Goal: Submit feedback/report problem: Submit feedback/report problem

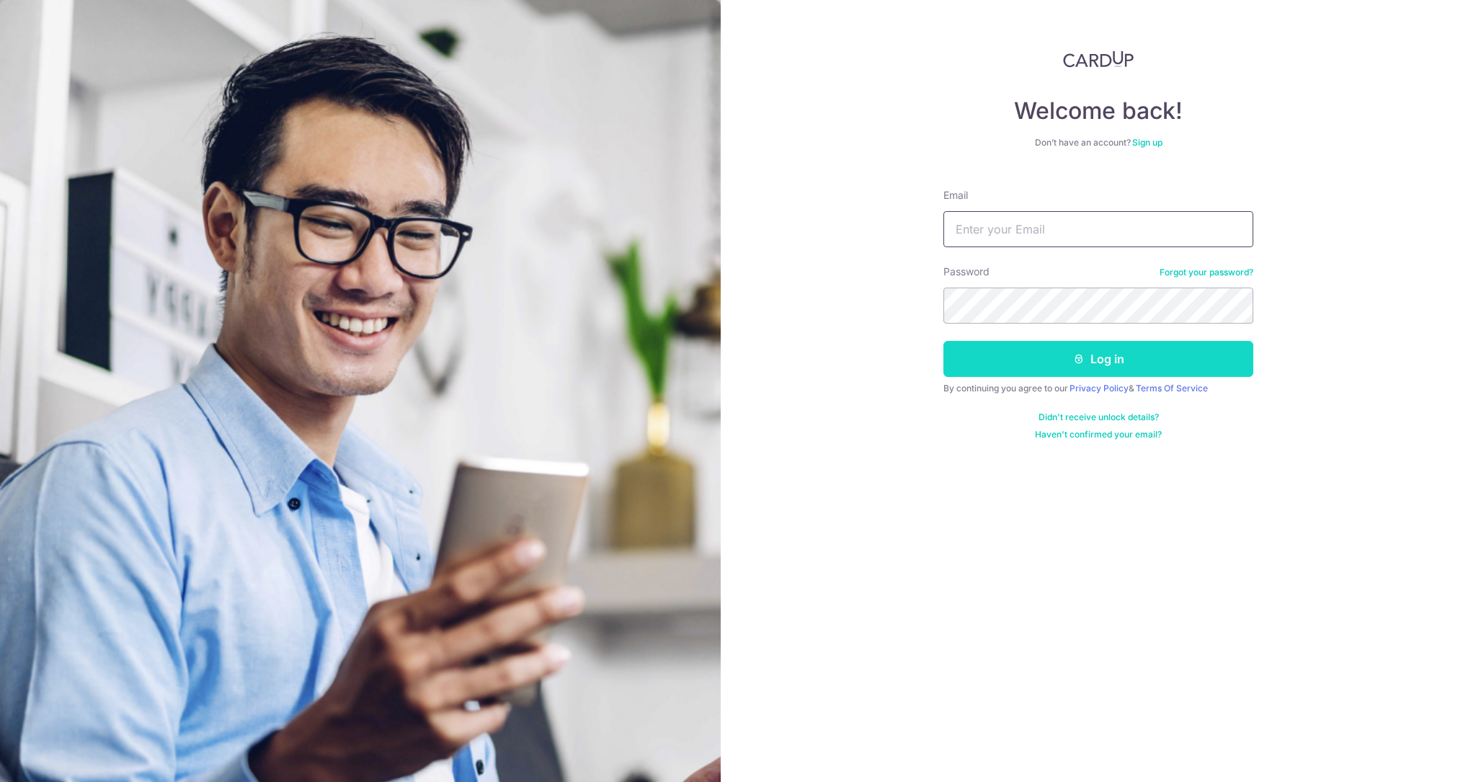
type input "[DOMAIN_NAME][EMAIL_ADDRESS][DOMAIN_NAME]"
click at [1052, 361] on button "Log in" at bounding box center [1098, 359] width 310 height 36
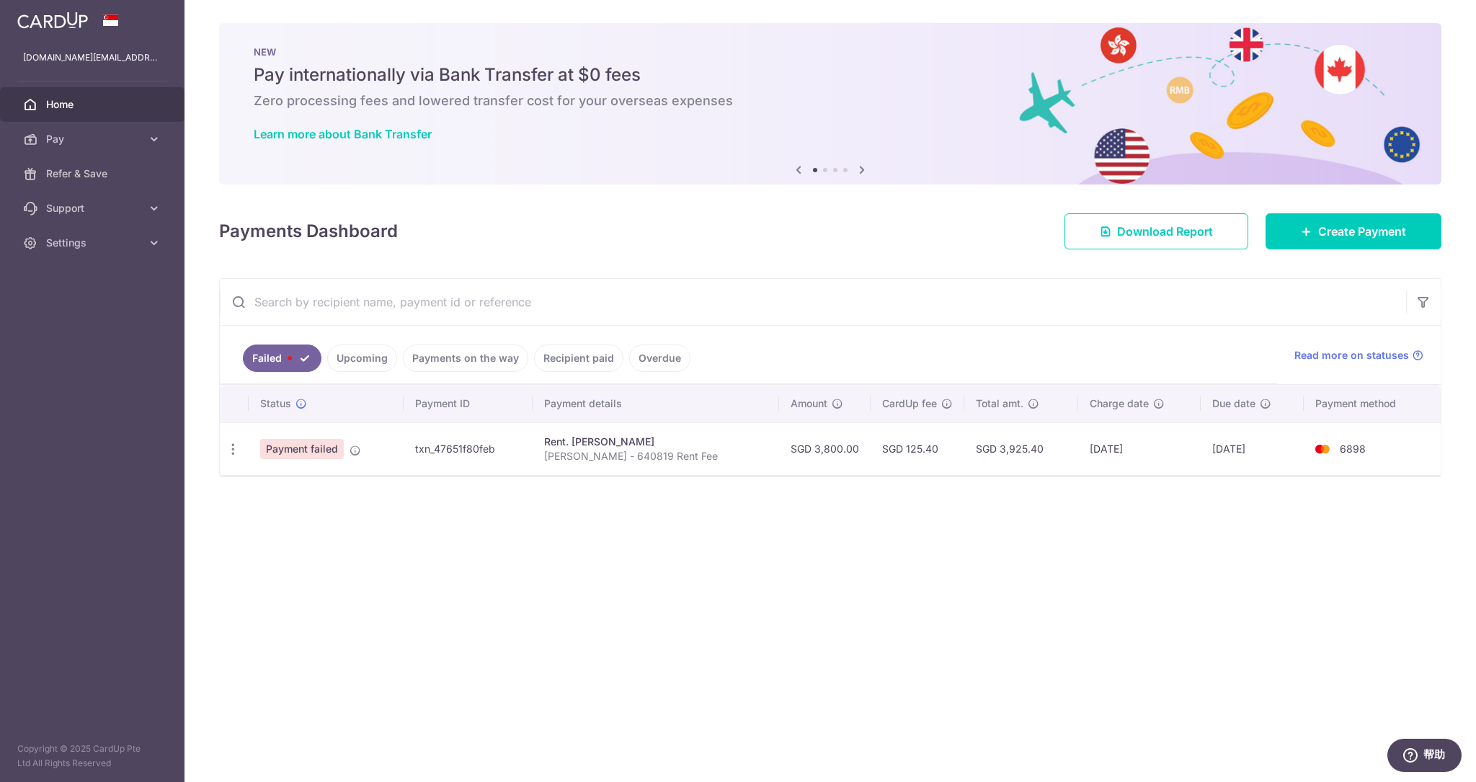
click at [724, 500] on div "× Pause Schedule Pause all future payments in this series Pause just this one p…" at bounding box center [831, 391] width 1292 height 782
click at [277, 354] on link "Failed" at bounding box center [282, 358] width 79 height 27
click at [355, 367] on link "Upcoming" at bounding box center [362, 358] width 70 height 27
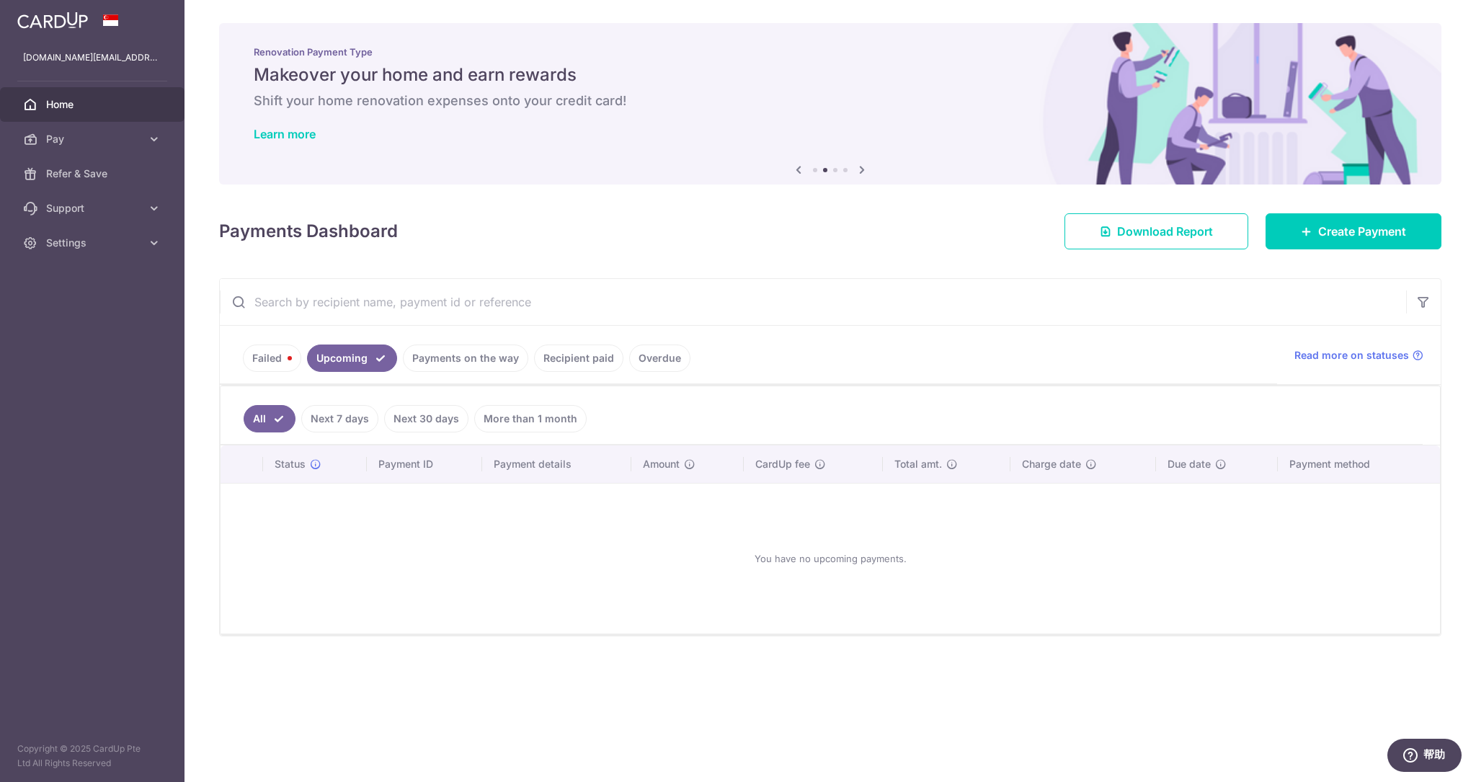
click at [290, 360] on link "Failed" at bounding box center [272, 358] width 58 height 27
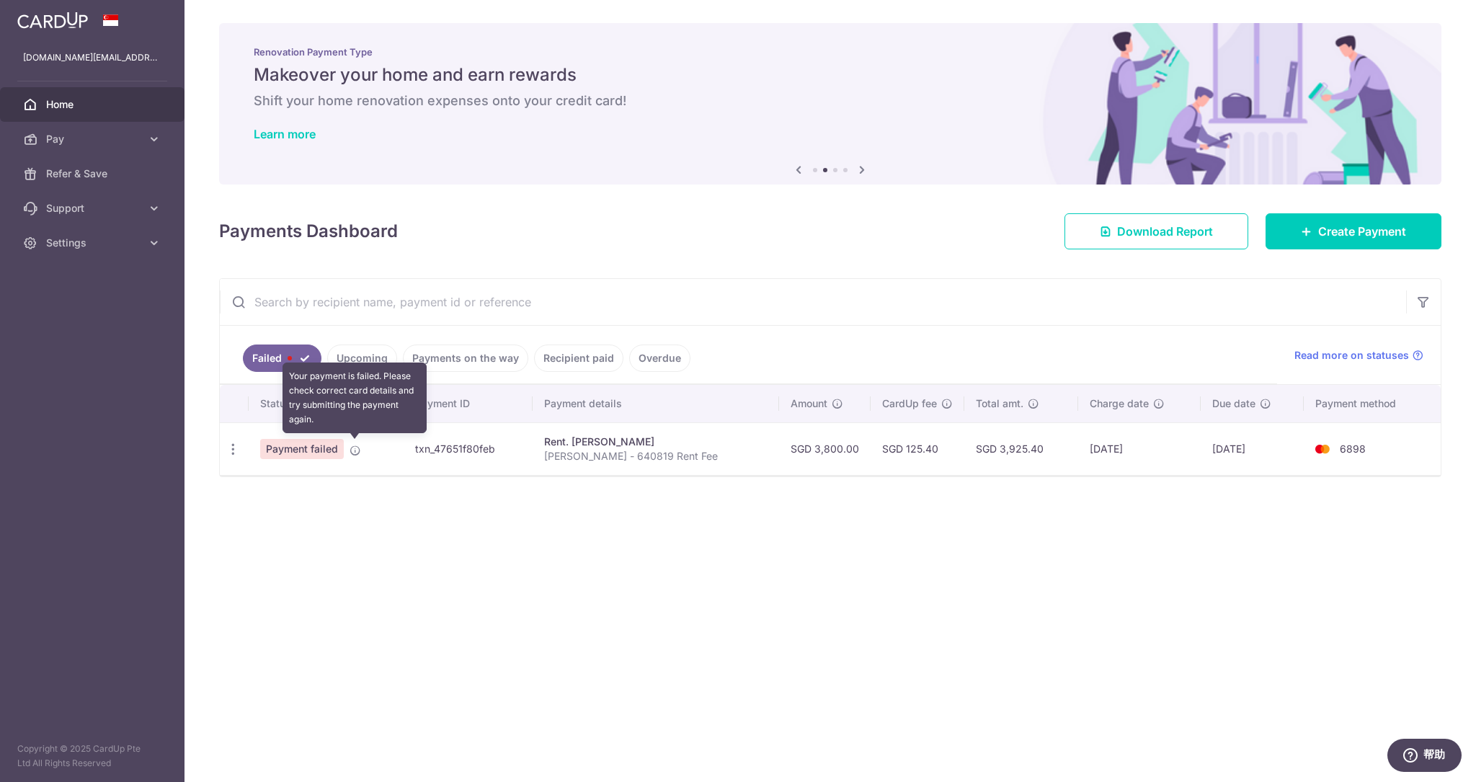
click at [357, 446] on icon at bounding box center [356, 451] width 12 height 12
click at [300, 455] on span "Payment failed" at bounding box center [302, 449] width 84 height 20
click at [430, 451] on td "txn_47651f80feb" at bounding box center [468, 448] width 129 height 53
drag, startPoint x: 419, startPoint y: 448, endPoint x: 1280, endPoint y: 448, distance: 861.3
click at [1280, 448] on tr "Update payment Payment failed txn_47651f80feb Rent. CHAN MAY LING Qi Wei - 6408…" at bounding box center [830, 448] width 1221 height 53
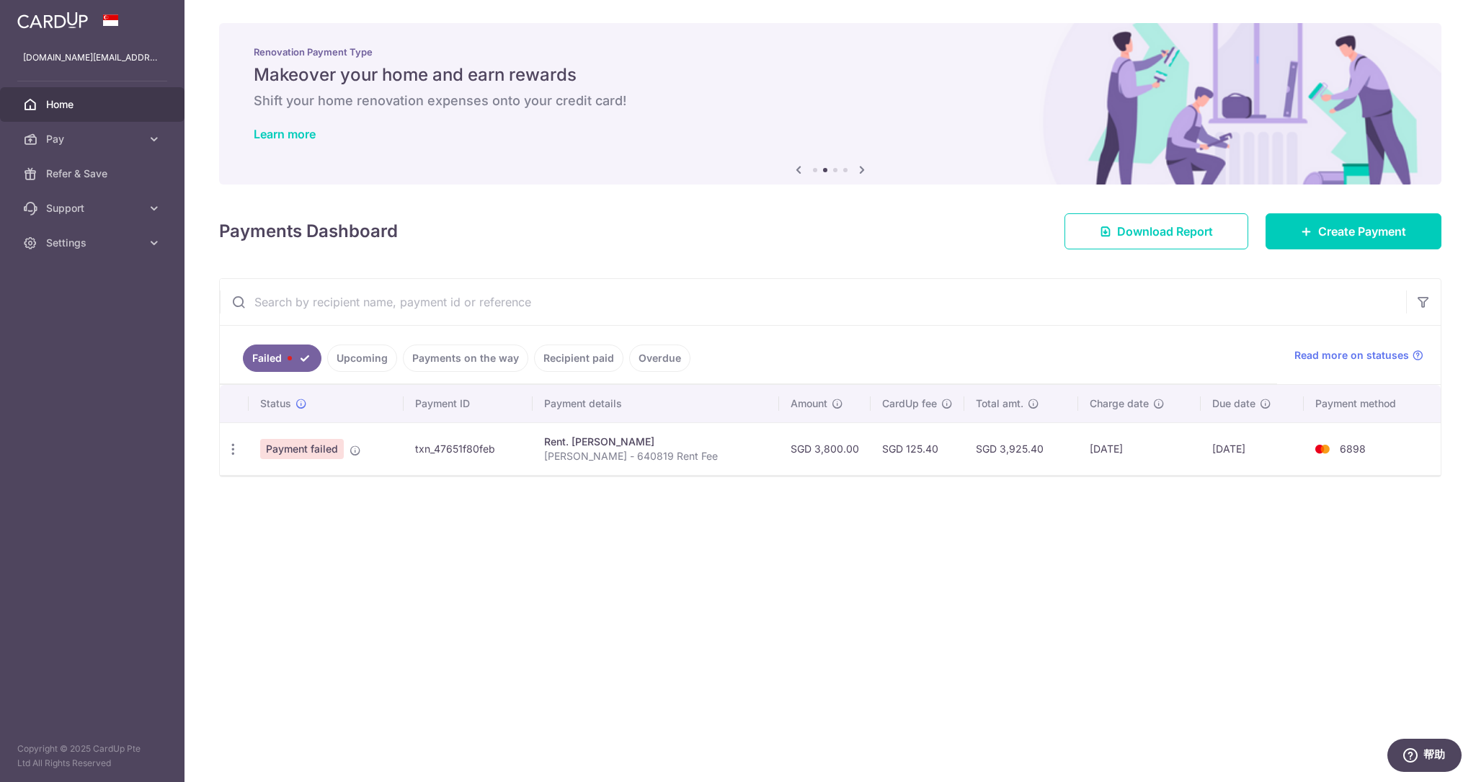
click at [1150, 510] on div "× Pause Schedule Pause all future payments in this series Pause just this one p…" at bounding box center [831, 391] width 1292 height 782
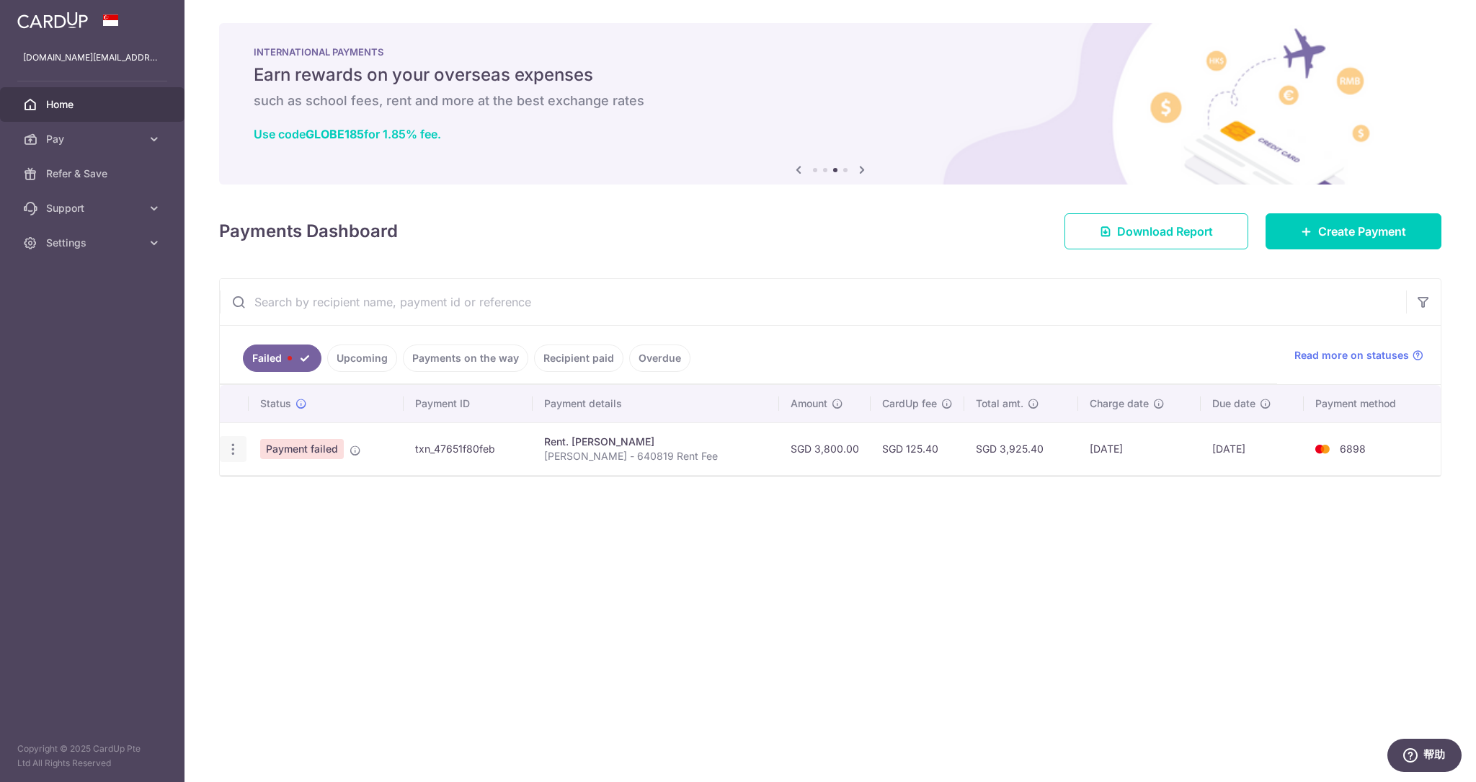
click at [238, 447] on icon "button" at bounding box center [233, 449] width 15 height 15
click at [274, 484] on span "Update payment" at bounding box center [310, 488] width 98 height 17
radio input "true"
type input "3,800.00"
type input "Qi Wei - 640819 Rent Fee"
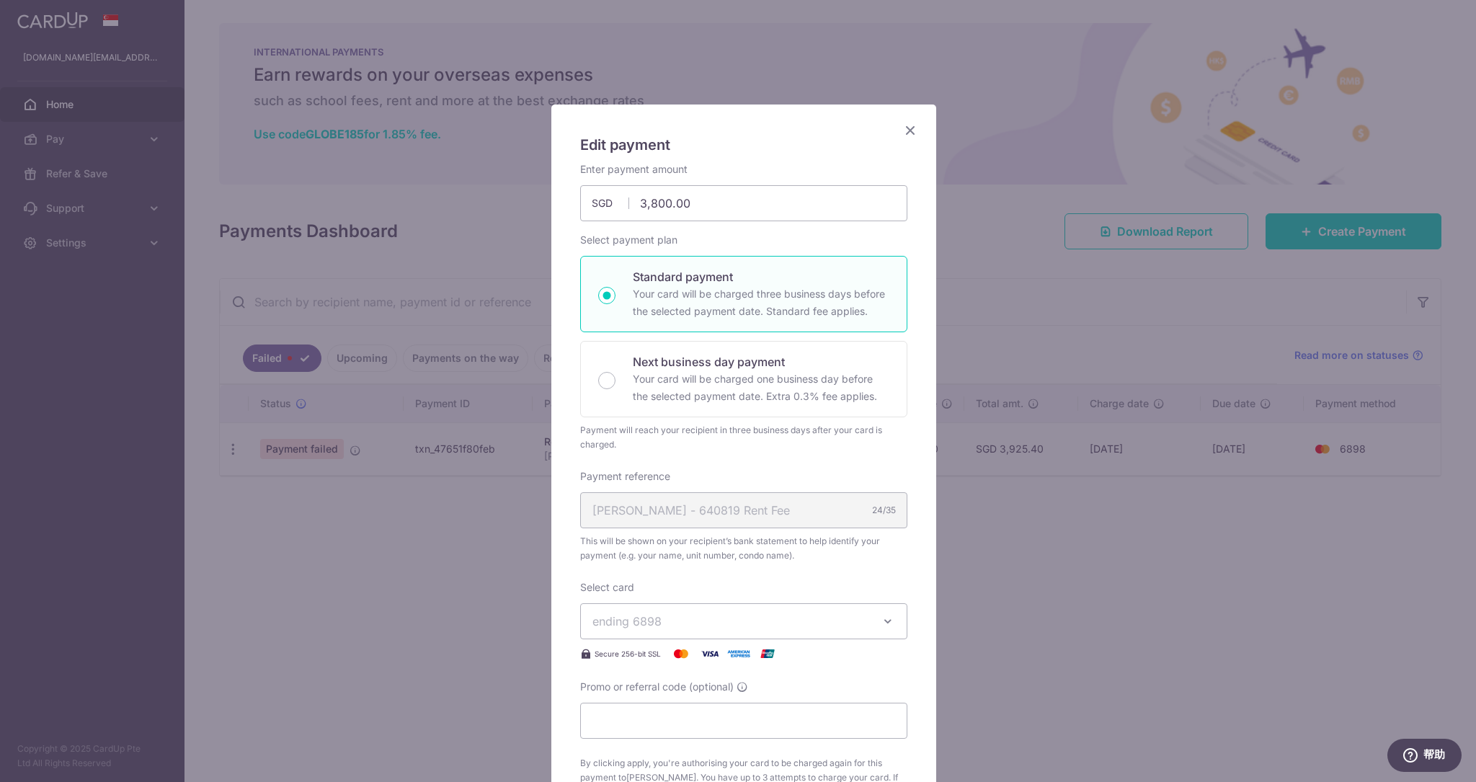
click at [904, 129] on icon "Close" at bounding box center [910, 130] width 17 height 18
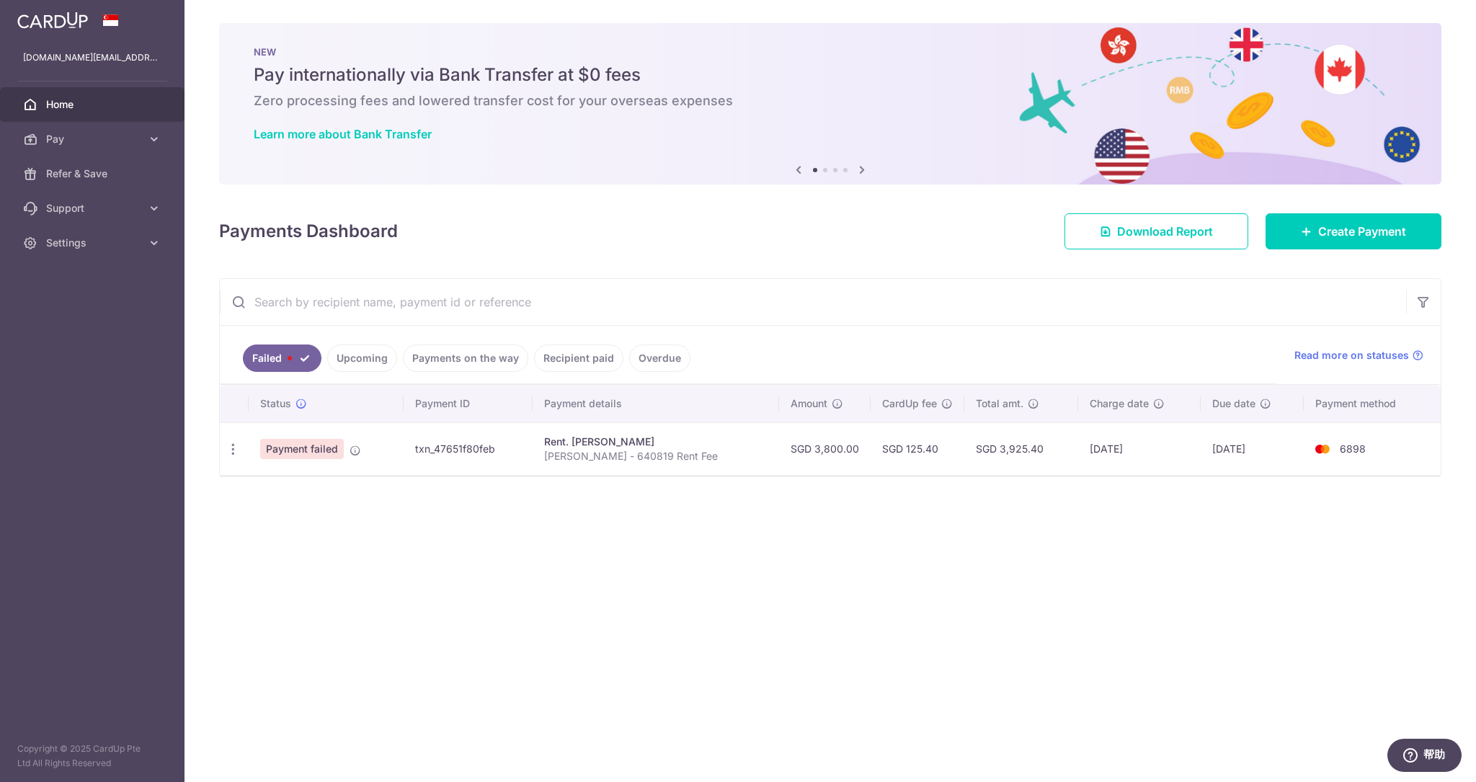
click at [489, 448] on td "txn_47651f80feb" at bounding box center [468, 448] width 129 height 53
copy td "txn_47651f80feb"
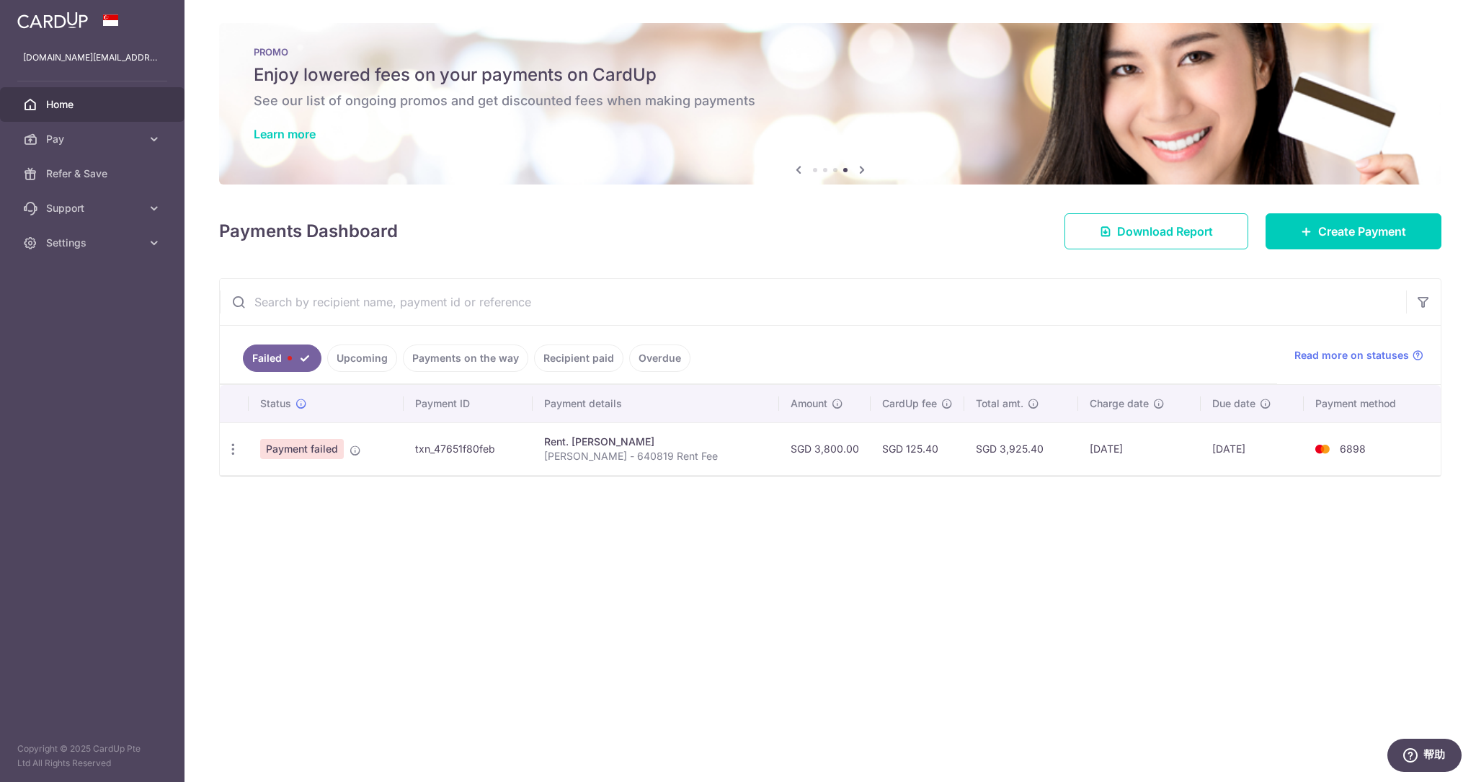
click at [466, 456] on td "txn_47651f80feb" at bounding box center [468, 448] width 129 height 53
click at [470, 450] on td "txn_47651f80feb" at bounding box center [468, 448] width 129 height 53
copy td "txn_47651f80feb"
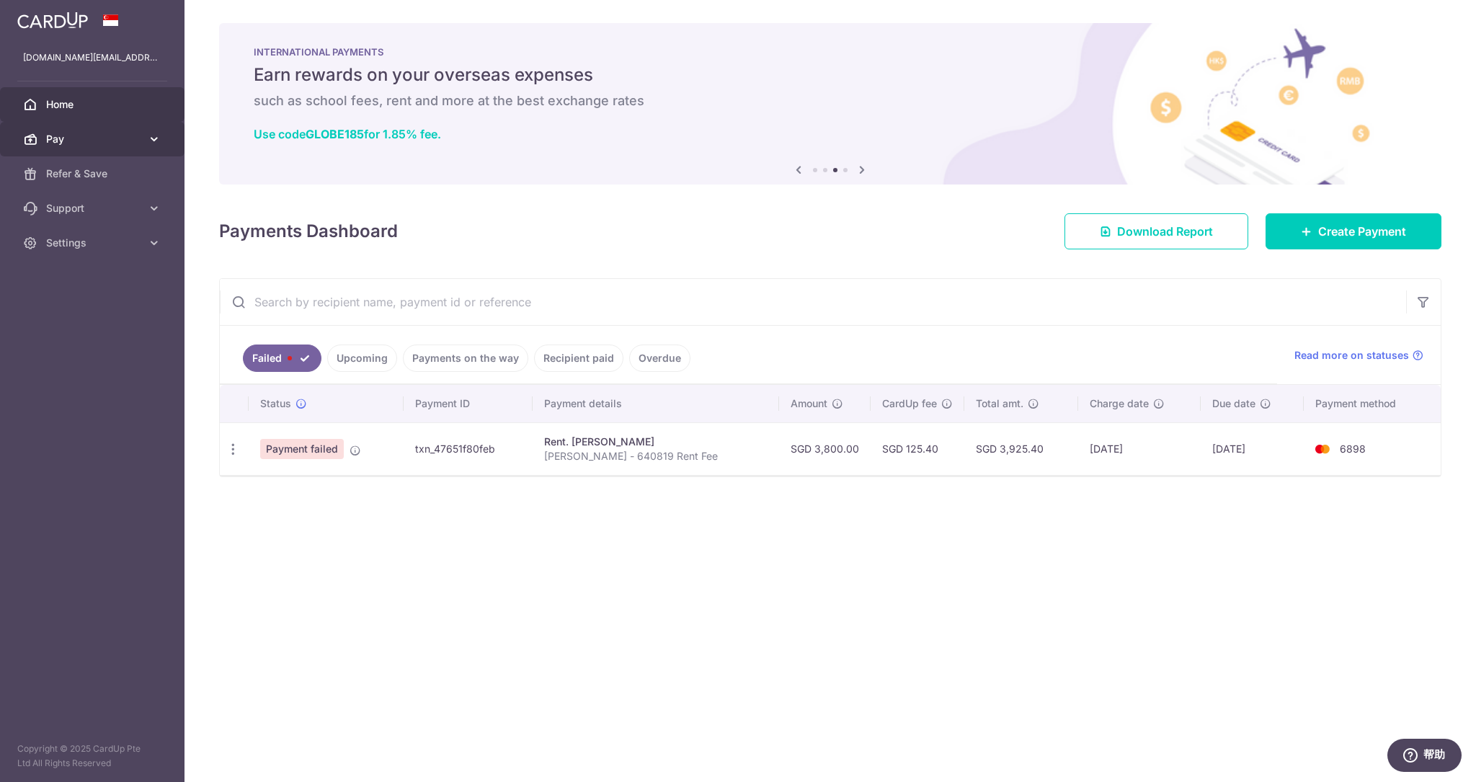
click at [161, 139] on link "Pay" at bounding box center [92, 139] width 185 height 35
click at [159, 211] on icon at bounding box center [154, 208] width 14 height 14
click at [120, 279] on span "Contact Us" at bounding box center [93, 277] width 95 height 14
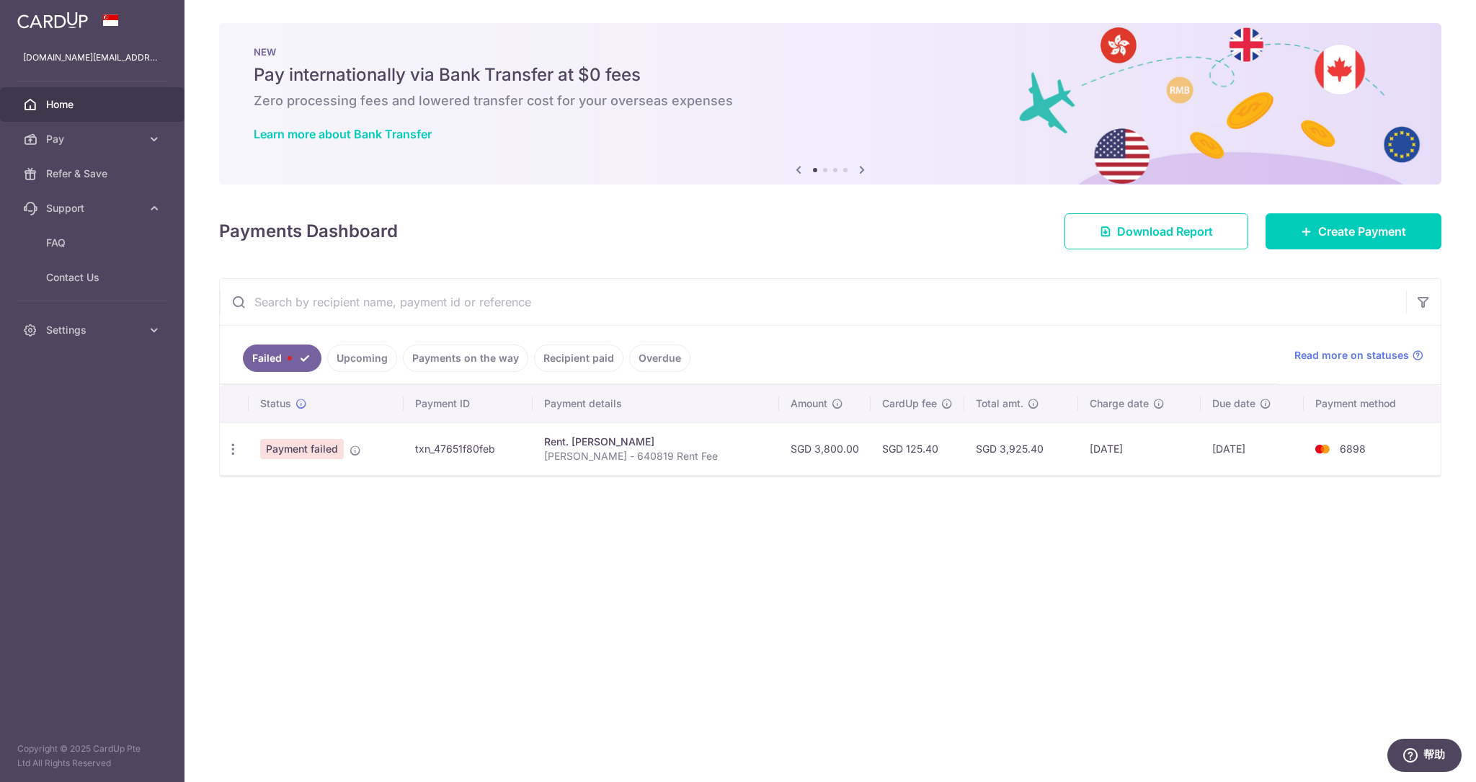
click at [654, 497] on div "× Pause Schedule Pause all future payments in this series Pause just this one p…" at bounding box center [831, 391] width 1292 height 782
click at [355, 448] on icon at bounding box center [356, 451] width 12 height 12
click at [352, 502] on div "× Pause Schedule Pause all future payments in this series Pause just this one p…" at bounding box center [831, 391] width 1292 height 782
click at [368, 352] on link "Upcoming" at bounding box center [362, 358] width 70 height 27
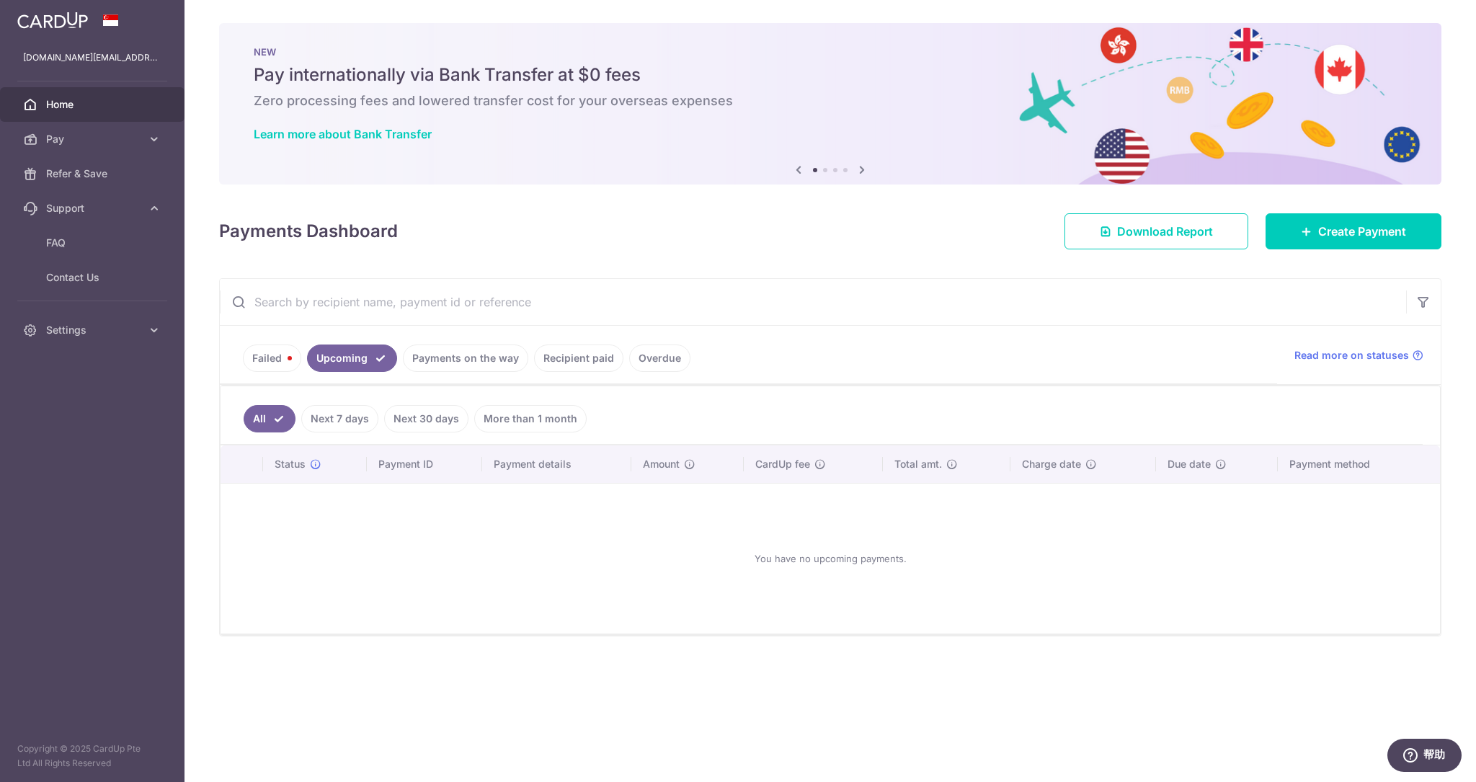
click at [467, 363] on link "Payments on the way" at bounding box center [465, 358] width 125 height 27
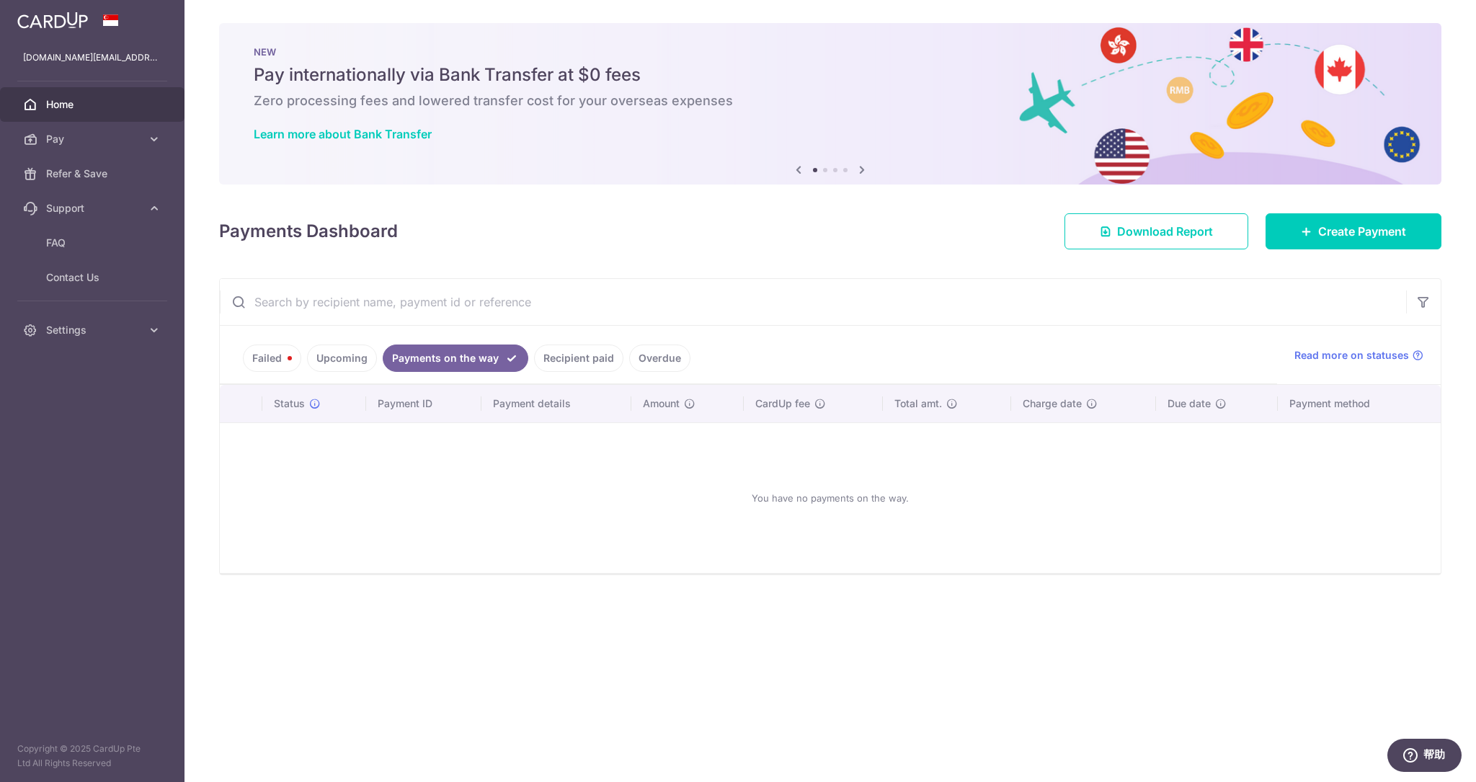
click at [555, 353] on link "Recipient paid" at bounding box center [578, 358] width 89 height 27
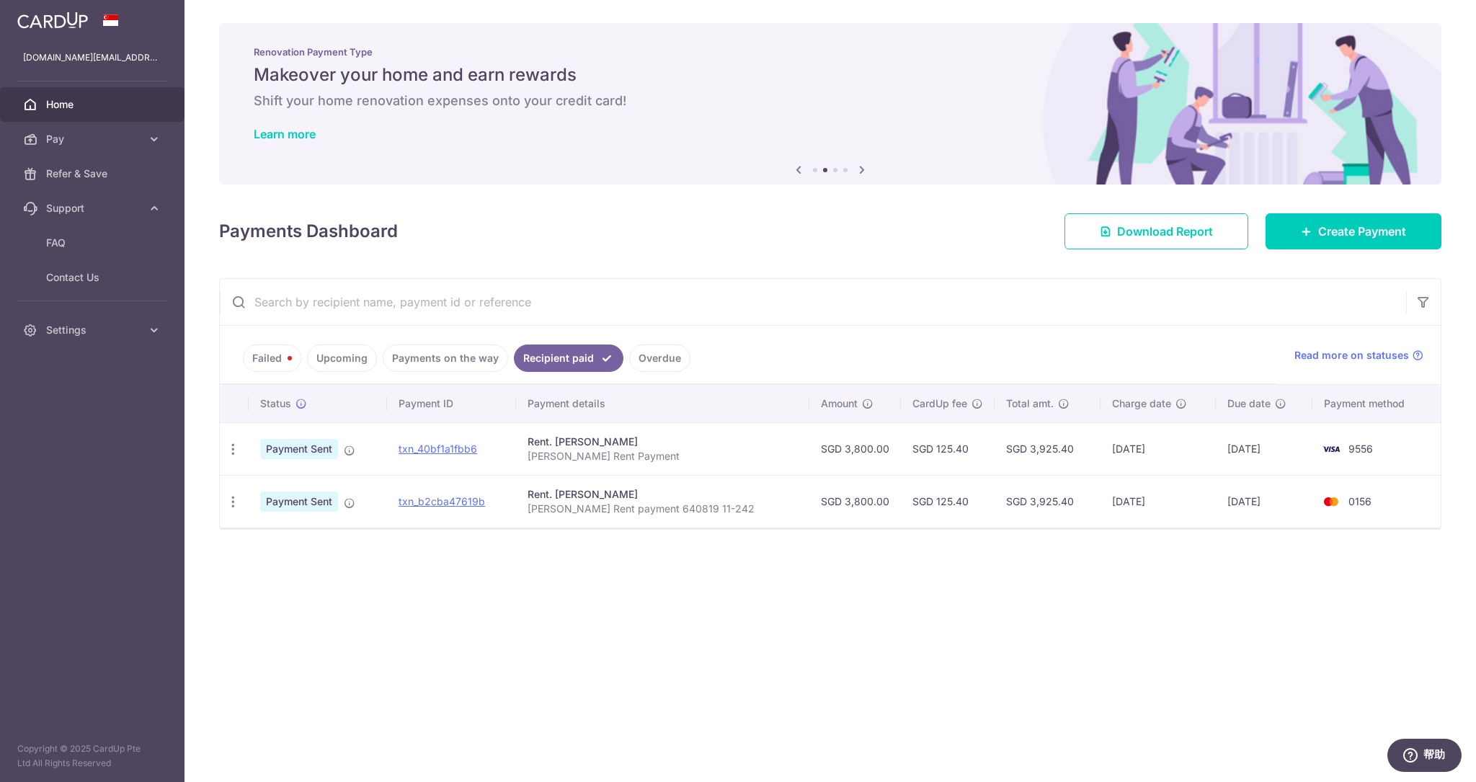
click at [558, 353] on link "Recipient paid" at bounding box center [569, 358] width 110 height 27
click at [613, 352] on link "Recipient paid" at bounding box center [569, 358] width 110 height 27
click at [647, 352] on link "Overdue" at bounding box center [659, 358] width 61 height 27
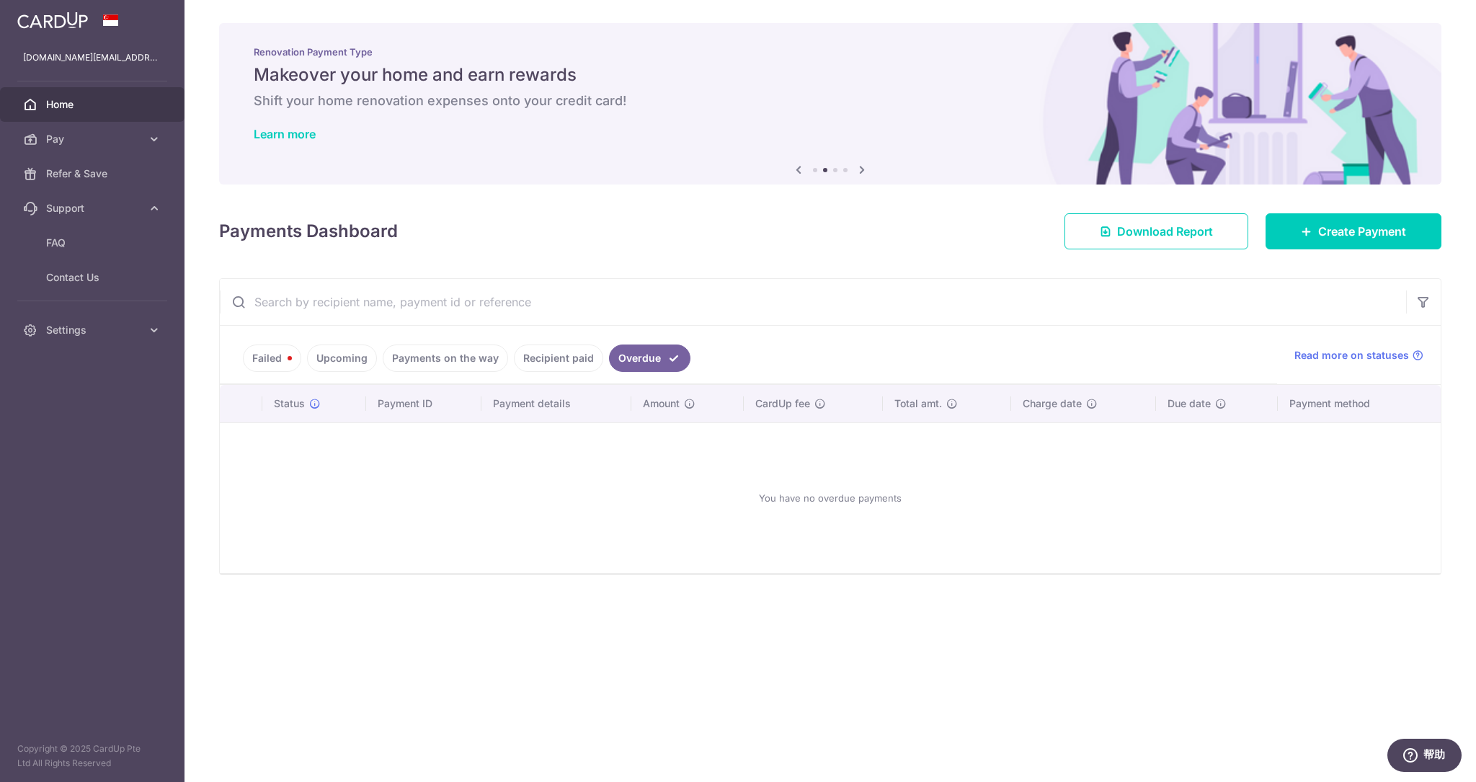
click at [543, 360] on link "Recipient paid" at bounding box center [558, 358] width 89 height 27
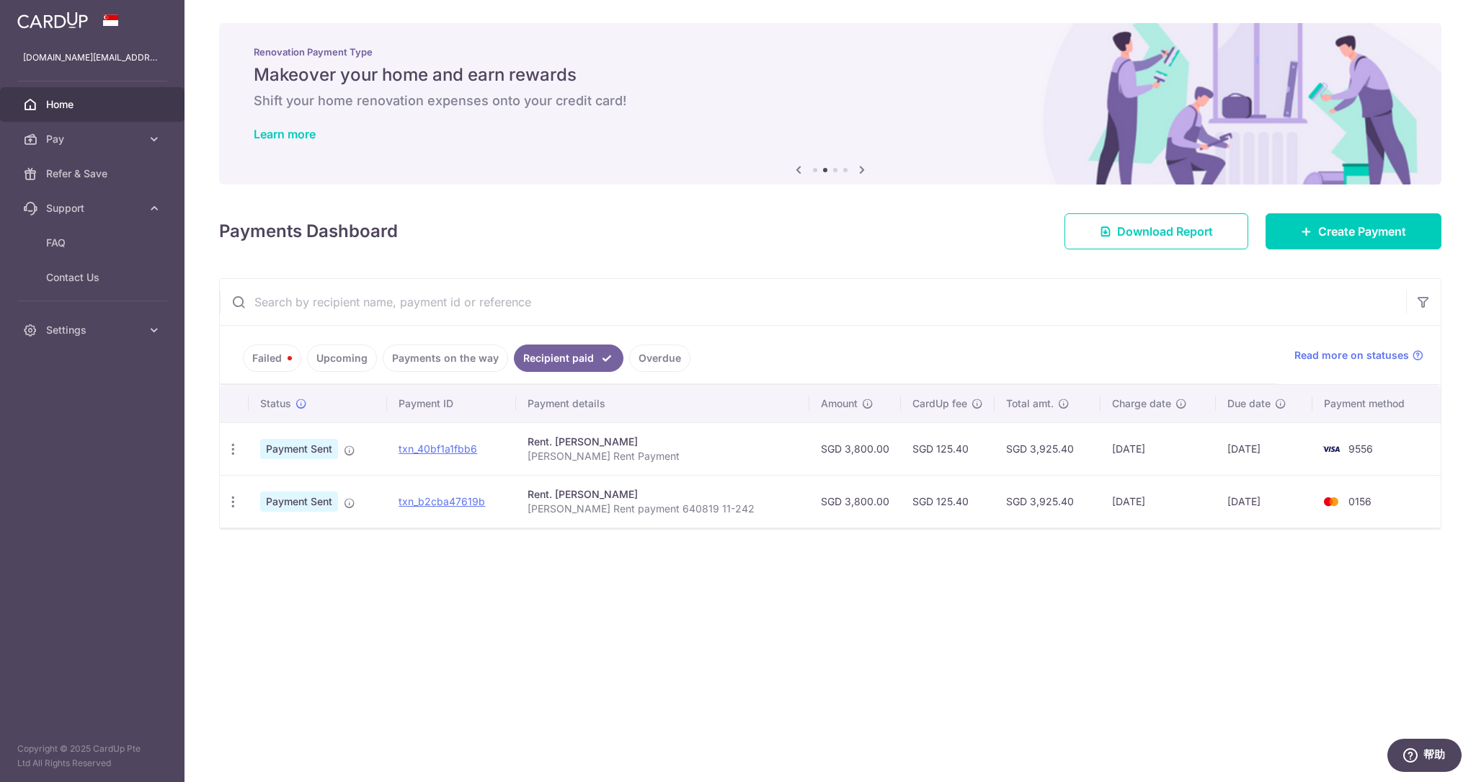
click at [290, 359] on link "Failed" at bounding box center [272, 358] width 58 height 27
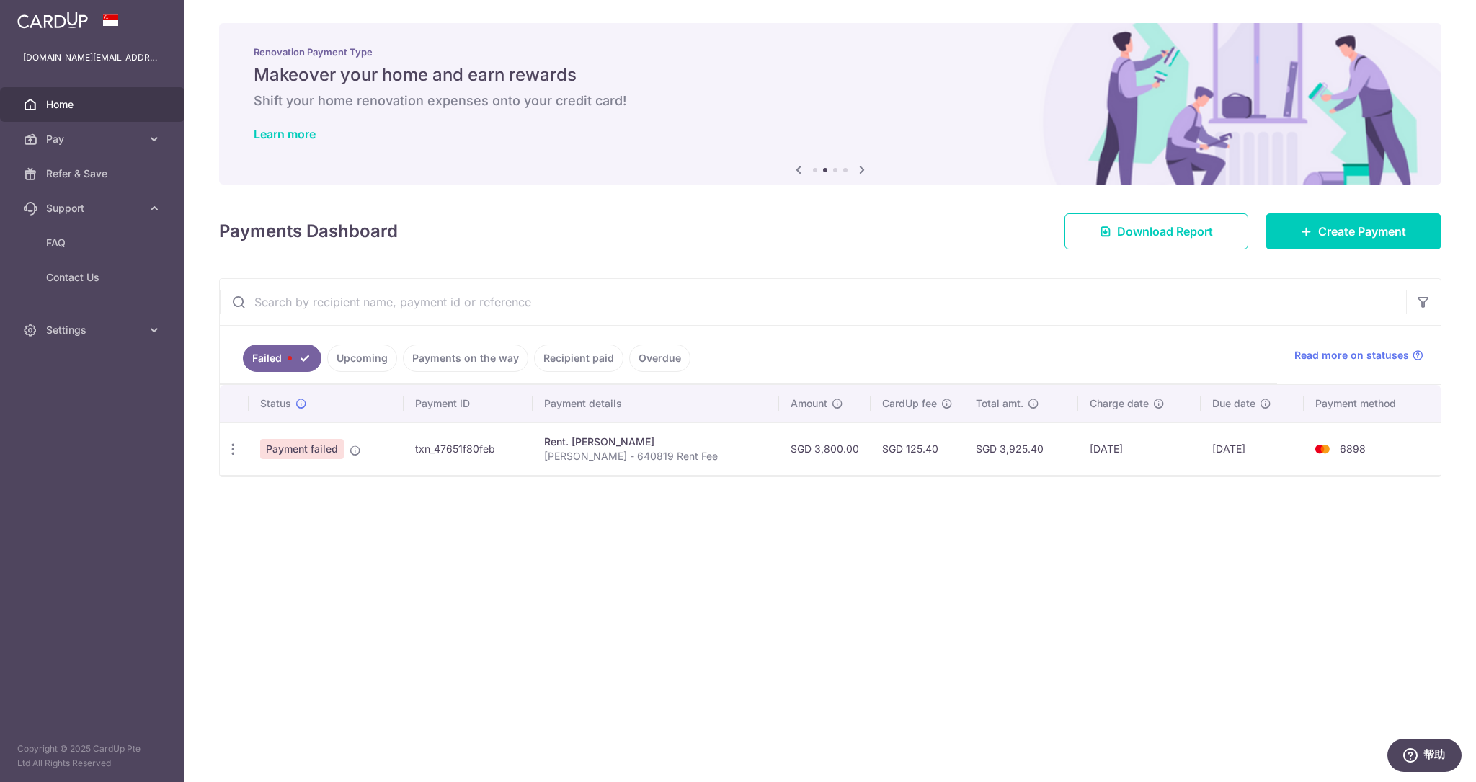
click at [389, 537] on div "× Pause Schedule Pause all future payments in this series Pause just this one p…" at bounding box center [831, 391] width 1292 height 782
click at [108, 136] on span "Pay" at bounding box center [93, 139] width 95 height 14
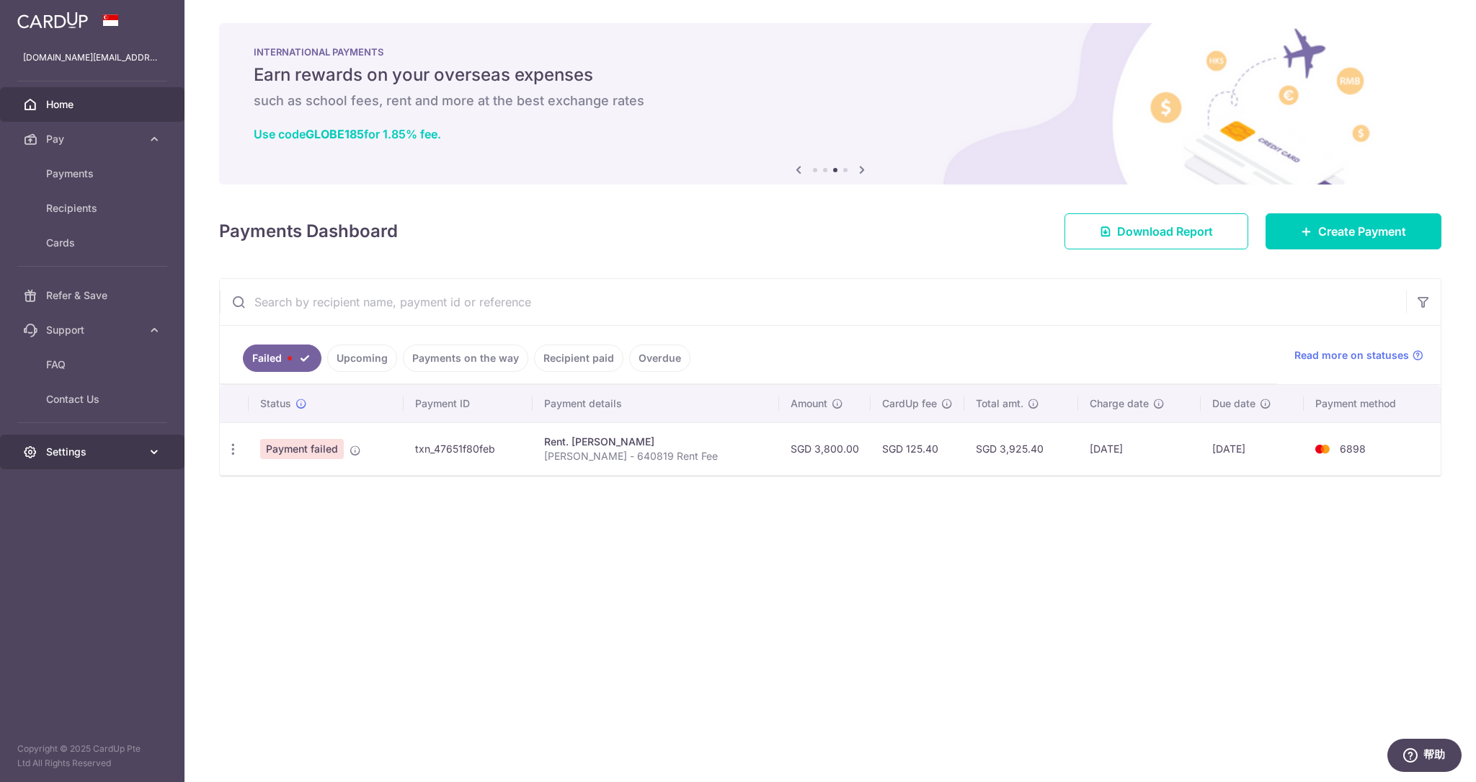
click at [84, 446] on span "Settings" at bounding box center [93, 452] width 95 height 14
drag, startPoint x: 697, startPoint y: 608, endPoint x: 1114, endPoint y: 672, distance: 422.3
click at [699, 607] on div "× Pause Schedule Pause all future payments in this series Pause just this one p…" at bounding box center [831, 391] width 1292 height 782
click at [1413, 748] on icon "帮助" at bounding box center [1410, 755] width 14 height 14
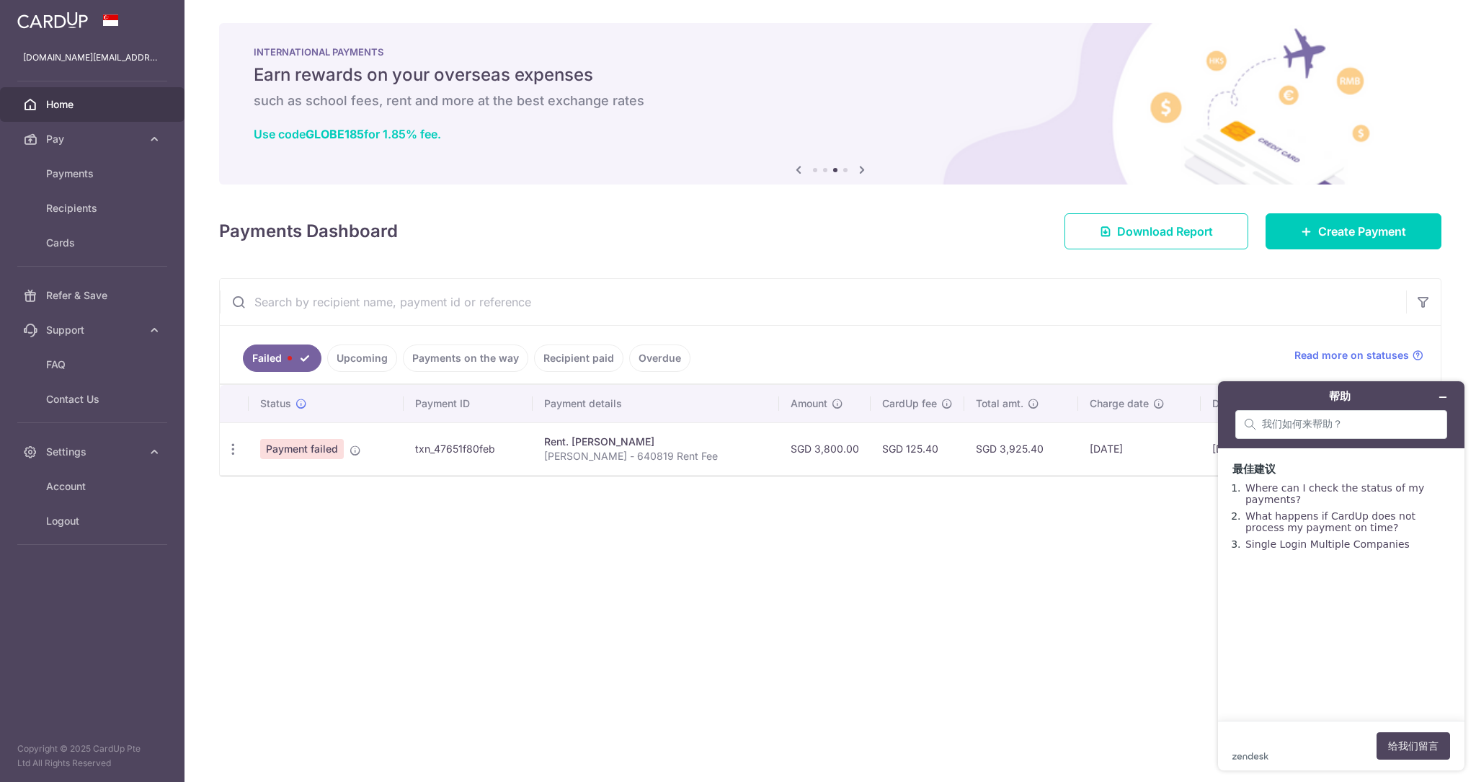
click at [1276, 745] on div "zendesk .cls-1{fill:#03363d;} 给我们留言" at bounding box center [1341, 745] width 218 height 27
click at [1295, 418] on input "search" at bounding box center [1350, 424] width 176 height 13
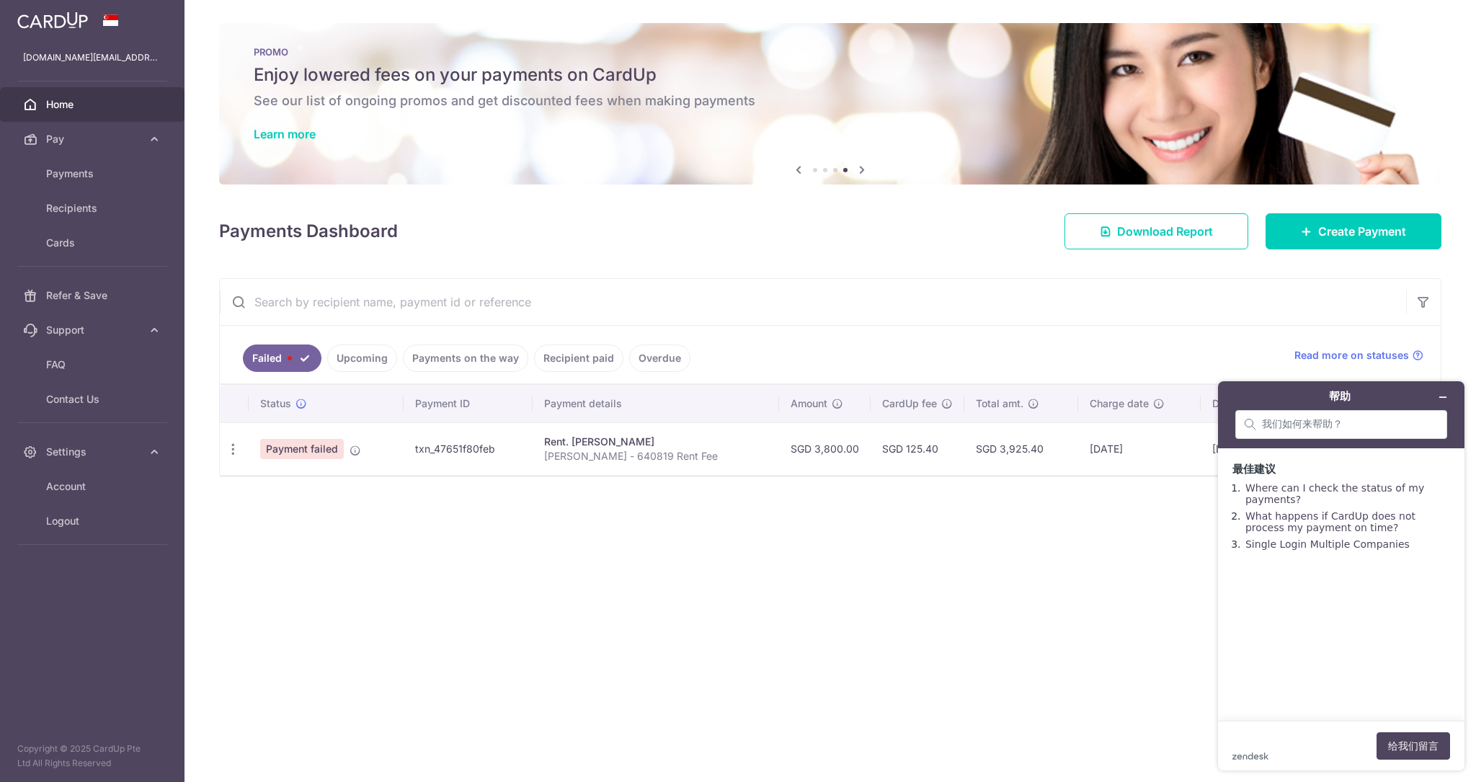
click at [1123, 526] on div "× Pause Schedule Pause all future payments in this series Pause just this one p…" at bounding box center [831, 391] width 1292 height 782
click at [1310, 427] on input "search" at bounding box center [1350, 424] width 176 height 13
type input "W"
type input "I"
type input "M"
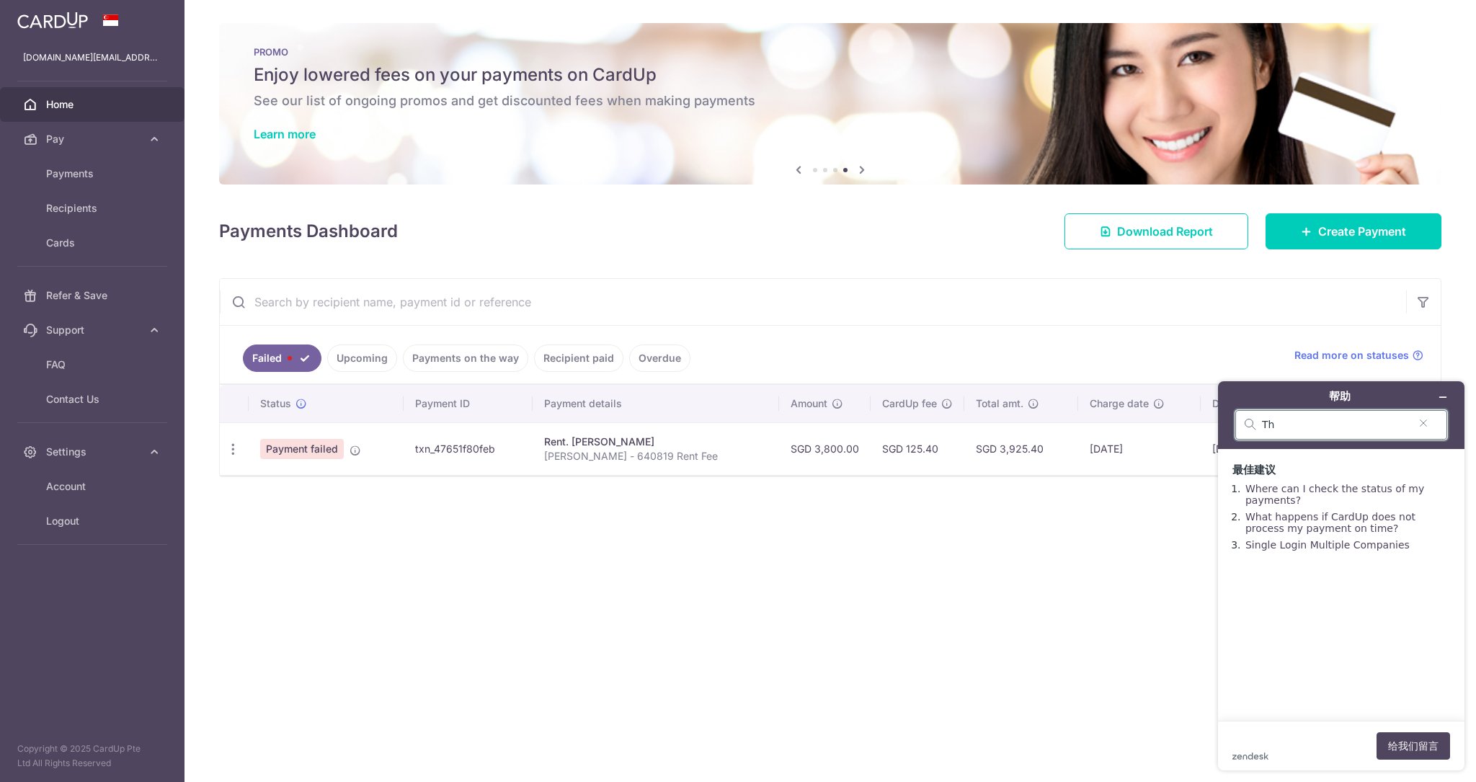
type input "T"
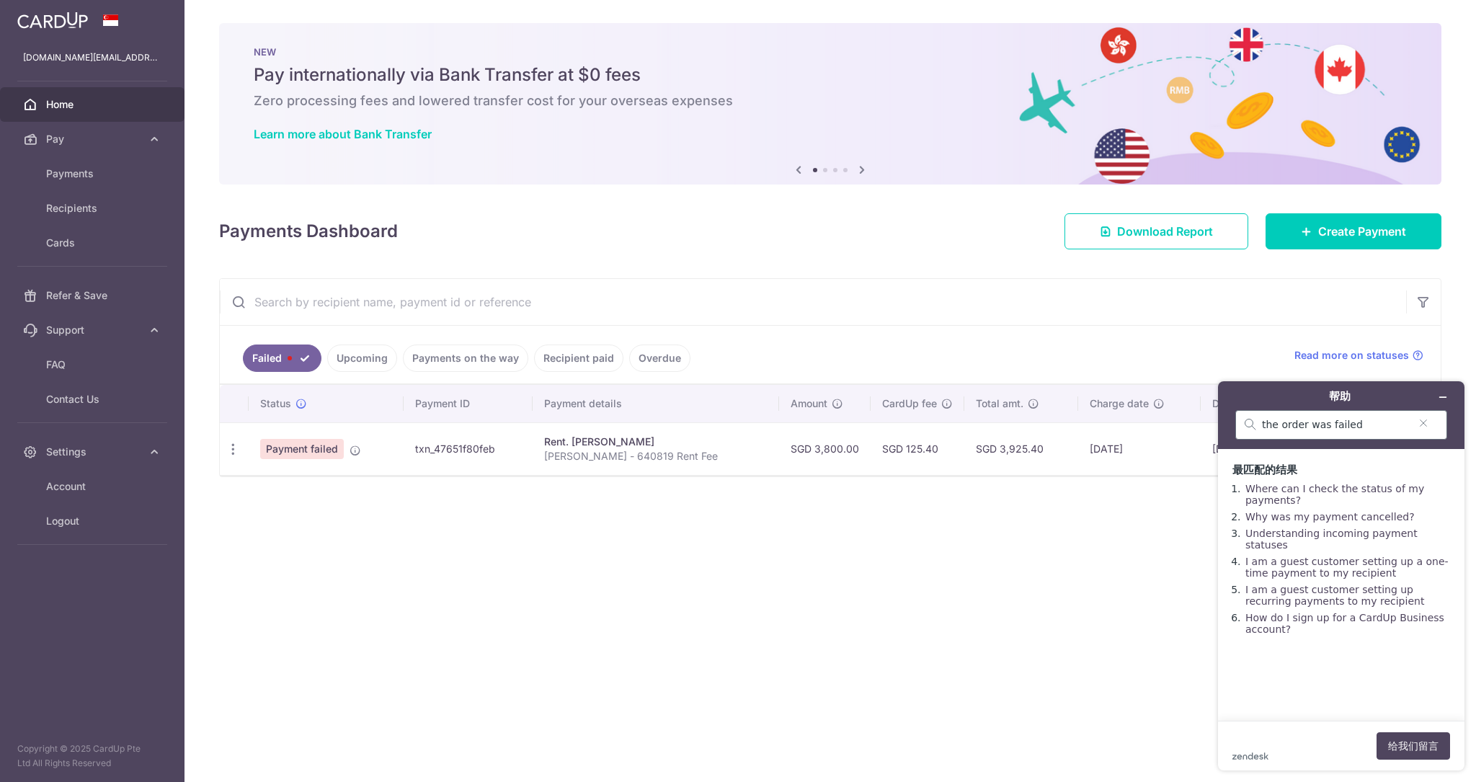
click at [1378, 431] on div "the order was failed" at bounding box center [1341, 425] width 212 height 30
drag, startPoint x: 1365, startPoint y: 424, endPoint x: 1253, endPoint y: 426, distance: 112.5
click at [1251, 425] on div "the order was failed" at bounding box center [1341, 425] width 212 height 30
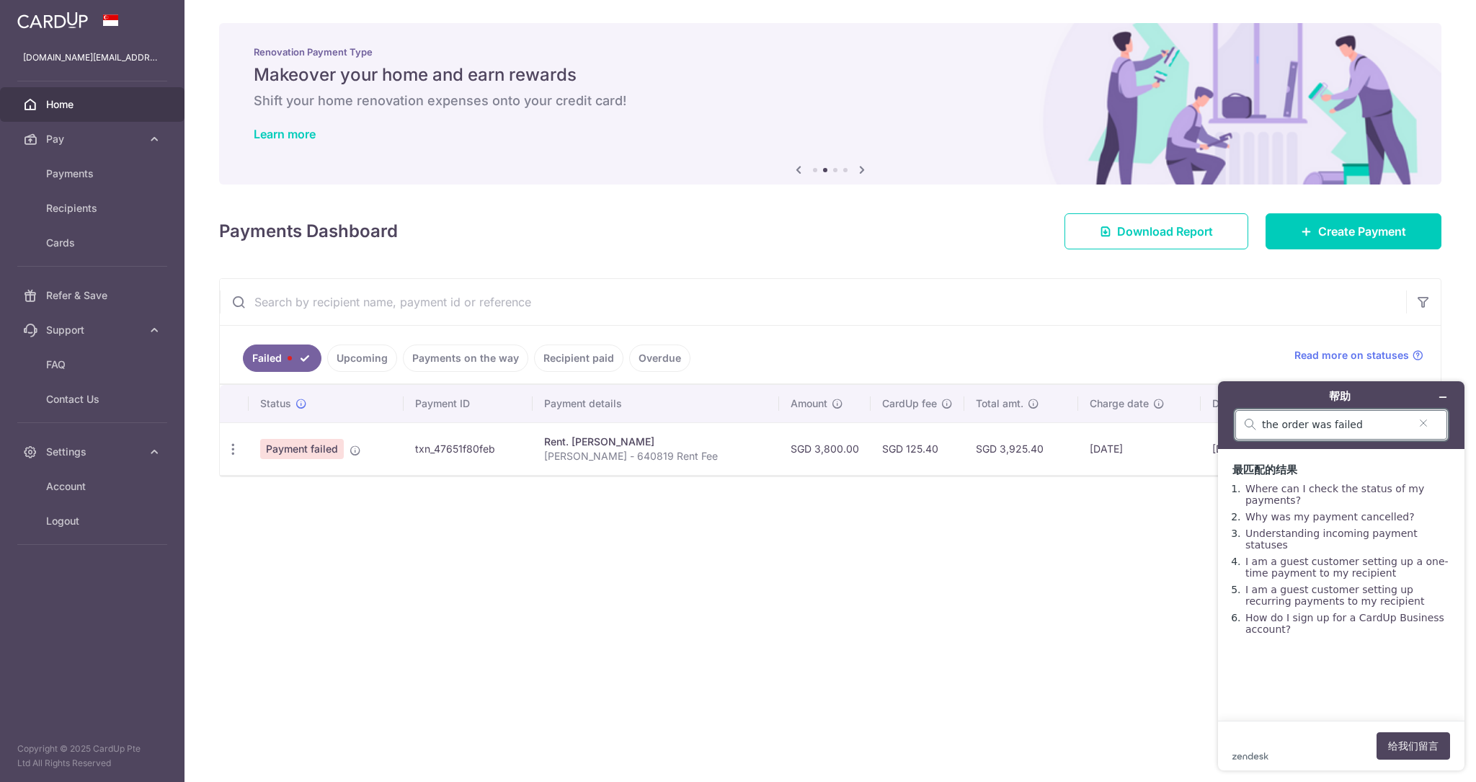
paste input "I am Wei Qi. My ticket number is #244231 and the CardUp Payment ID is txn_47651…"
type input "I am Wei Qi. My ticket number is #244231 and the CardUp Payment ID is txn_47651…"
click at [1418, 741] on button "给我们留言" at bounding box center [1414, 745] width 74 height 27
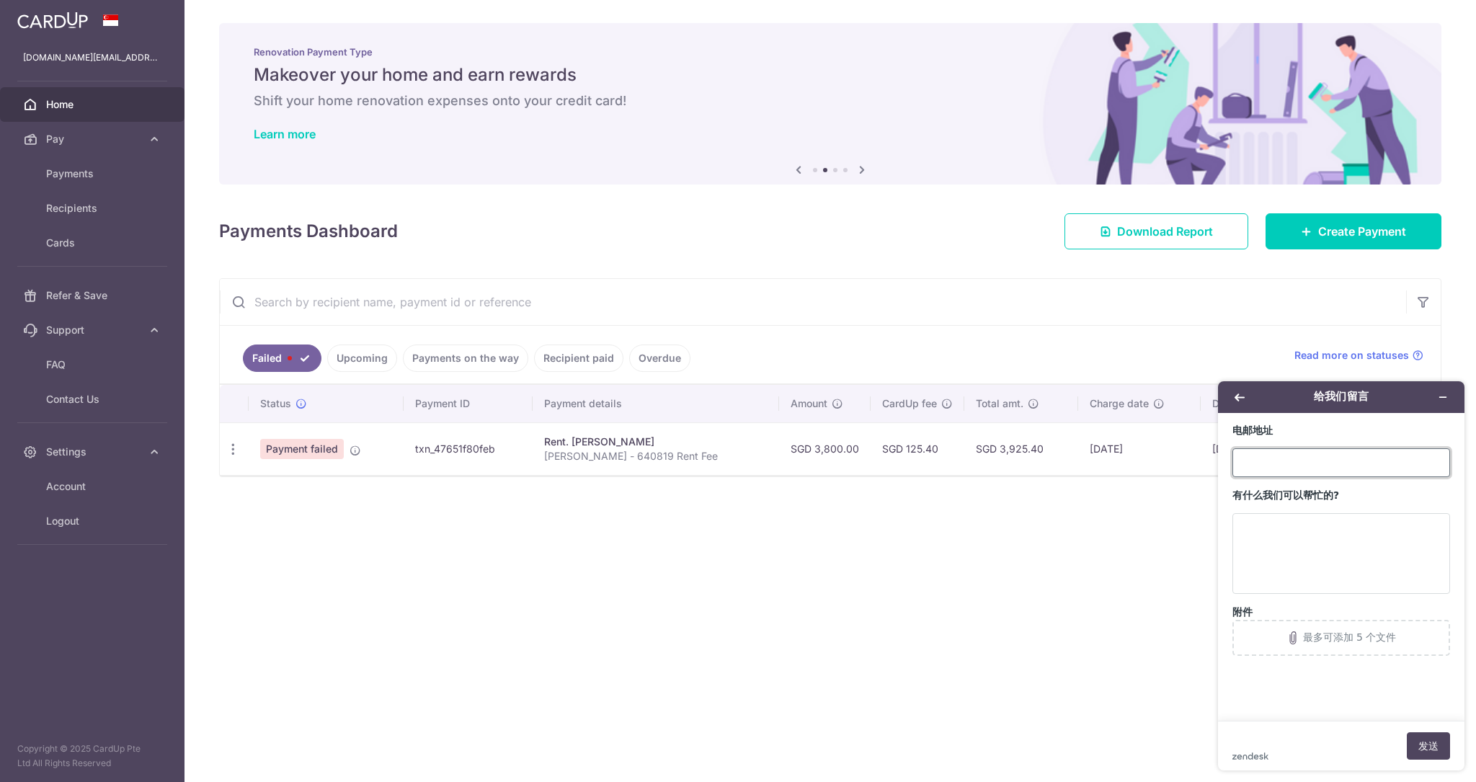
click at [1294, 462] on input "电邮地址" at bounding box center [1341, 462] width 218 height 29
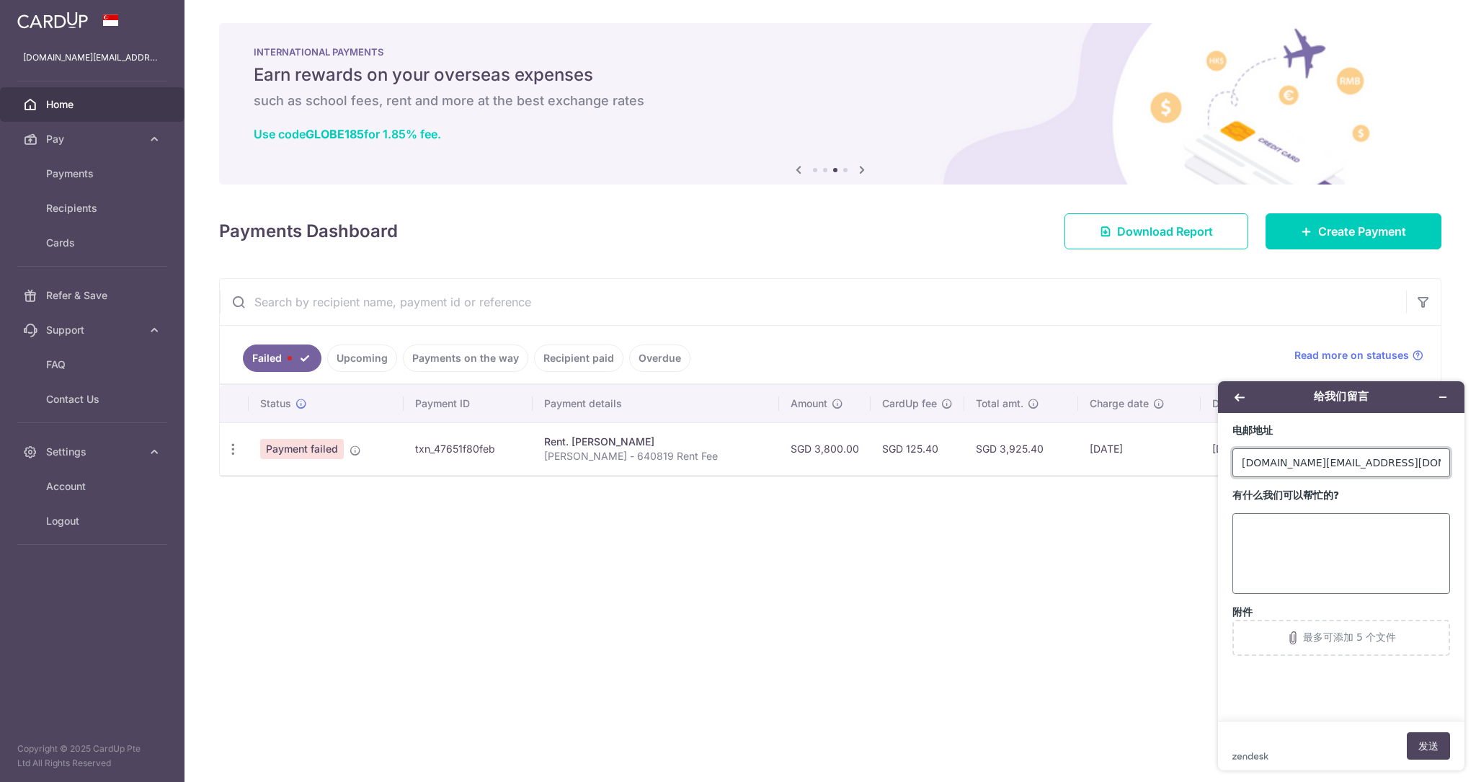
type input "[DOMAIN_NAME][EMAIL_ADDRESS][DOMAIN_NAME]"
click at [1276, 562] on textarea "有什么我们可以帮忙的?" at bounding box center [1341, 553] width 218 height 81
paste textarea "I am Wei Qi. My ticket number is #244231 and the CardUp Payment ID is txn_47651…"
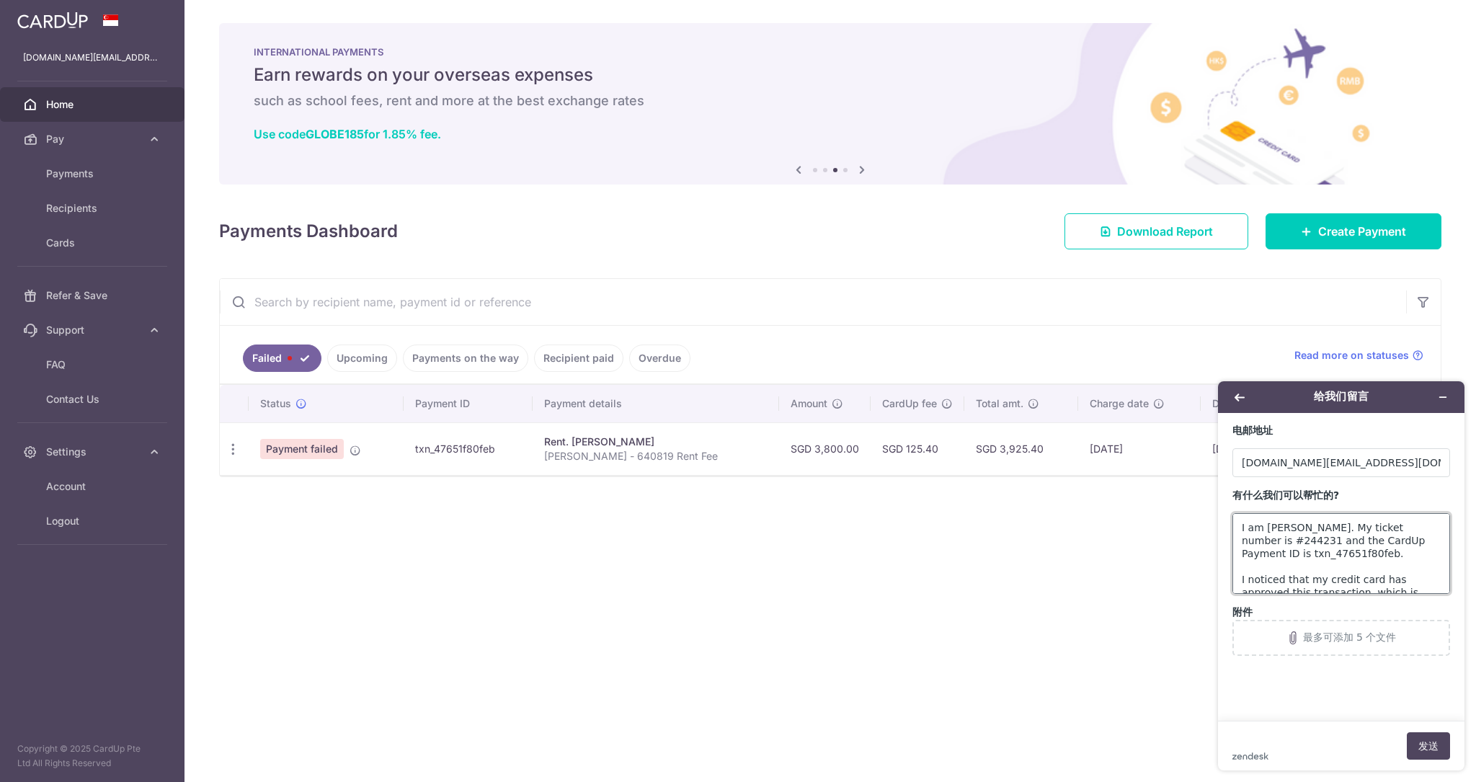
scroll to position [91, 0]
type textarea "I am Wei Qi. My ticket number is #244231 and the CardUp Payment ID is txn_47651…"
click at [1324, 644] on div "最多可添加 5 个文件" at bounding box center [1350, 637] width 94 height 13
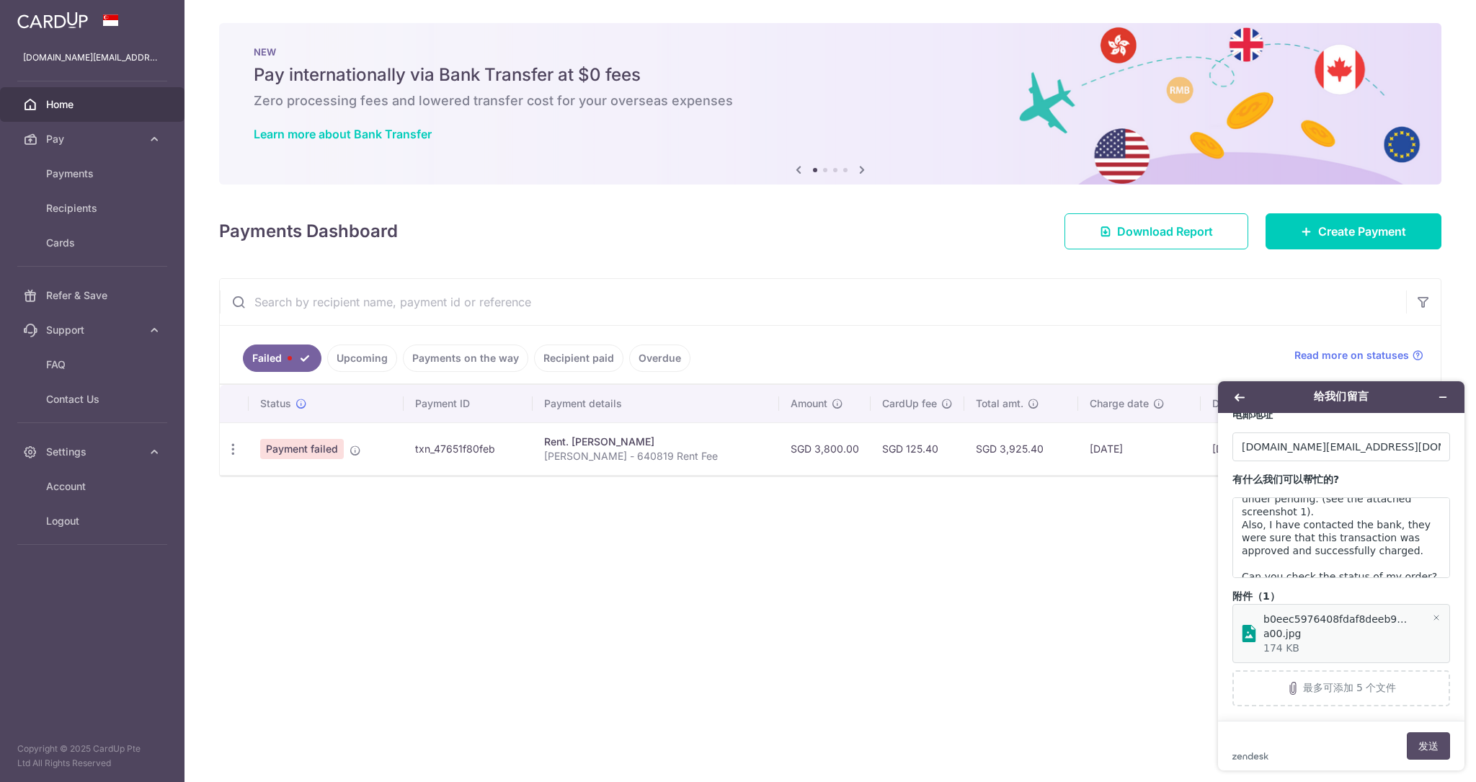
click at [1424, 750] on button "发送" at bounding box center [1428, 745] width 43 height 27
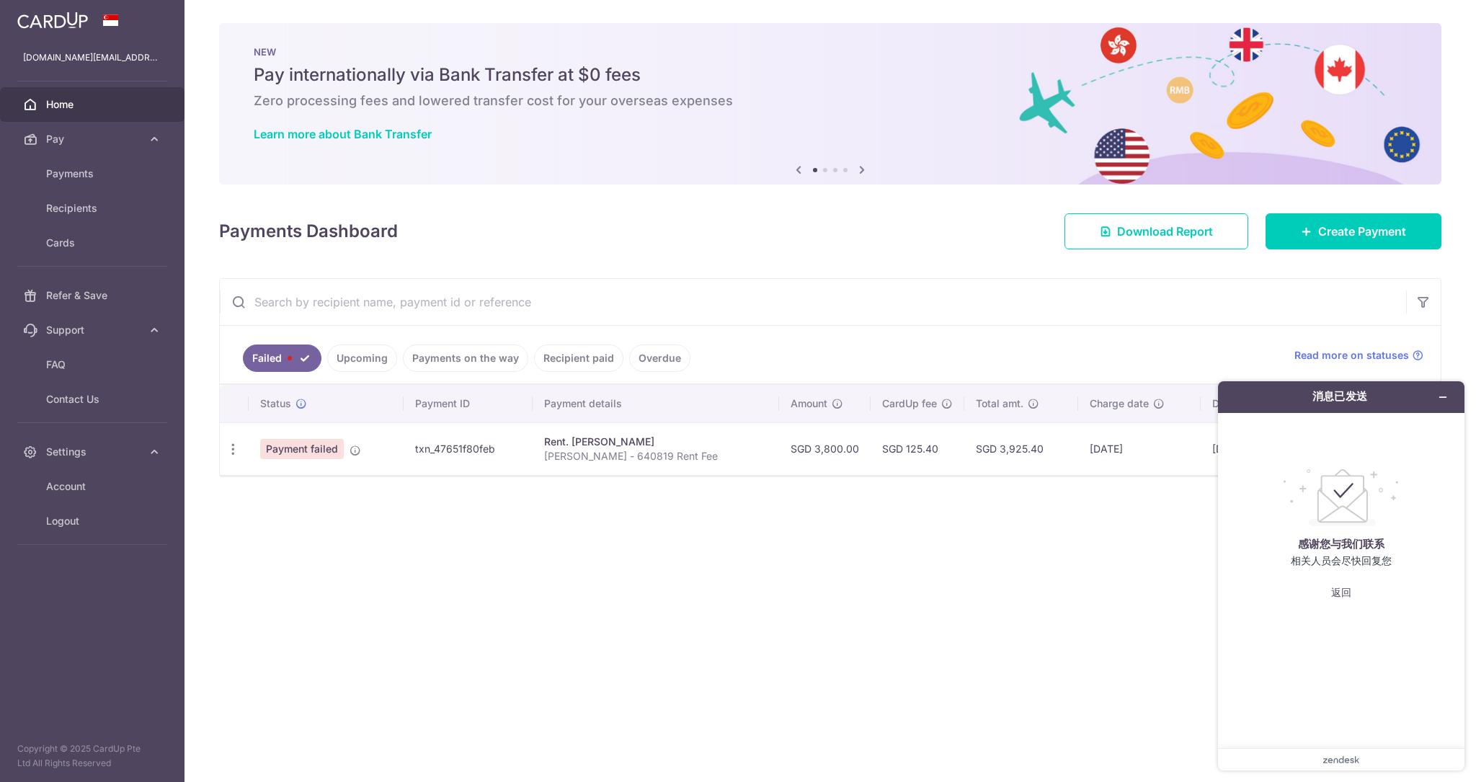
click at [1090, 635] on div "× Pause Schedule Pause all future payments in this series Pause just this one p…" at bounding box center [831, 391] width 1292 height 782
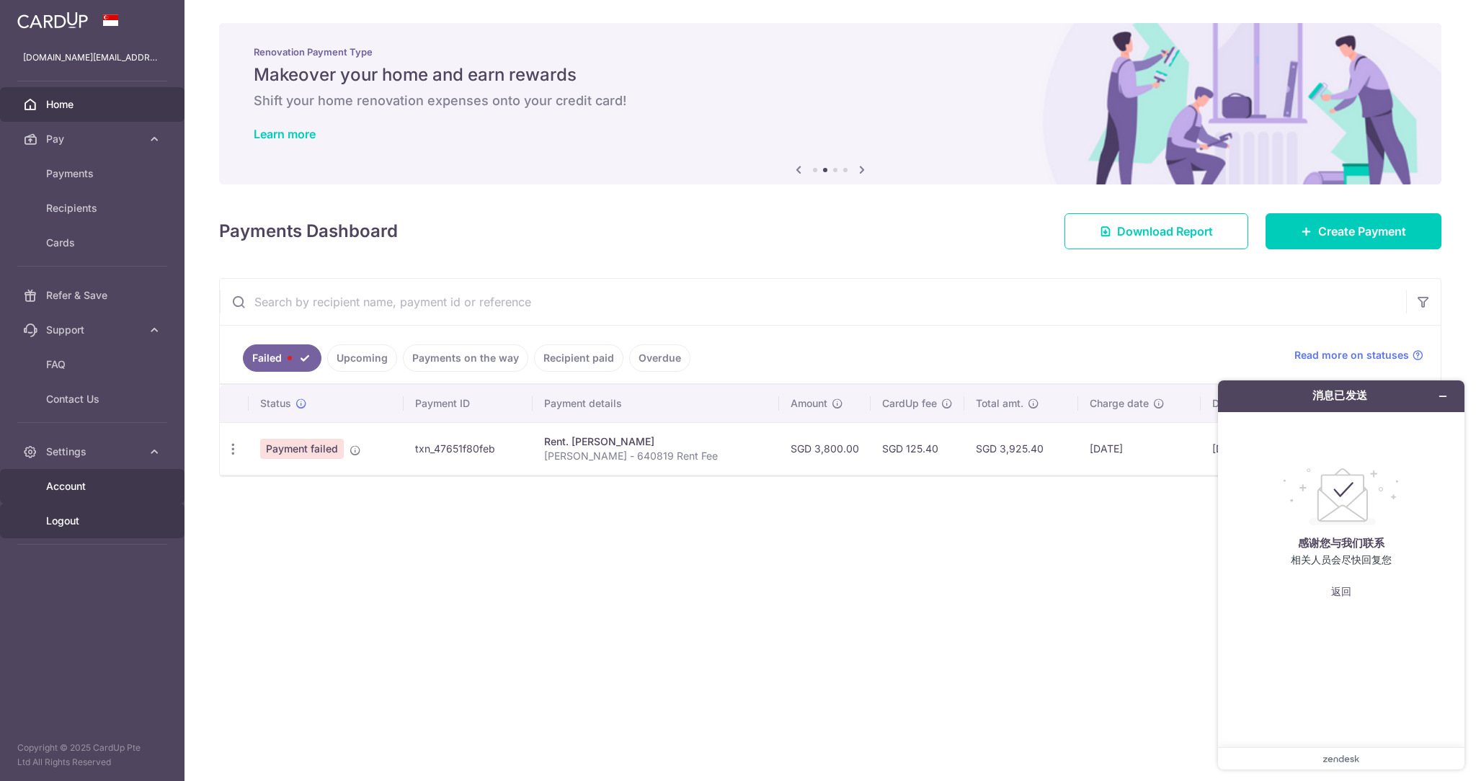
click at [85, 502] on link "Account" at bounding box center [92, 486] width 185 height 35
click at [68, 518] on span "Logout" at bounding box center [93, 521] width 95 height 14
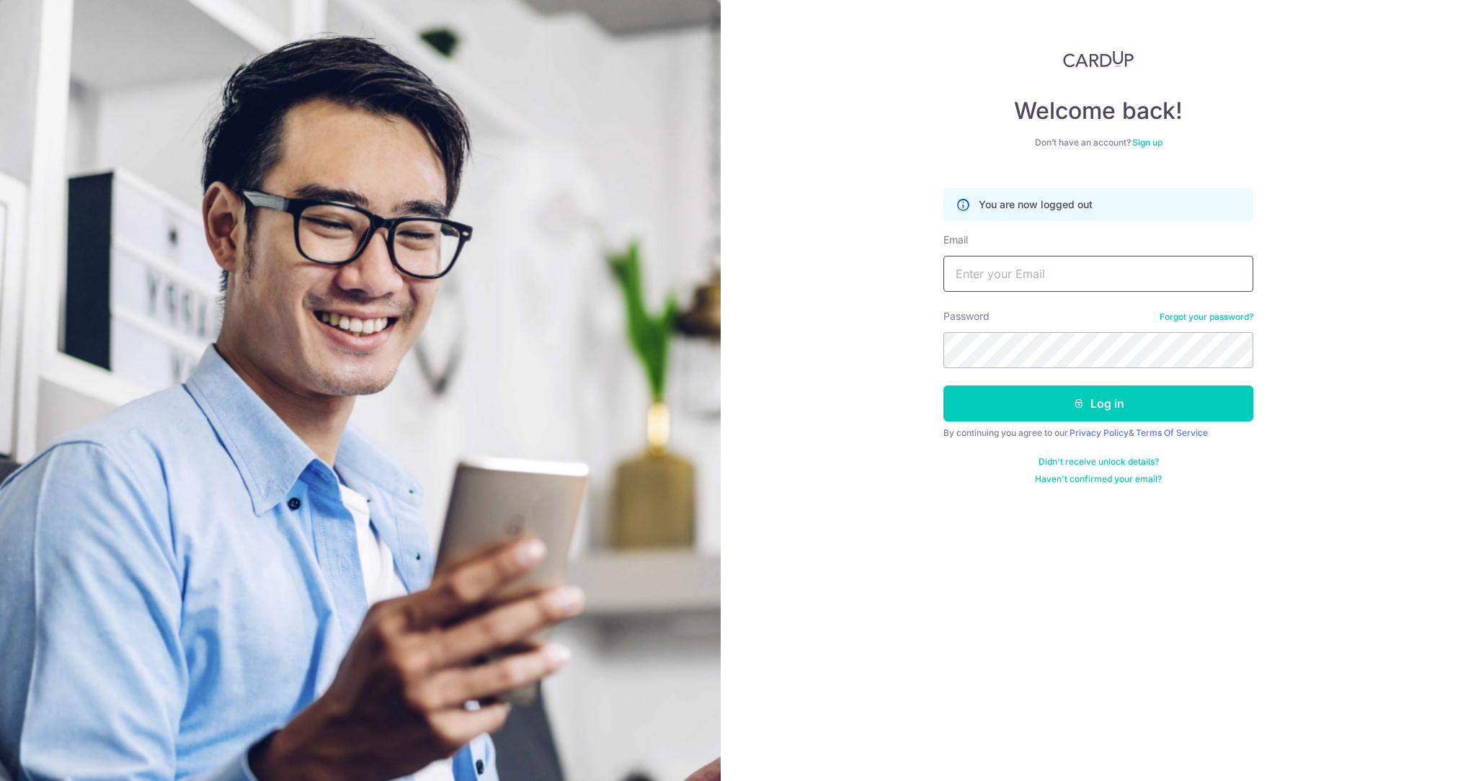
type input "[DOMAIN_NAME][EMAIL_ADDRESS][DOMAIN_NAME]"
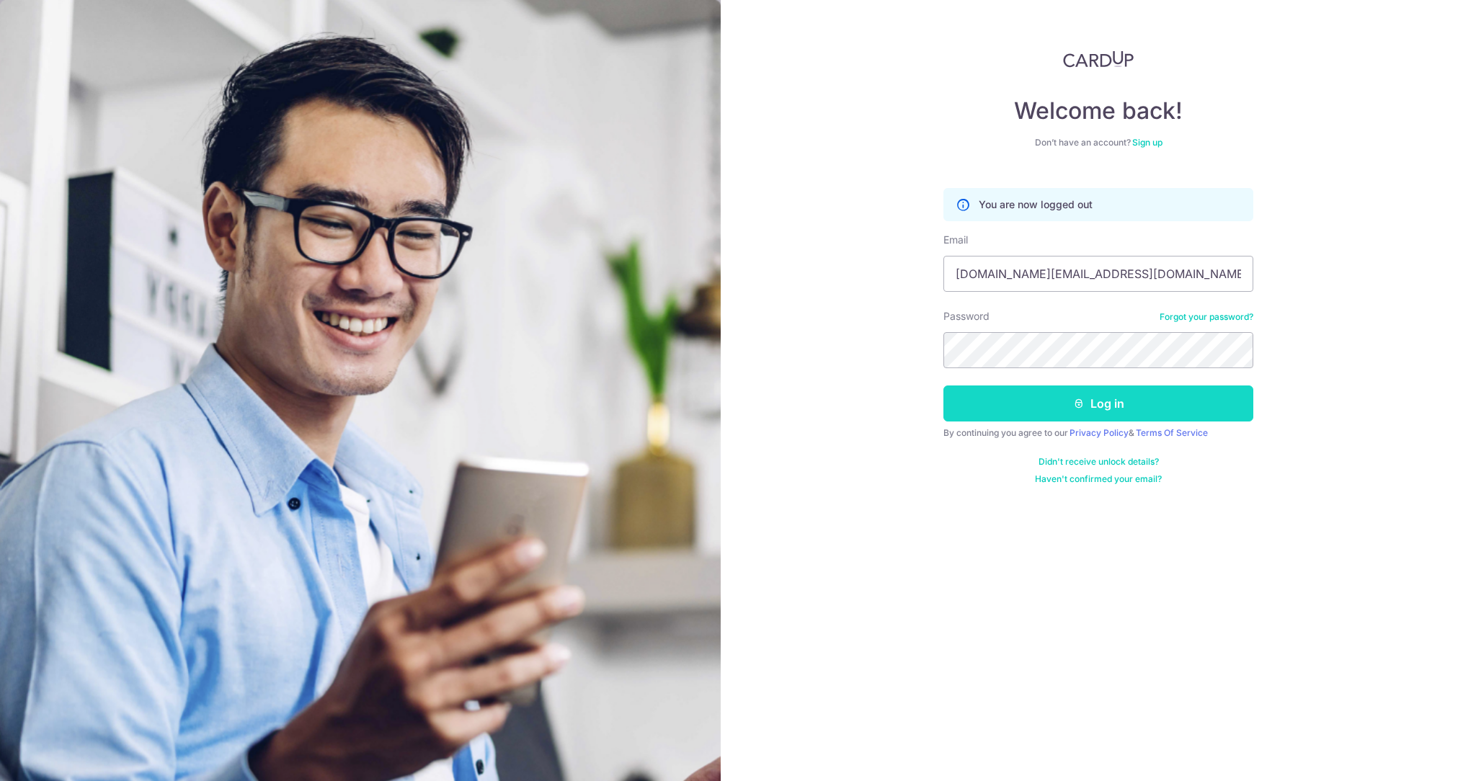
click at [1061, 420] on form "You are now logged out Email [DOMAIN_NAME][EMAIL_ADDRESS][DOMAIN_NAME] Password…" at bounding box center [1098, 331] width 310 height 308
click at [1068, 407] on button "Log in" at bounding box center [1098, 404] width 310 height 36
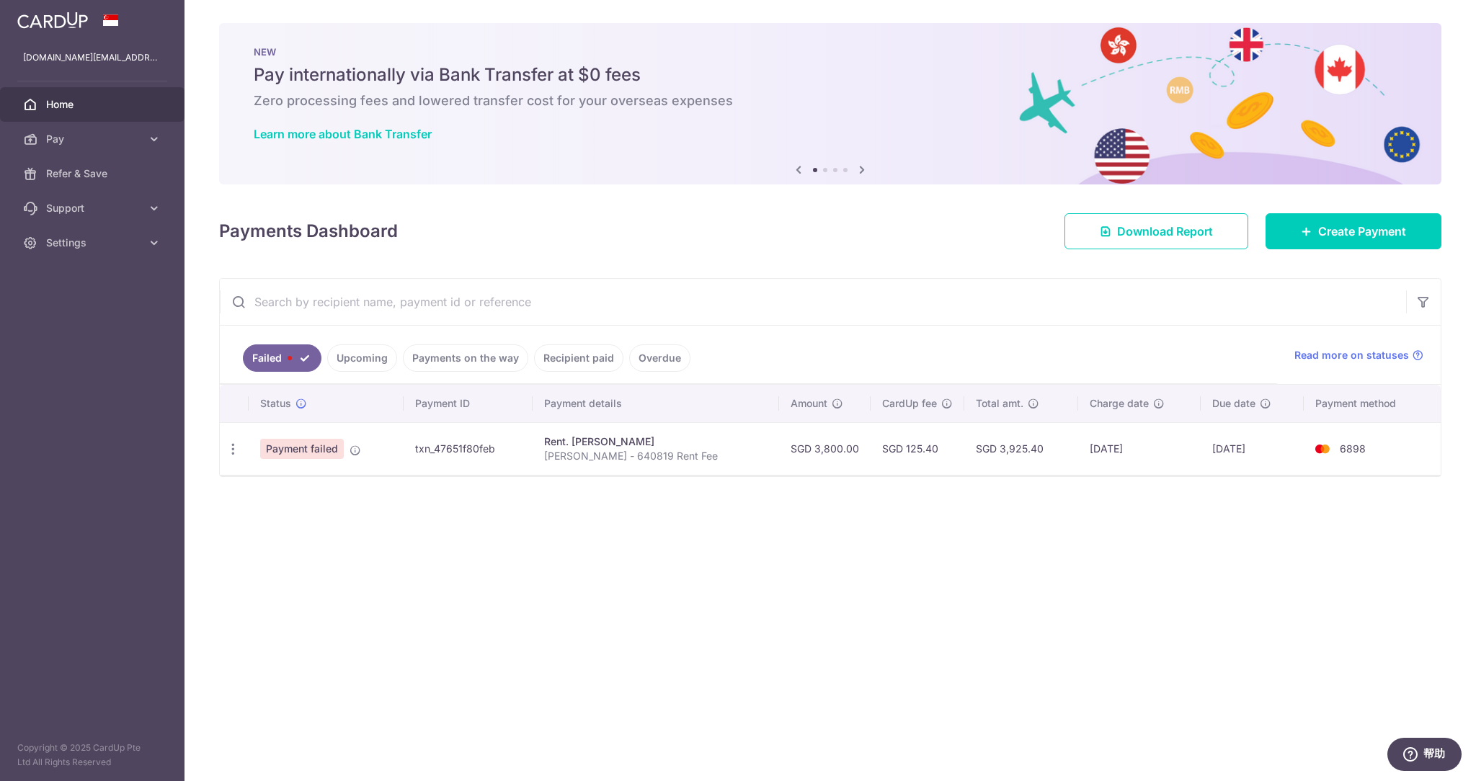
click at [881, 524] on div "× Pause Schedule Pause all future payments in this series Pause just this one p…" at bounding box center [831, 390] width 1292 height 781
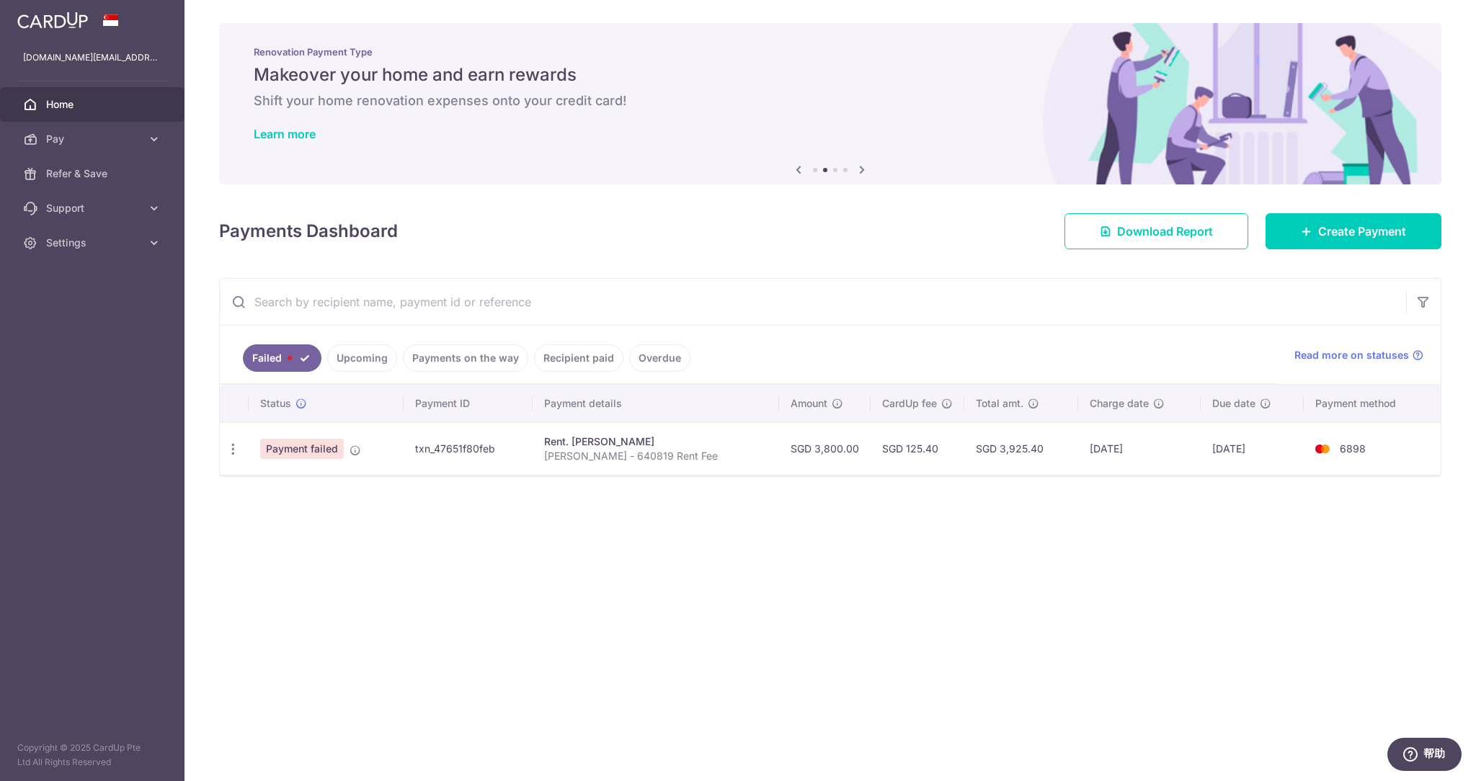
click at [709, 547] on div "× Pause Schedule Pause all future payments in this series Pause just this one p…" at bounding box center [831, 390] width 1292 height 781
drag, startPoint x: 1057, startPoint y: 452, endPoint x: 1038, endPoint y: 450, distance: 19.5
click at [1038, 450] on tr "Update payment Payment failed txn_47651f80feb Rent. CHAN MAY LING Qi Wei - 6408…" at bounding box center [830, 448] width 1221 height 53
click at [957, 553] on div "× Pause Schedule Pause all future payments in this series Pause just this one p…" at bounding box center [831, 390] width 1292 height 781
click at [505, 564] on div "× Pause Schedule Pause all future payments in this series Pause just this one p…" at bounding box center [831, 390] width 1292 height 781
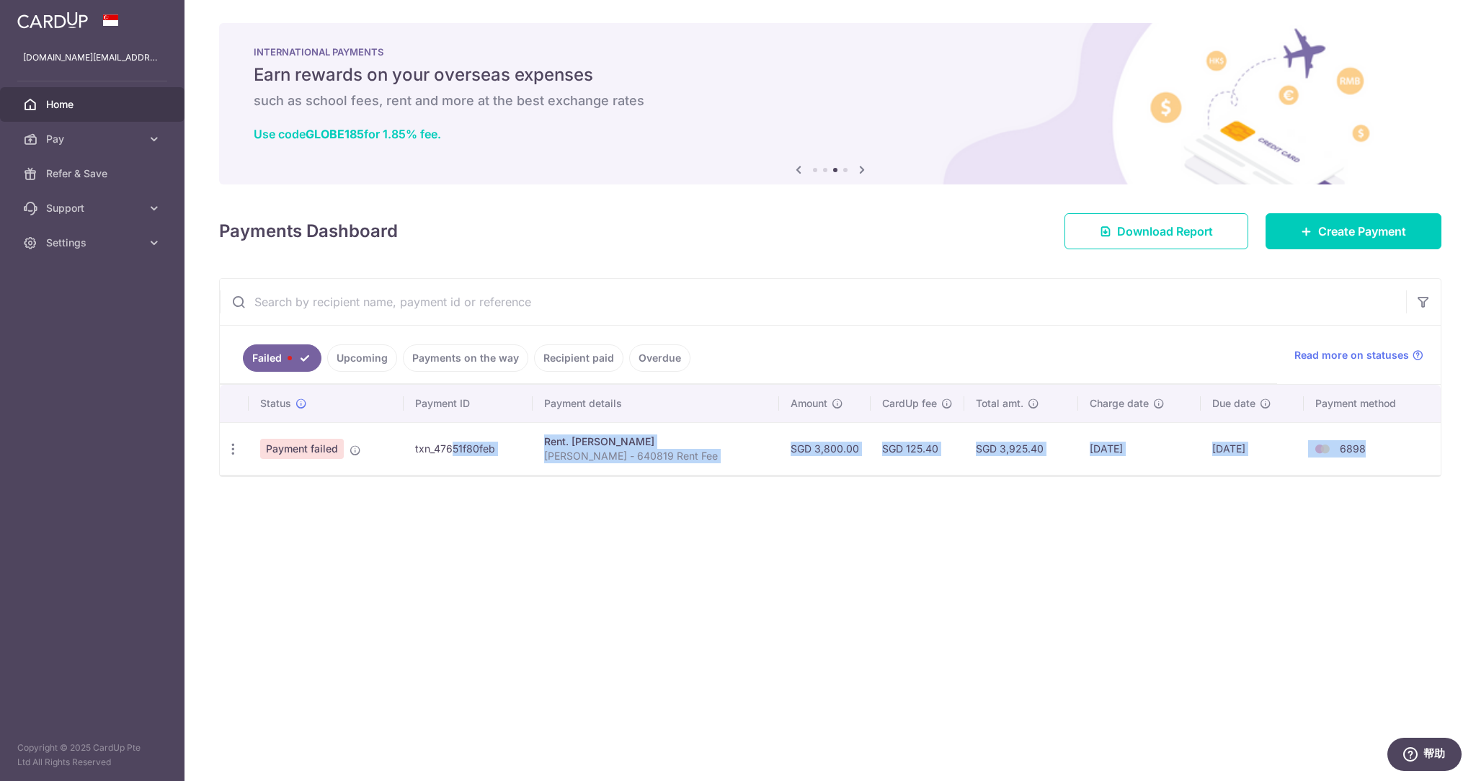
drag, startPoint x: 421, startPoint y: 448, endPoint x: 1162, endPoint y: 526, distance: 745.0
click at [1412, 456] on tr "Update payment Payment failed txn_47651f80feb Rent. CHAN MAY LING Qi Wei - 6408…" at bounding box center [830, 448] width 1221 height 53
click at [1096, 541] on div "× Pause Schedule Pause all future payments in this series Pause just this one p…" at bounding box center [831, 390] width 1292 height 781
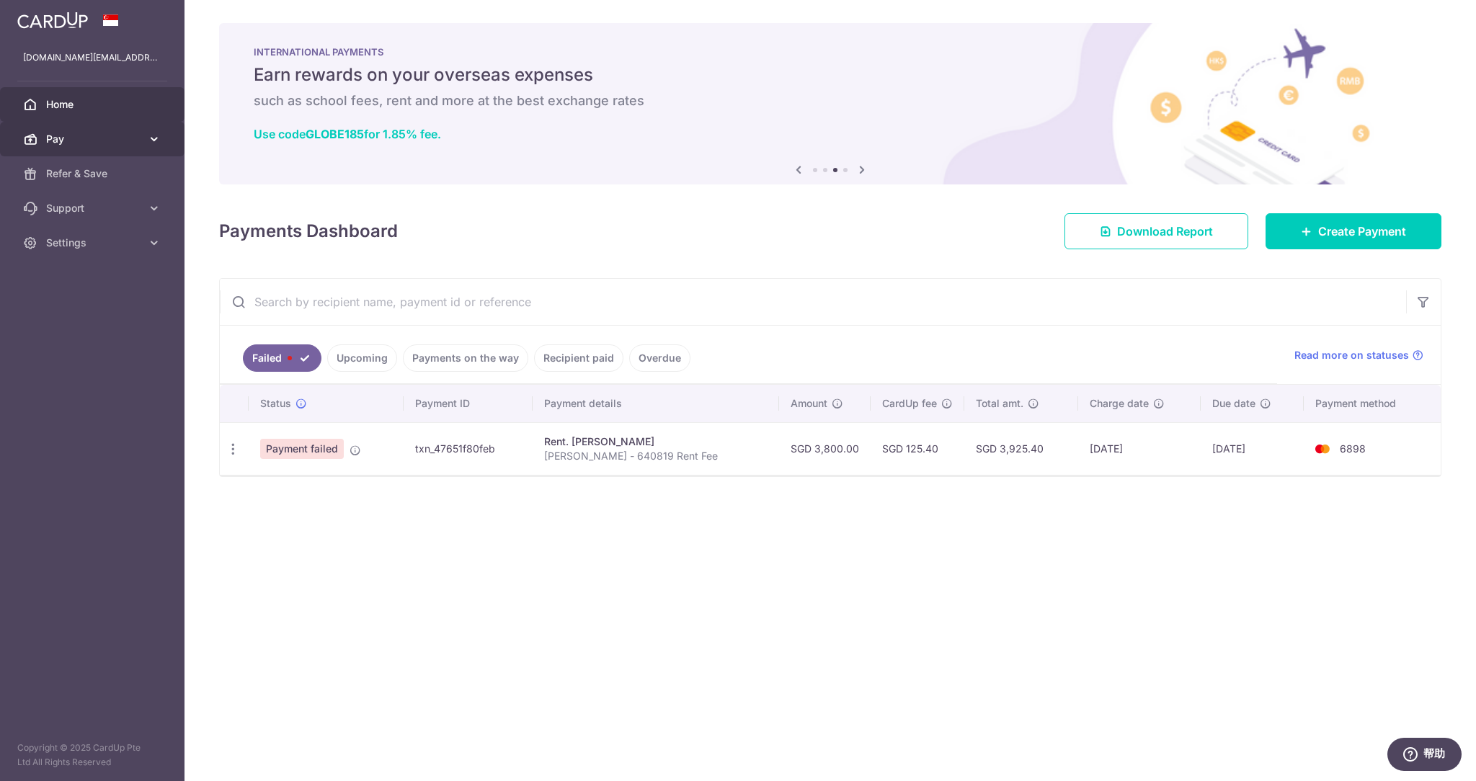
click at [129, 128] on link "Pay" at bounding box center [92, 139] width 185 height 35
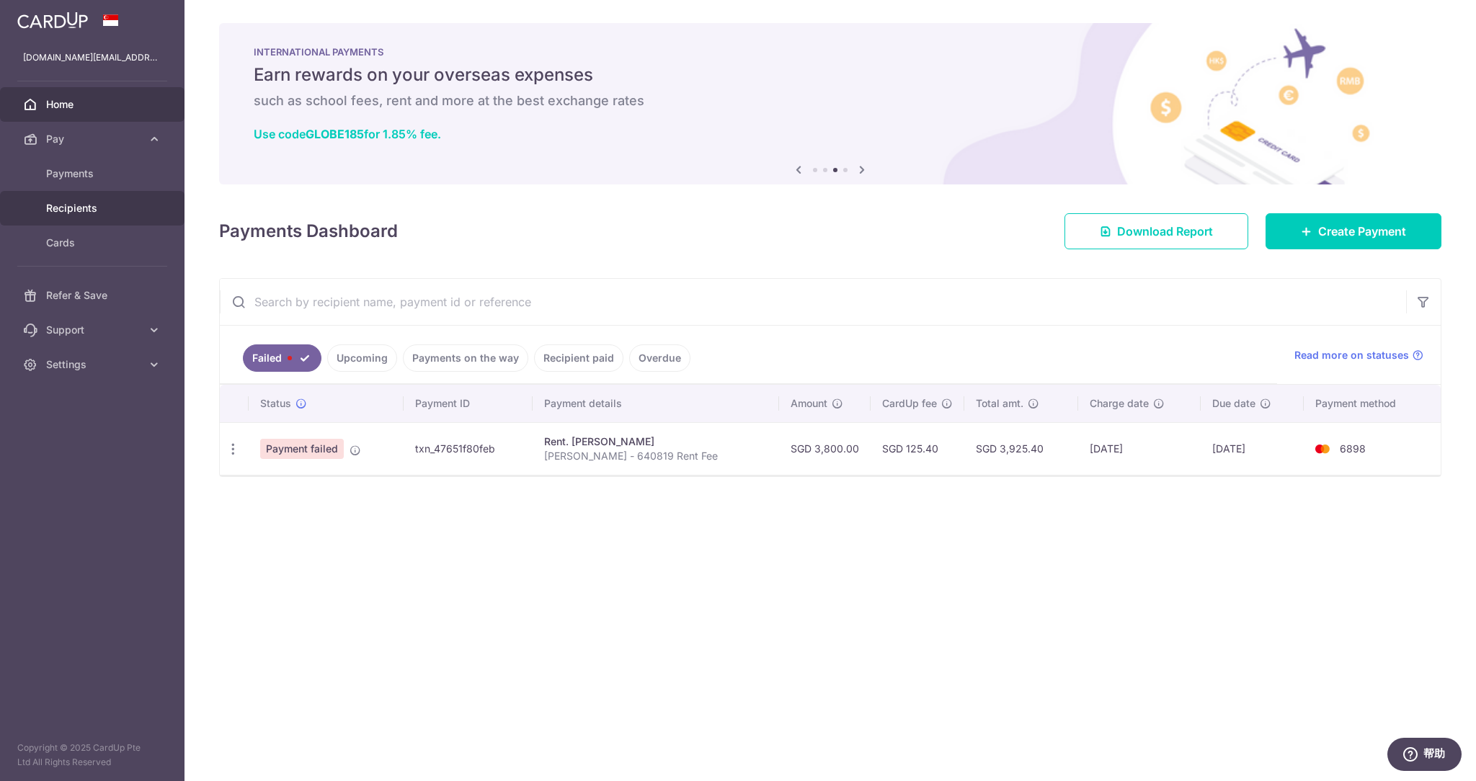
click at [108, 203] on span "Recipients" at bounding box center [93, 208] width 95 height 14
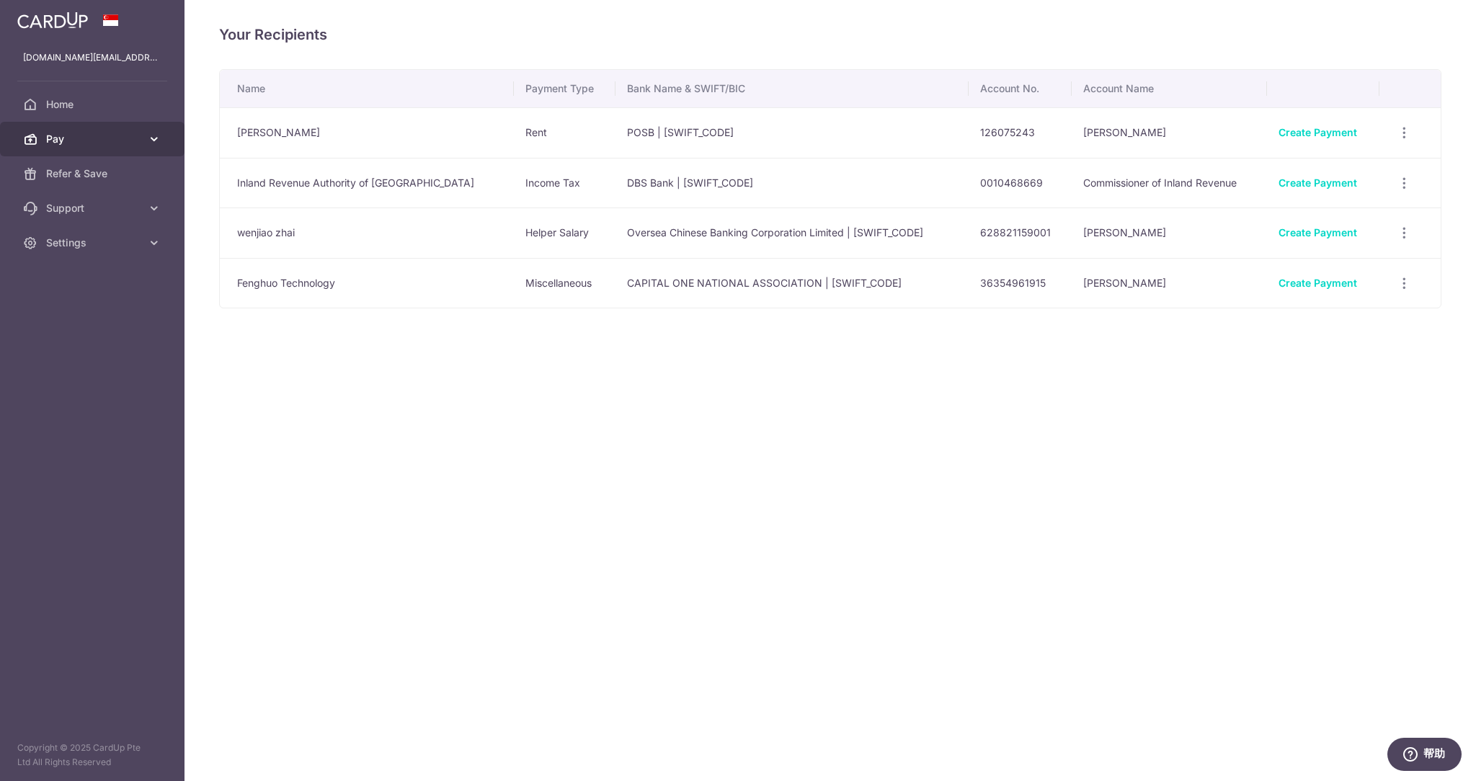
click at [115, 139] on span "Pay" at bounding box center [93, 139] width 95 height 14
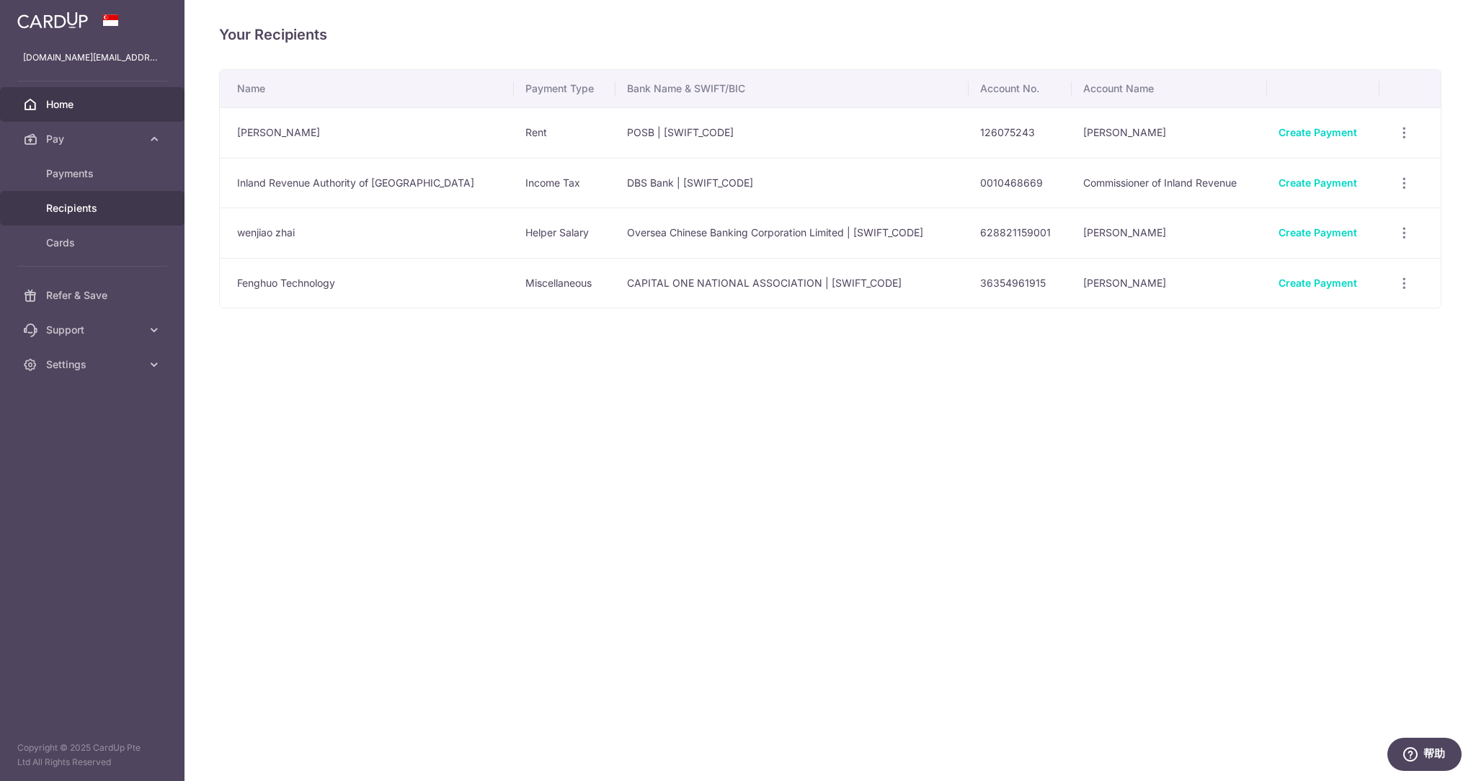
click at [116, 119] on link "Home" at bounding box center [92, 104] width 185 height 35
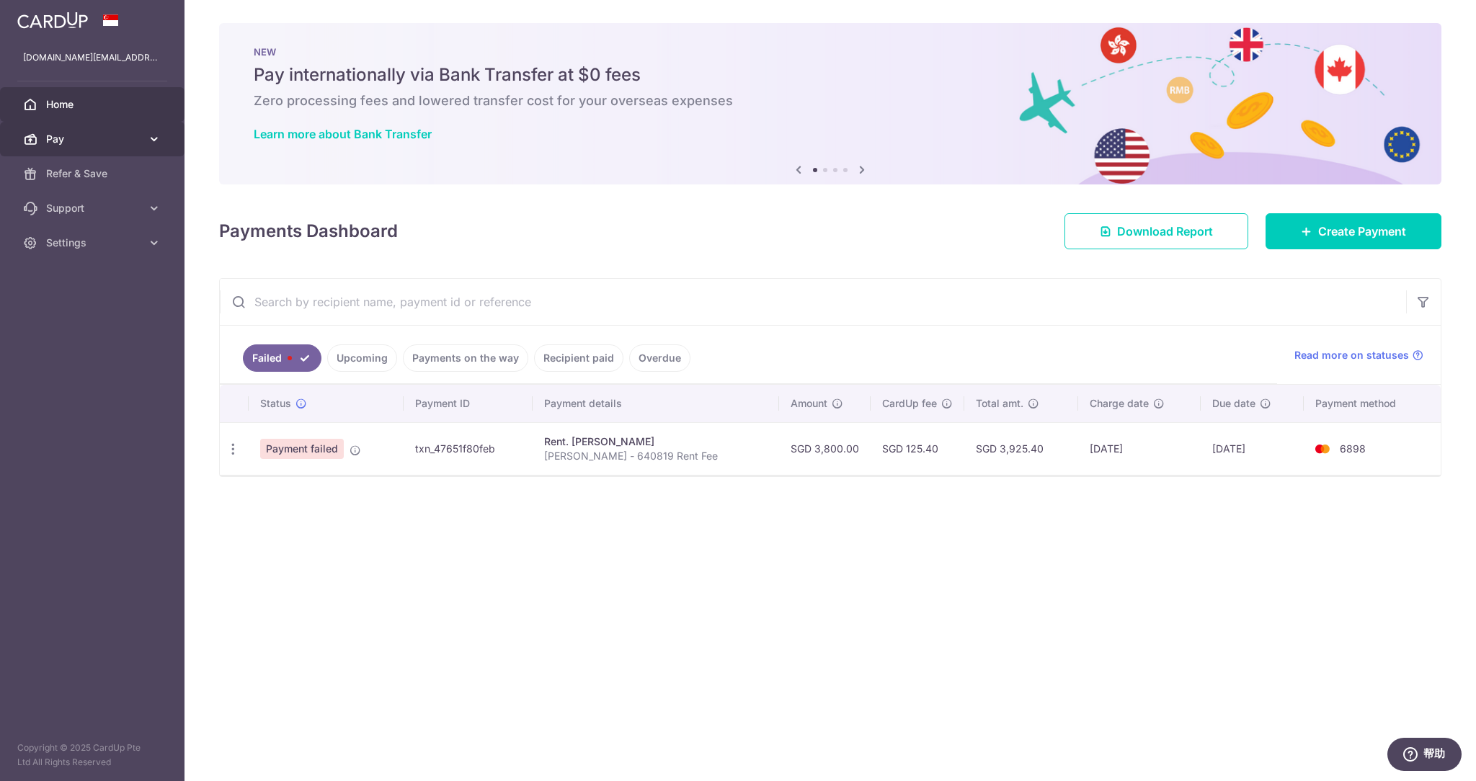
click at [114, 142] on span "Pay" at bounding box center [93, 139] width 95 height 14
click at [105, 177] on span "Payments" at bounding box center [93, 173] width 95 height 14
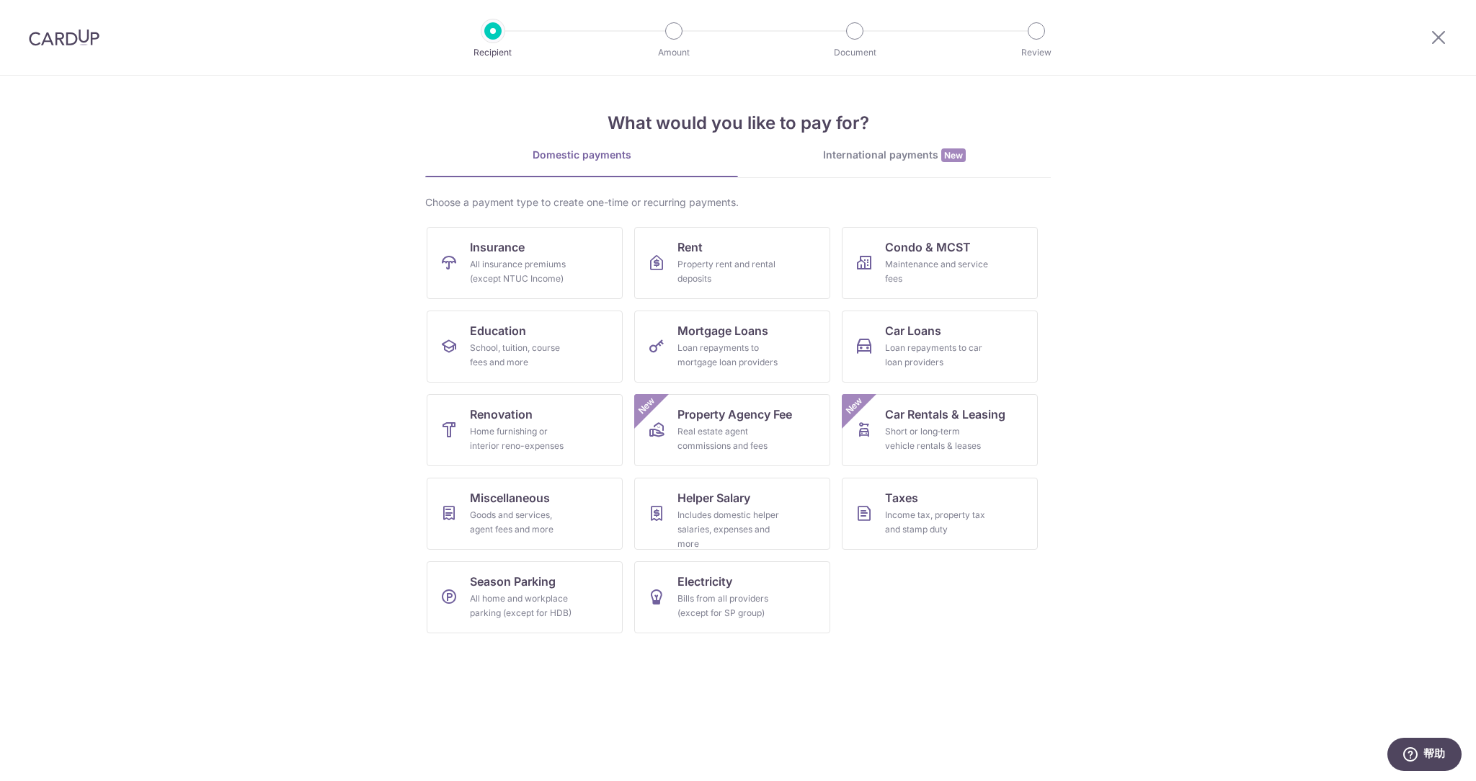
click at [924, 159] on div "International payments New" at bounding box center [894, 155] width 313 height 15
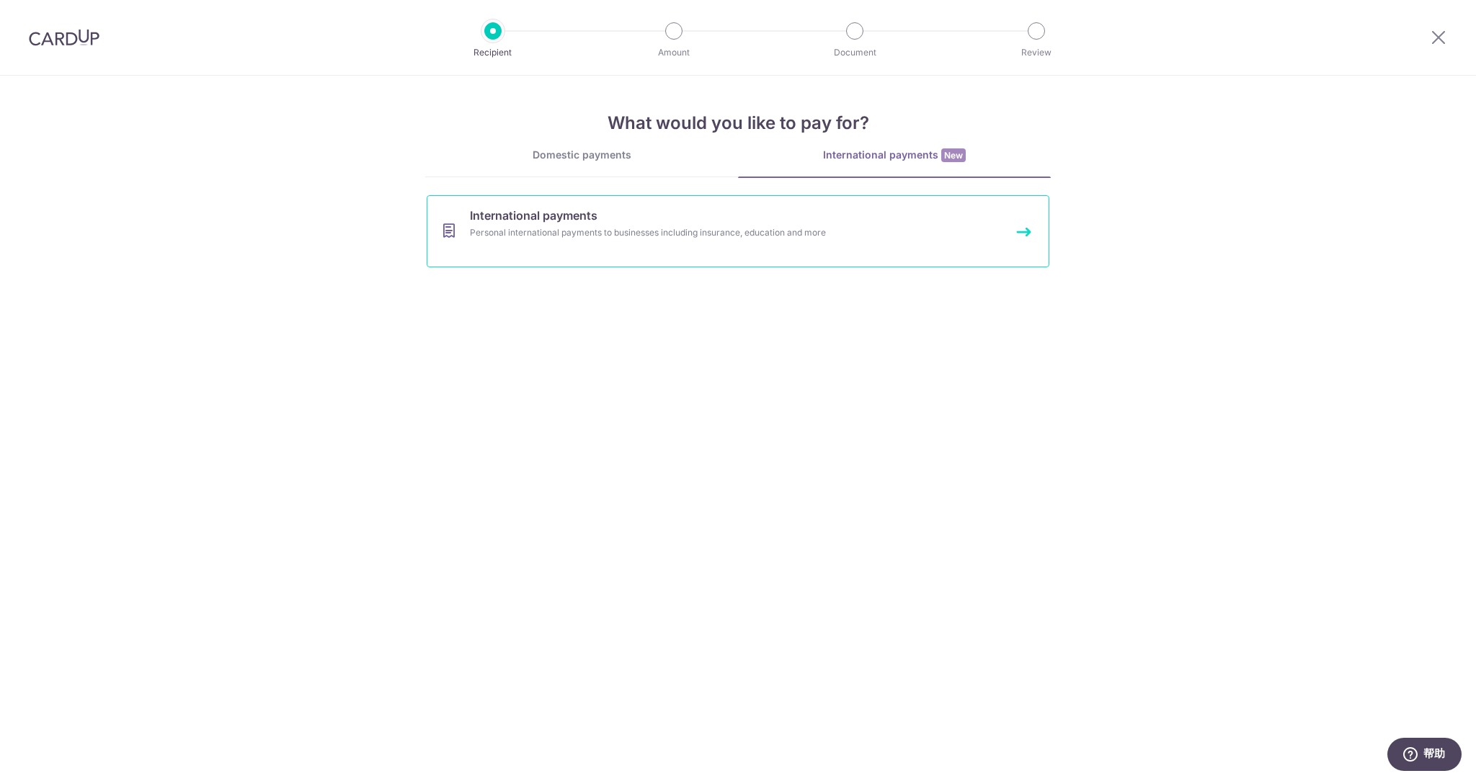
click at [711, 251] on link "International payments Personal international payments to businesses including …" at bounding box center [738, 231] width 623 height 72
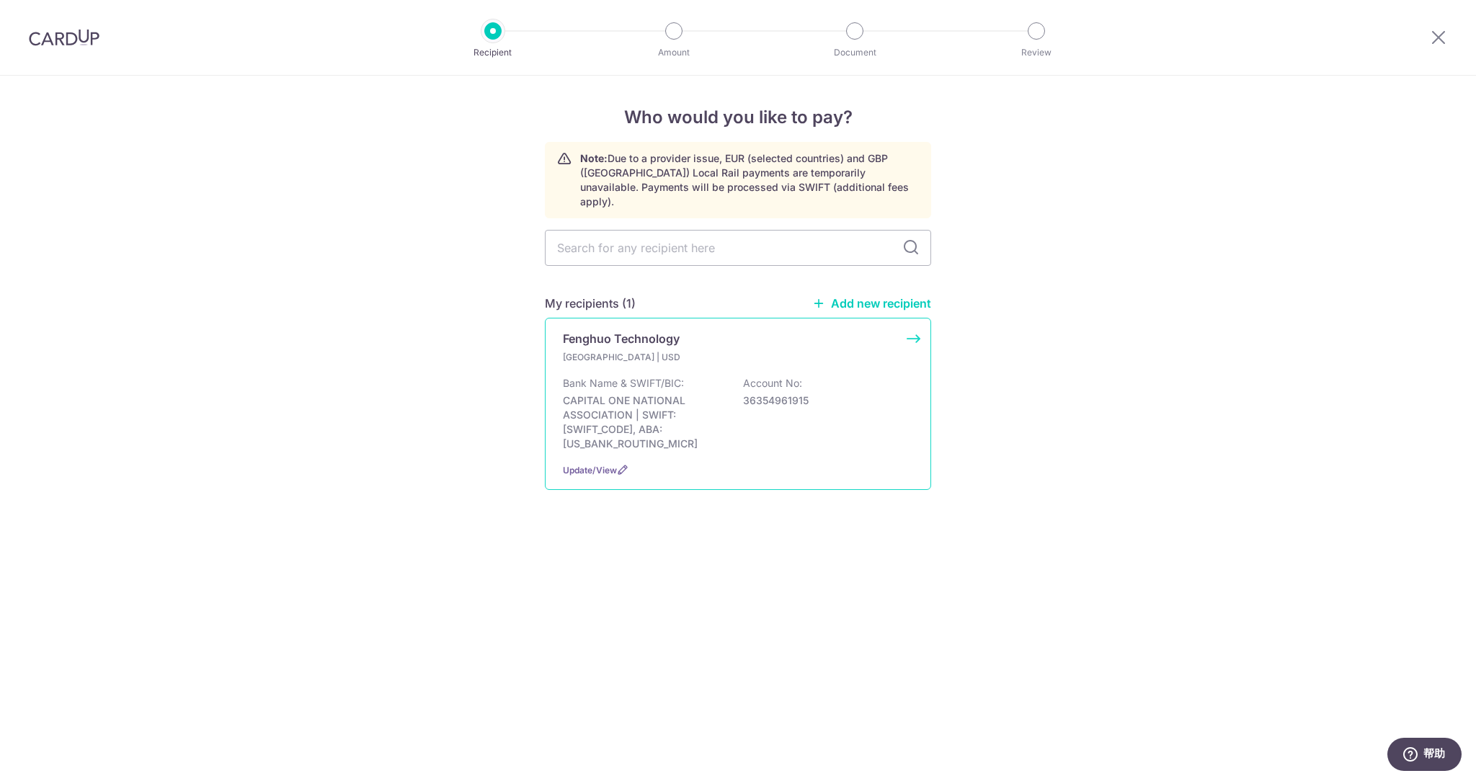
click at [633, 401] on p "CAPITAL ONE NATIONAL ASSOCIATION | SWIFT: [SWIFT_CODE], ABA: [US_BANK_ROUTING_M…" at bounding box center [643, 423] width 161 height 58
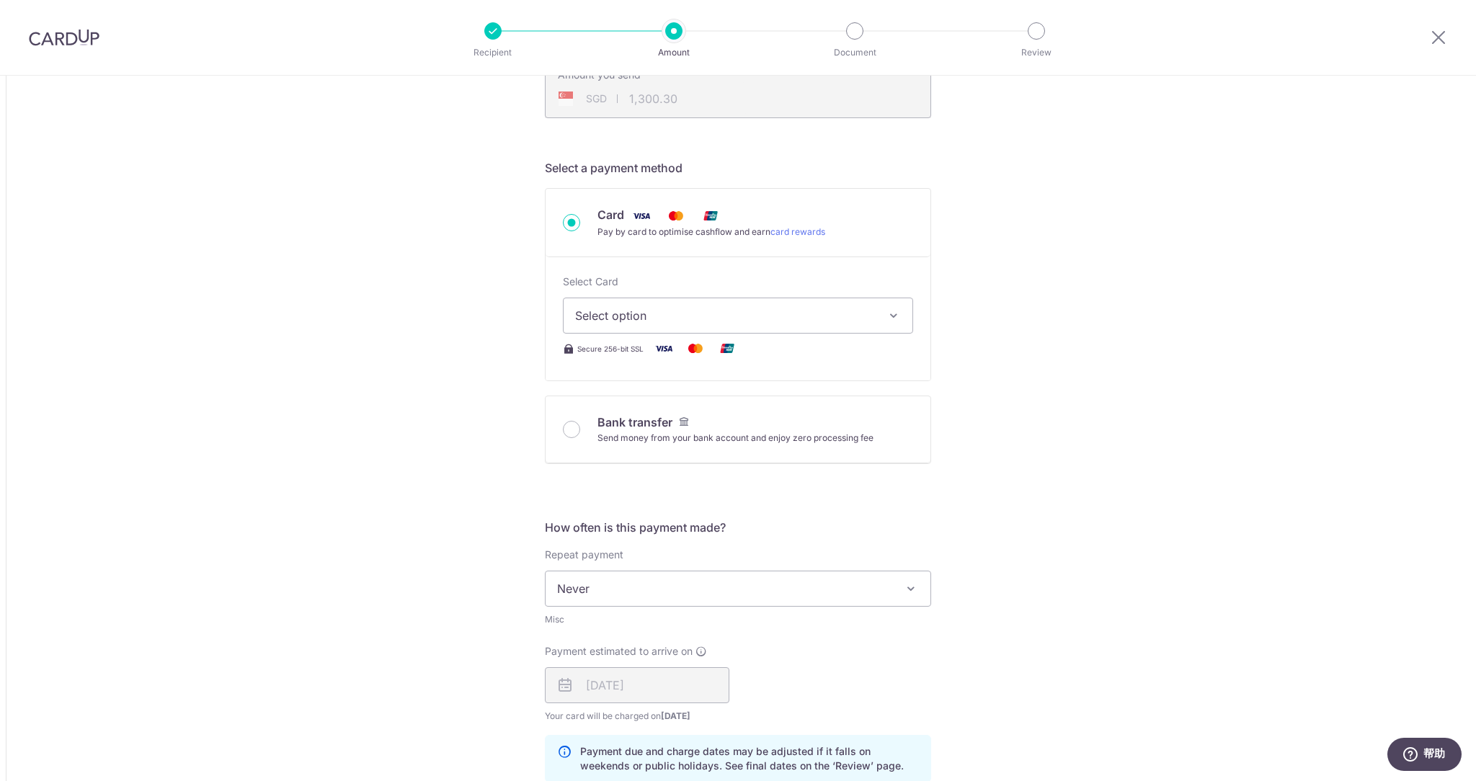
scroll to position [360, 0]
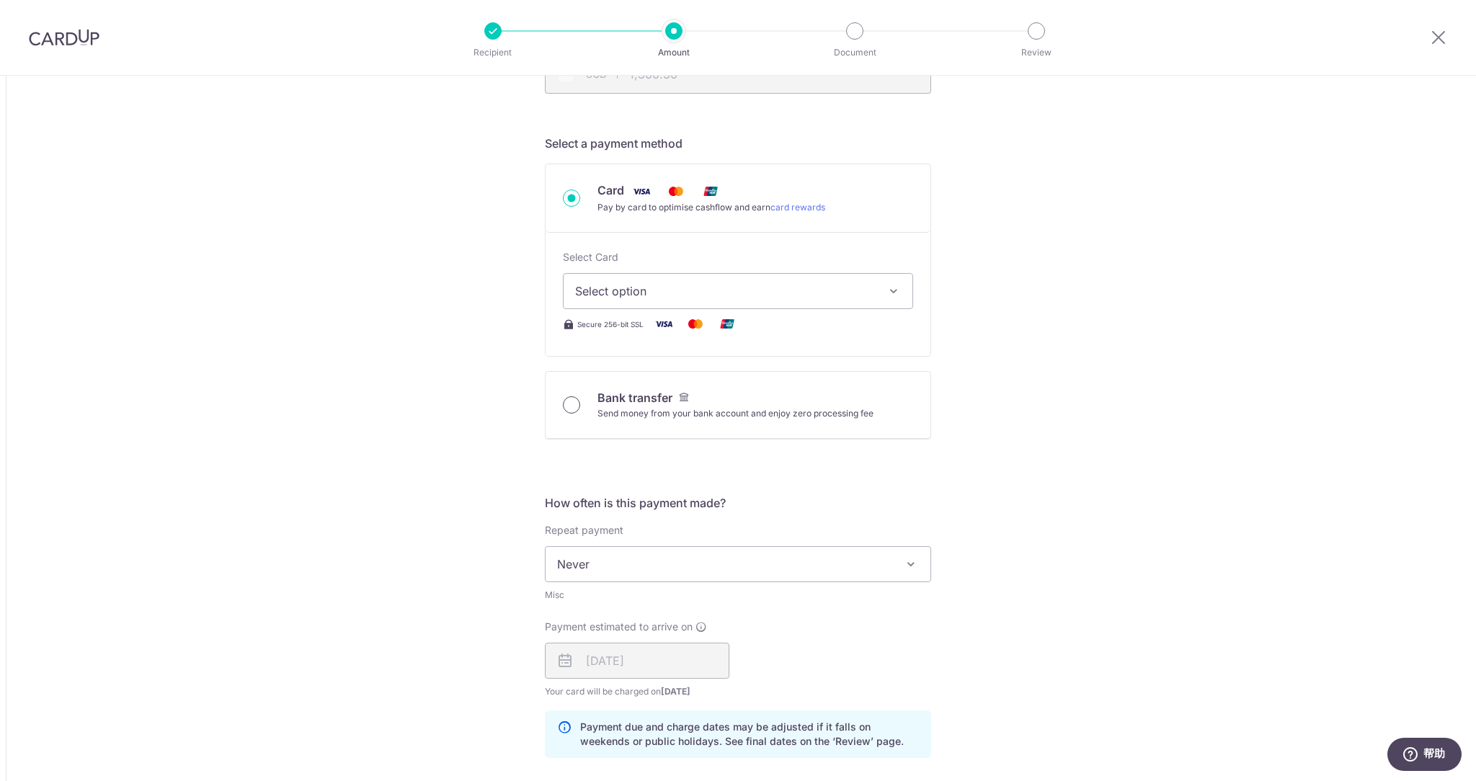
click at [569, 399] on input "Bank transfer Send money from your bank account and enjoy zero processing fee" at bounding box center [571, 404] width 17 height 17
radio input "true"
click at [581, 523] on label "Repeat payment" at bounding box center [584, 530] width 79 height 14
type input "1,000.00"
type input "1,298.23"
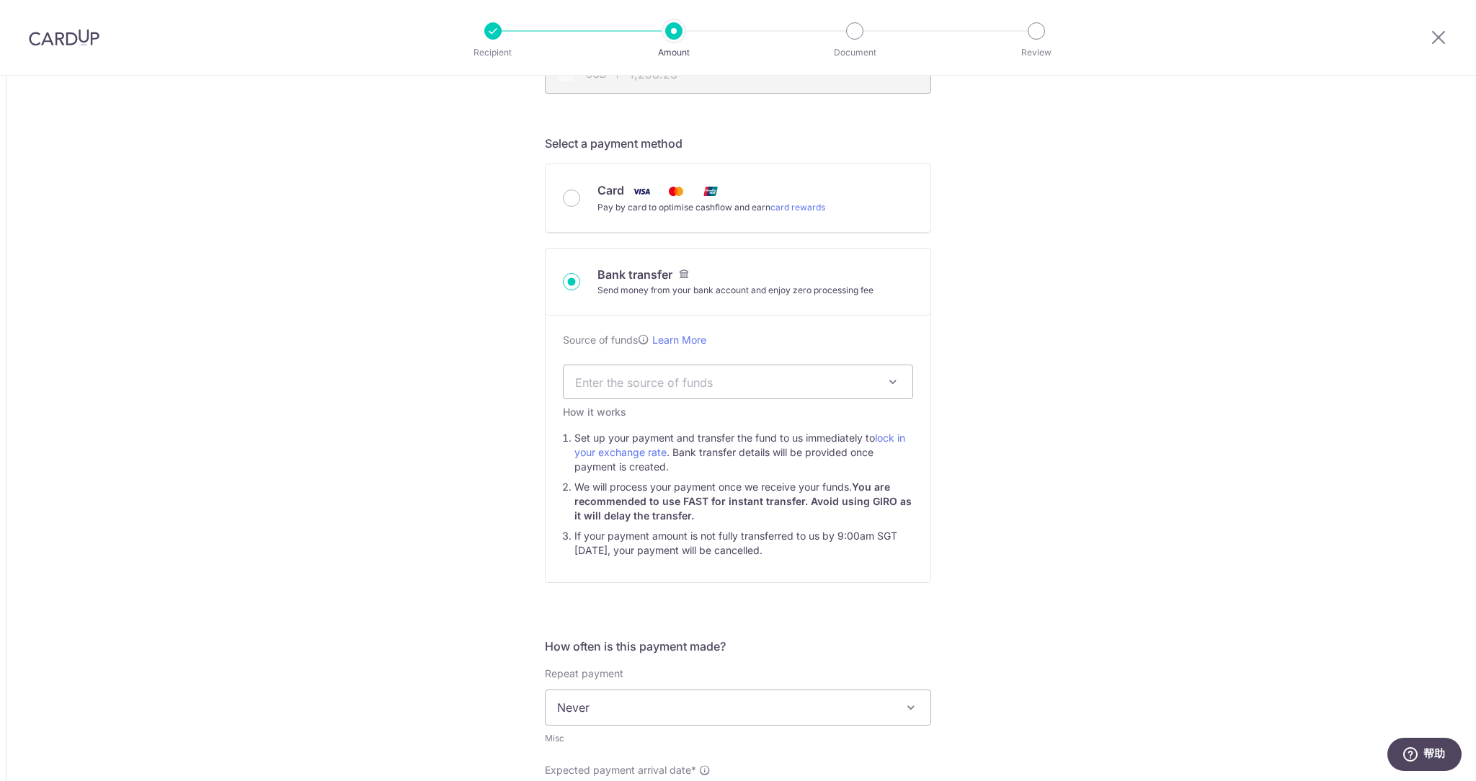
click at [572, 401] on form "Amount due to recipient USD 1,000.00 1000 1 USD = 1.29577159 SGD Market exchang…" at bounding box center [738, 628] width 386 height 1637
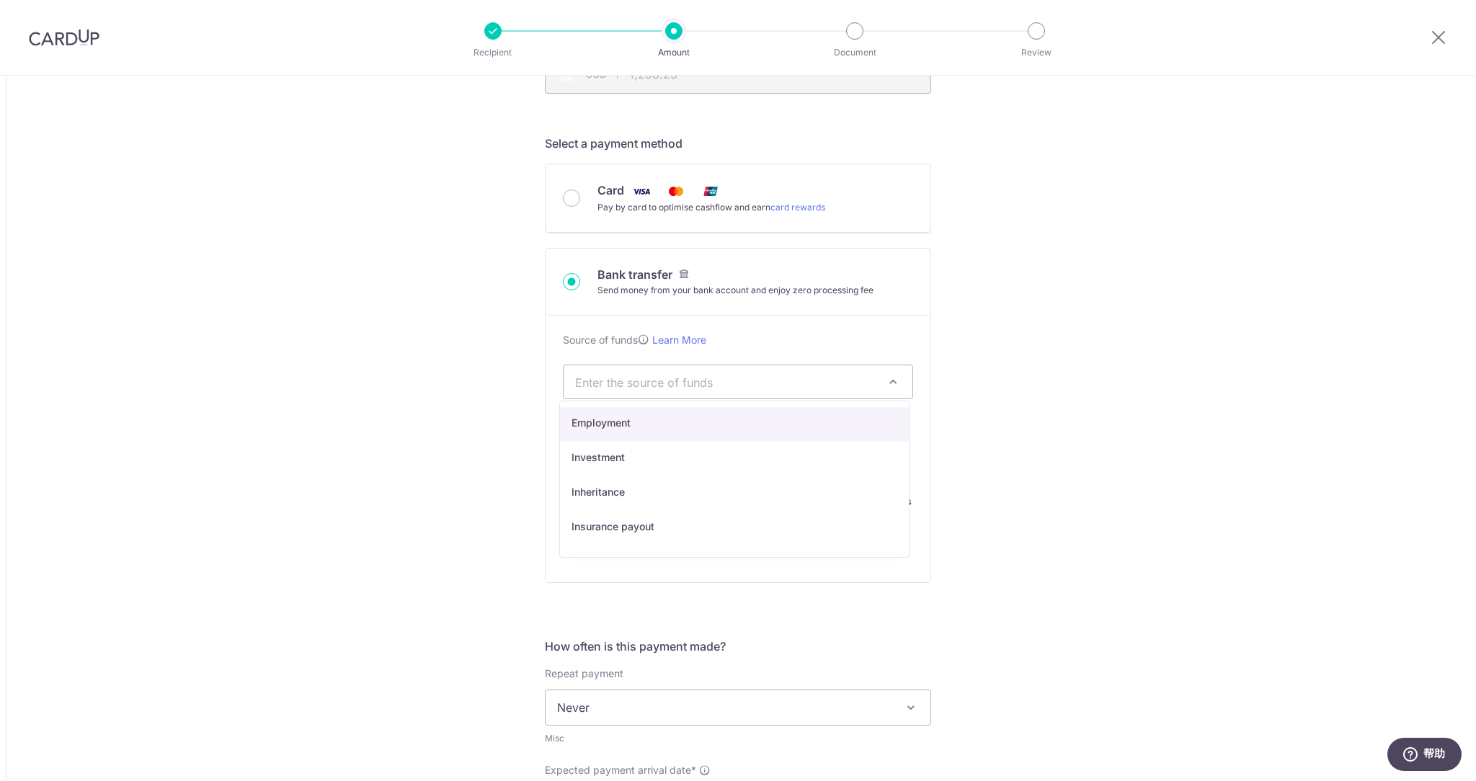
click at [668, 374] on span "Enter the source of funds" at bounding box center [726, 382] width 303 height 16
select select "7"
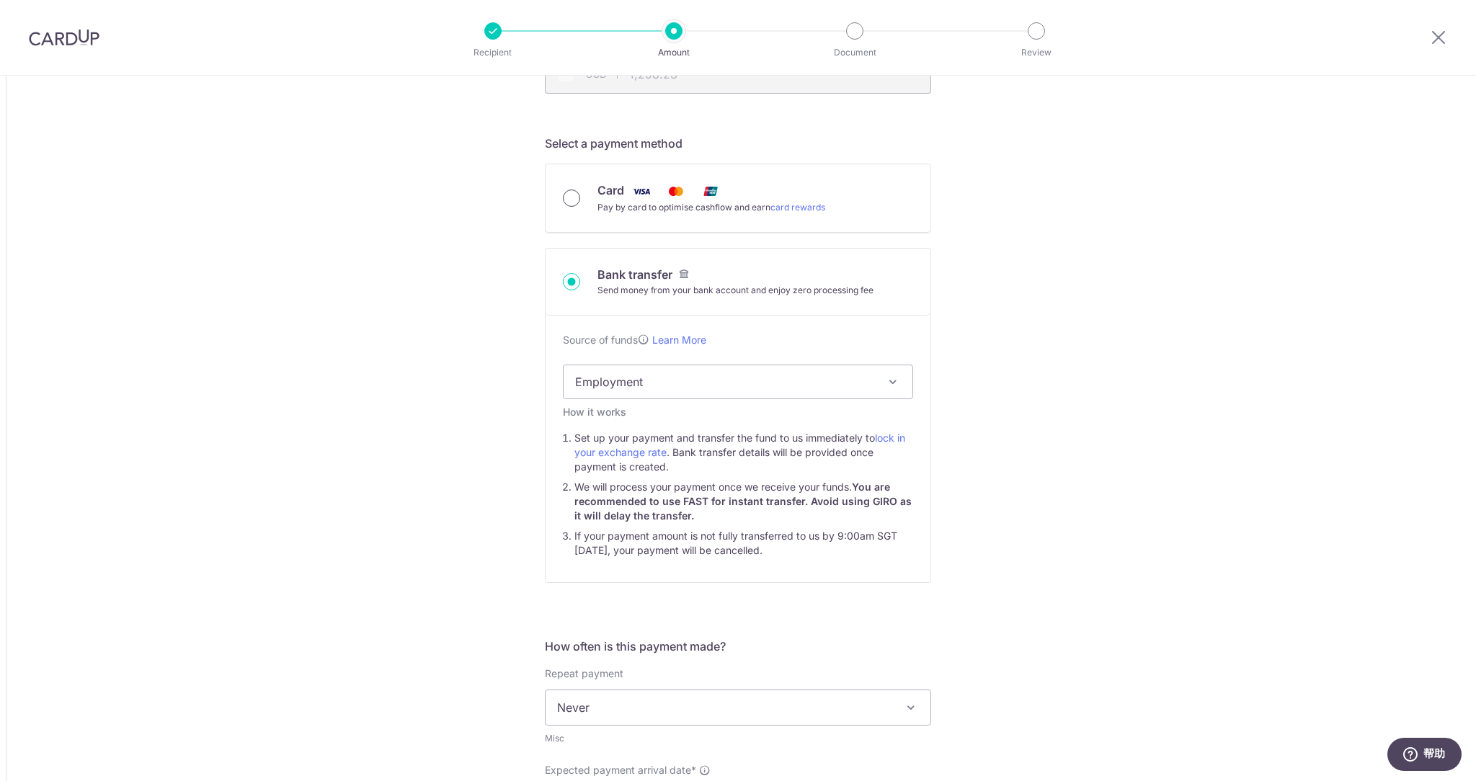
click at [576, 196] on input "Card Pay by card to optimise cashflow and earn card rewards" at bounding box center [571, 198] width 17 height 17
radio input "true"
type input "1,000.00"
type input "1,300.30"
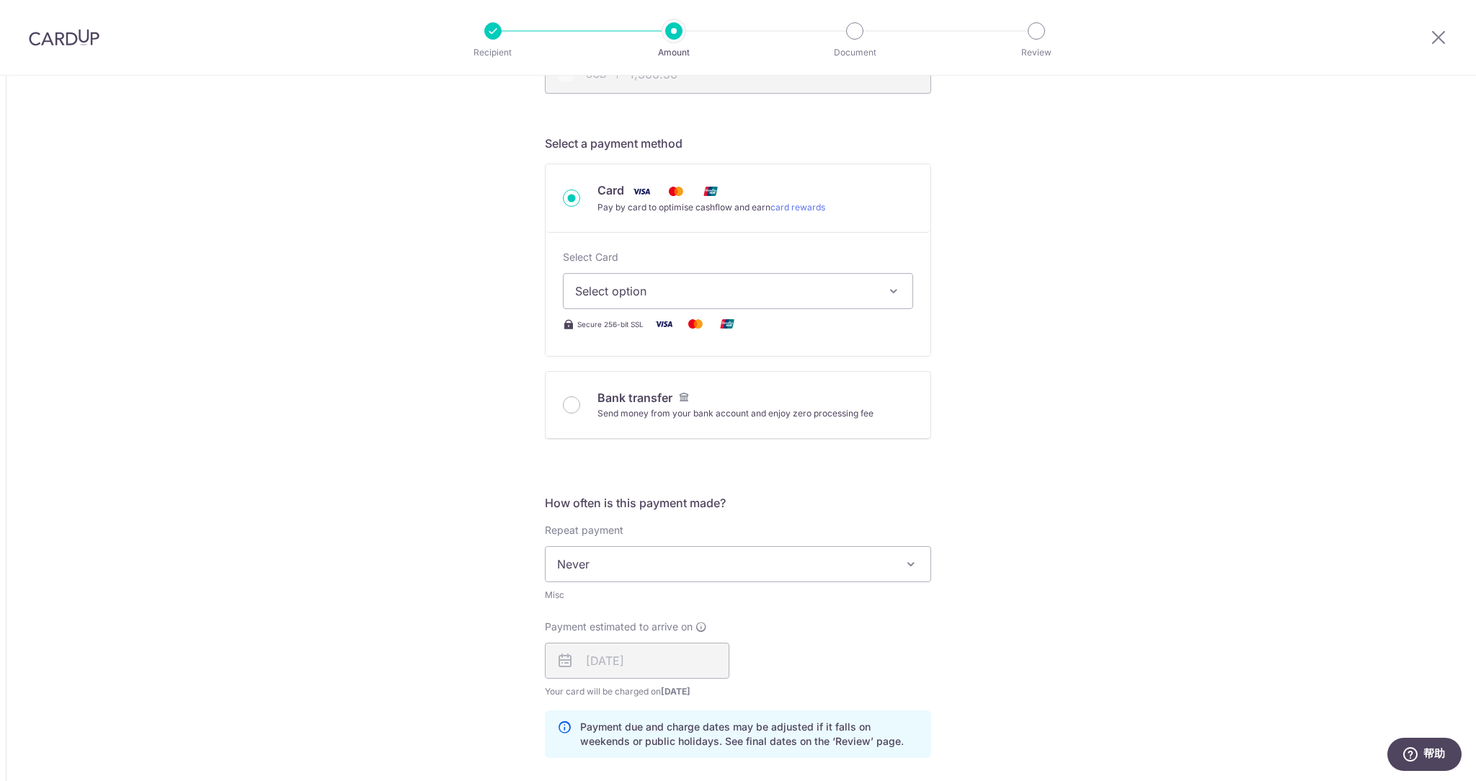
click at [698, 293] on span "Select option" at bounding box center [725, 291] width 300 height 17
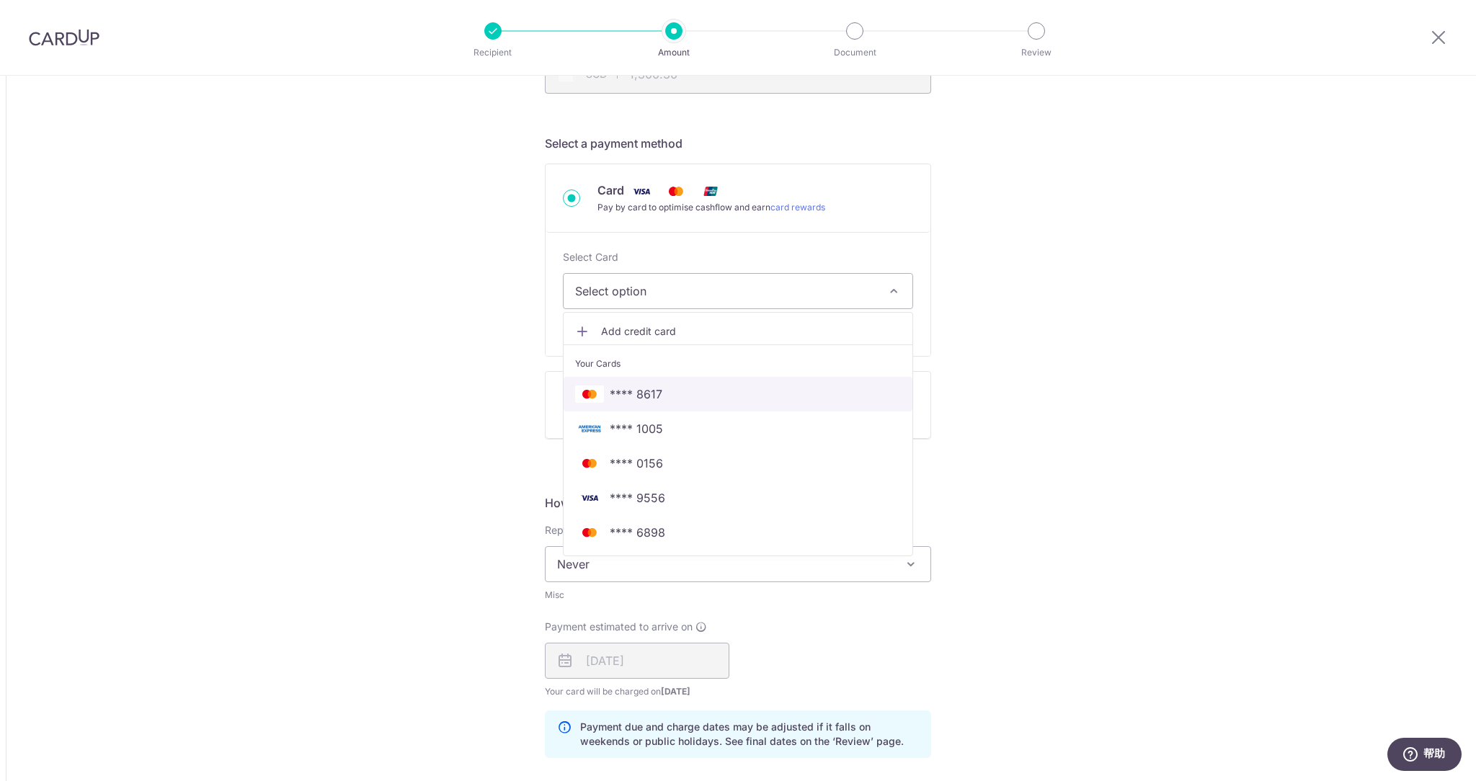
drag, startPoint x: 684, startPoint y: 388, endPoint x: 587, endPoint y: 347, distance: 105.9
click at [684, 388] on span "**** 8617" at bounding box center [738, 394] width 326 height 17
type input "1,000.00"
type input "1,300.29"
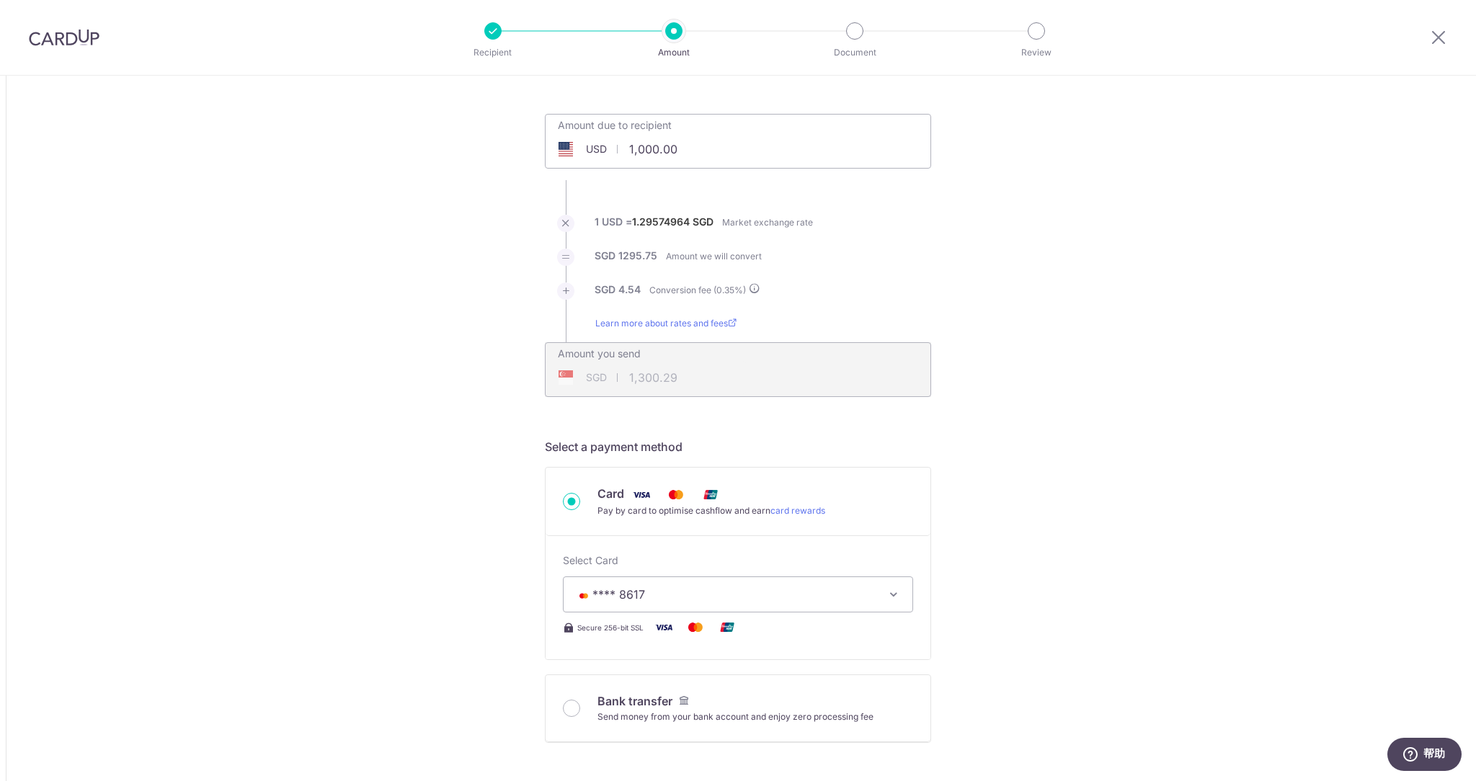
scroll to position [54, 0]
click at [698, 154] on input "1,000.00" at bounding box center [657, 152] width 223 height 33
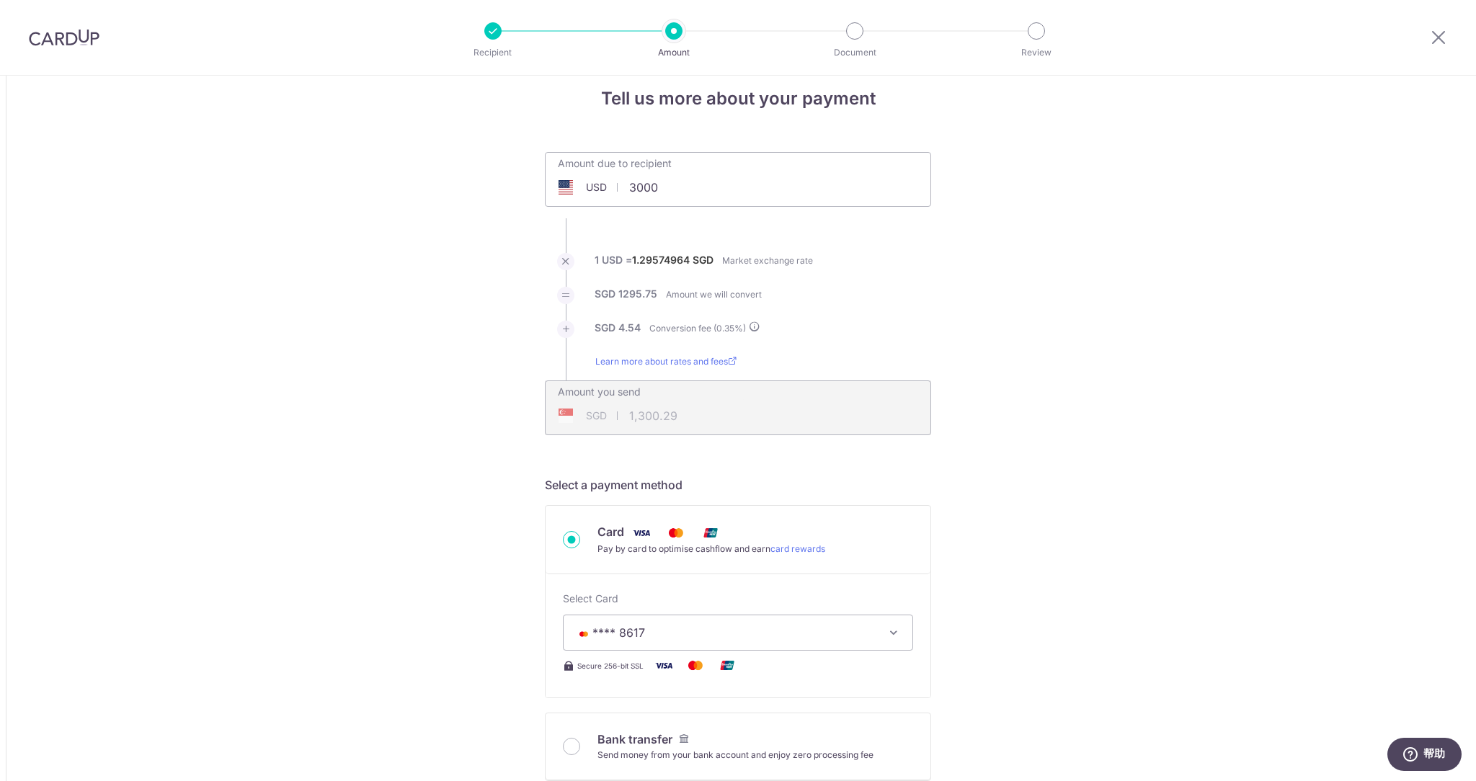
scroll to position [0, 0]
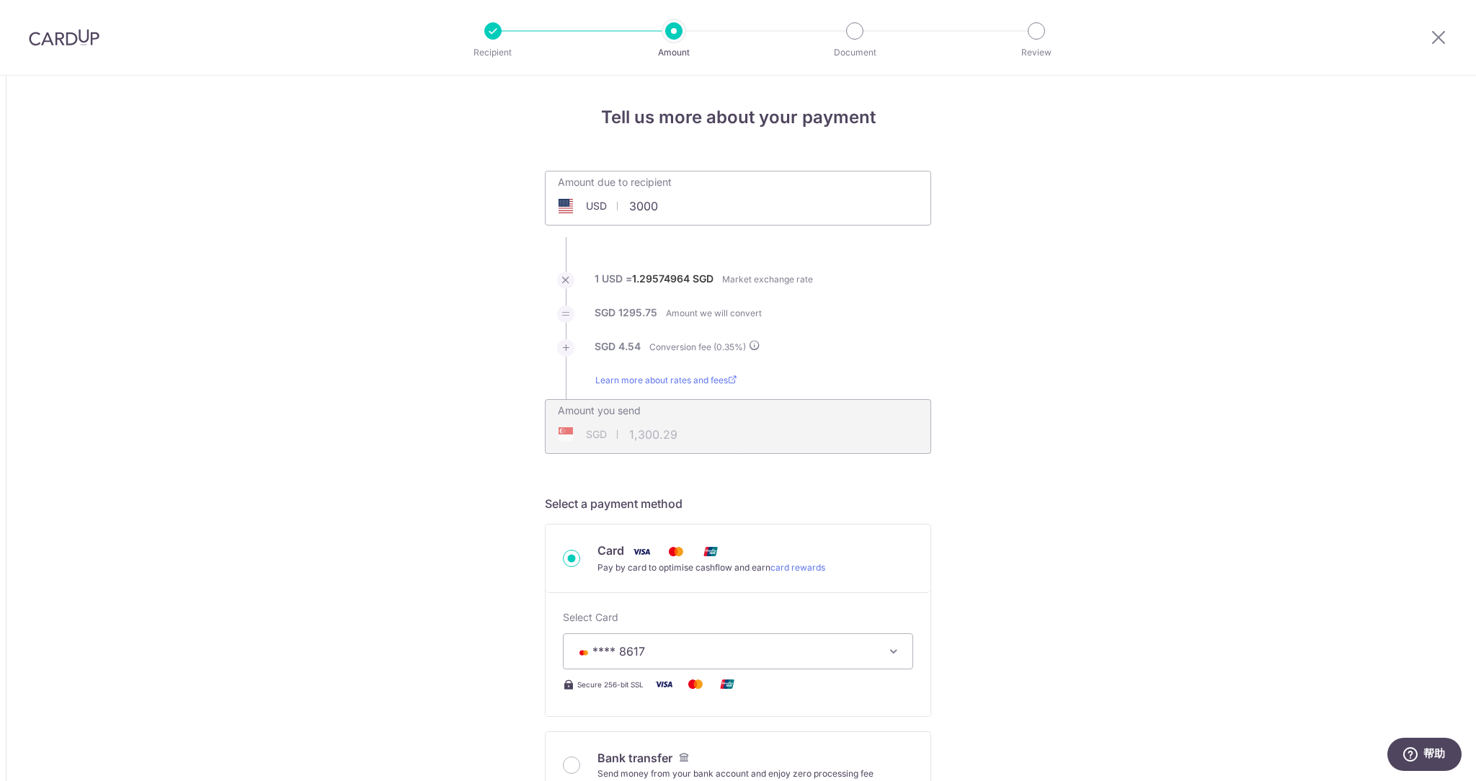
click at [595, 208] on span "USD" at bounding box center [596, 206] width 21 height 14
type input "3,000.00"
type input "3,900.81"
type input "3,000.00"
type input "3,900.84"
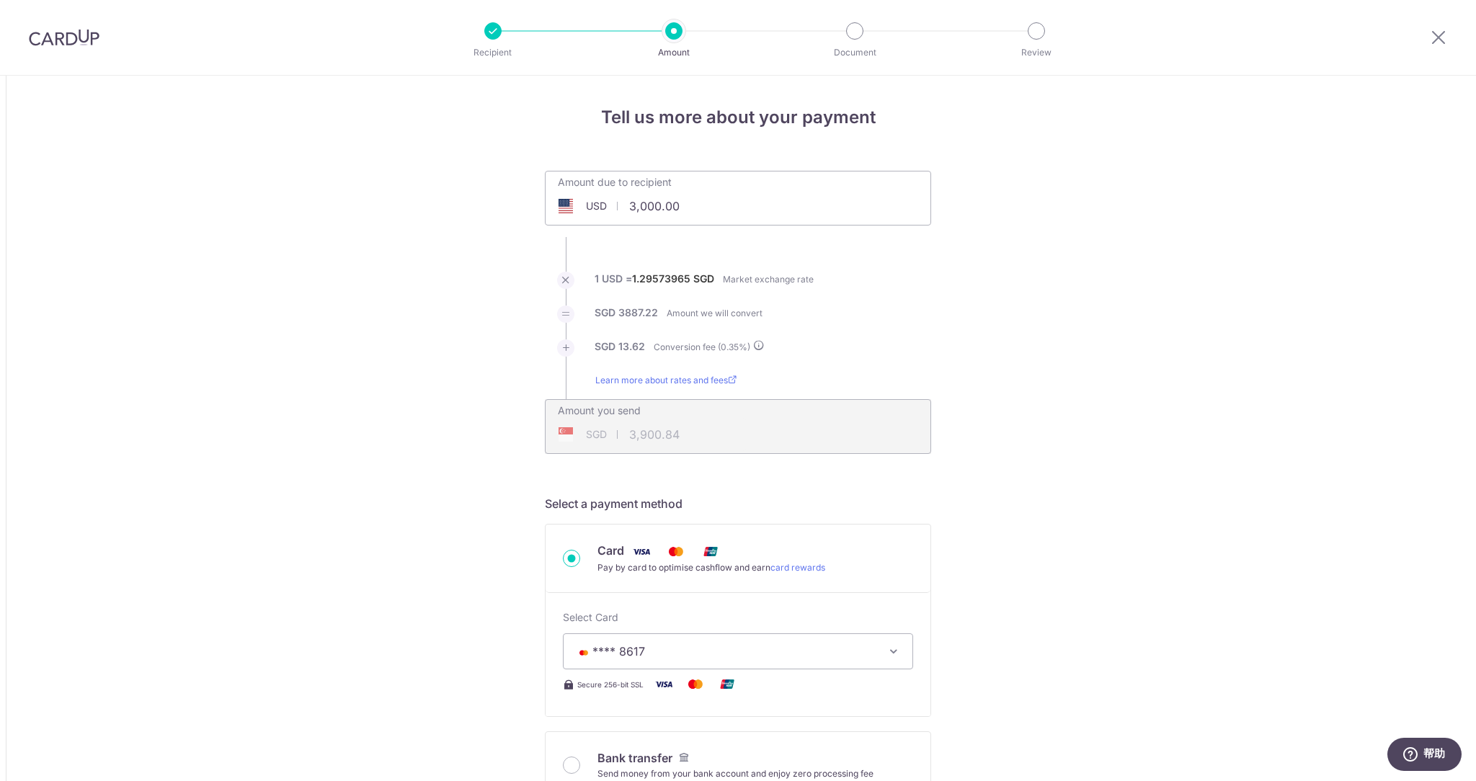
type input "3,000.00"
type input "3,900.81"
click at [1443, 34] on icon at bounding box center [1438, 37] width 17 height 18
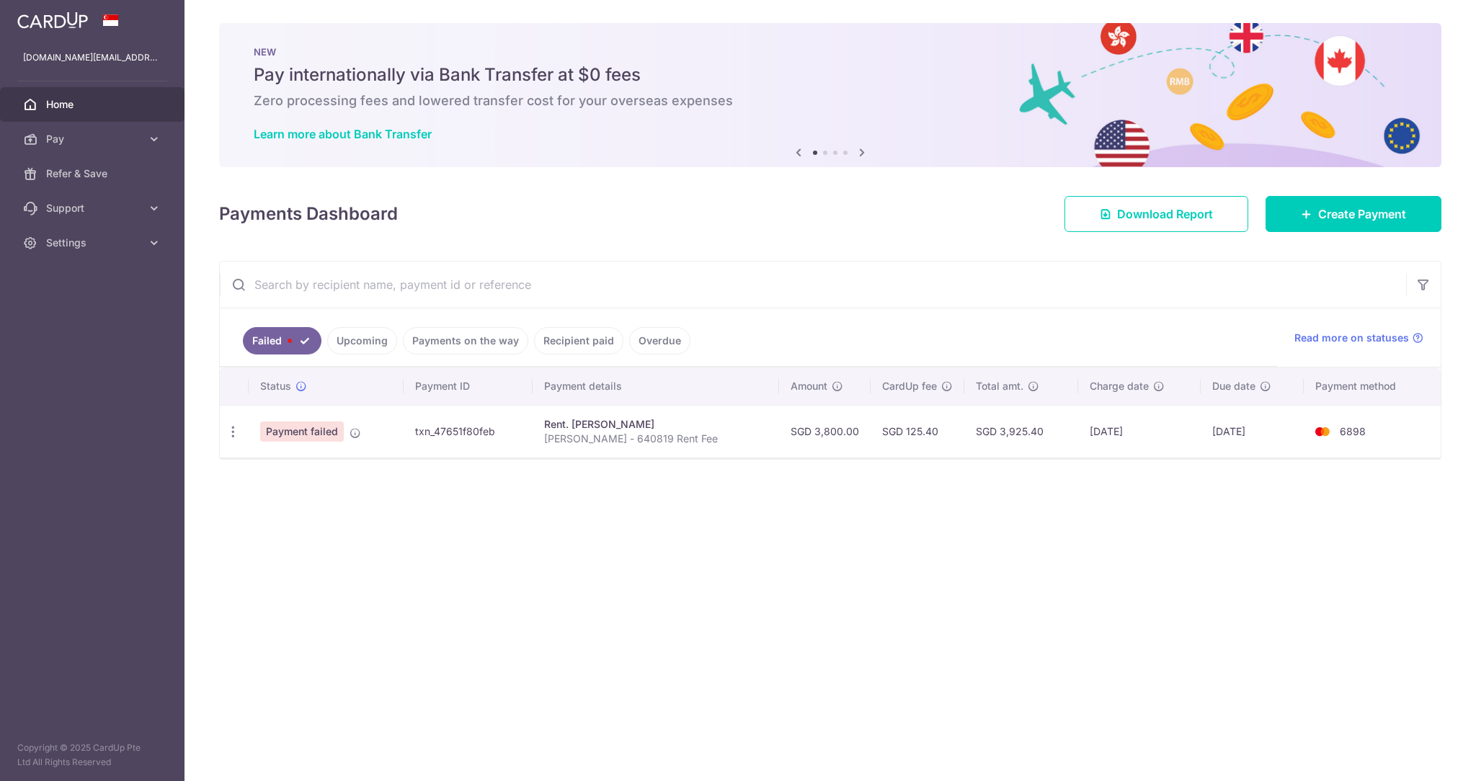
click at [76, 23] on img at bounding box center [52, 20] width 71 height 17
click at [84, 256] on link "Settings" at bounding box center [92, 243] width 185 height 35
click at [90, 275] on span "Account" at bounding box center [93, 277] width 95 height 14
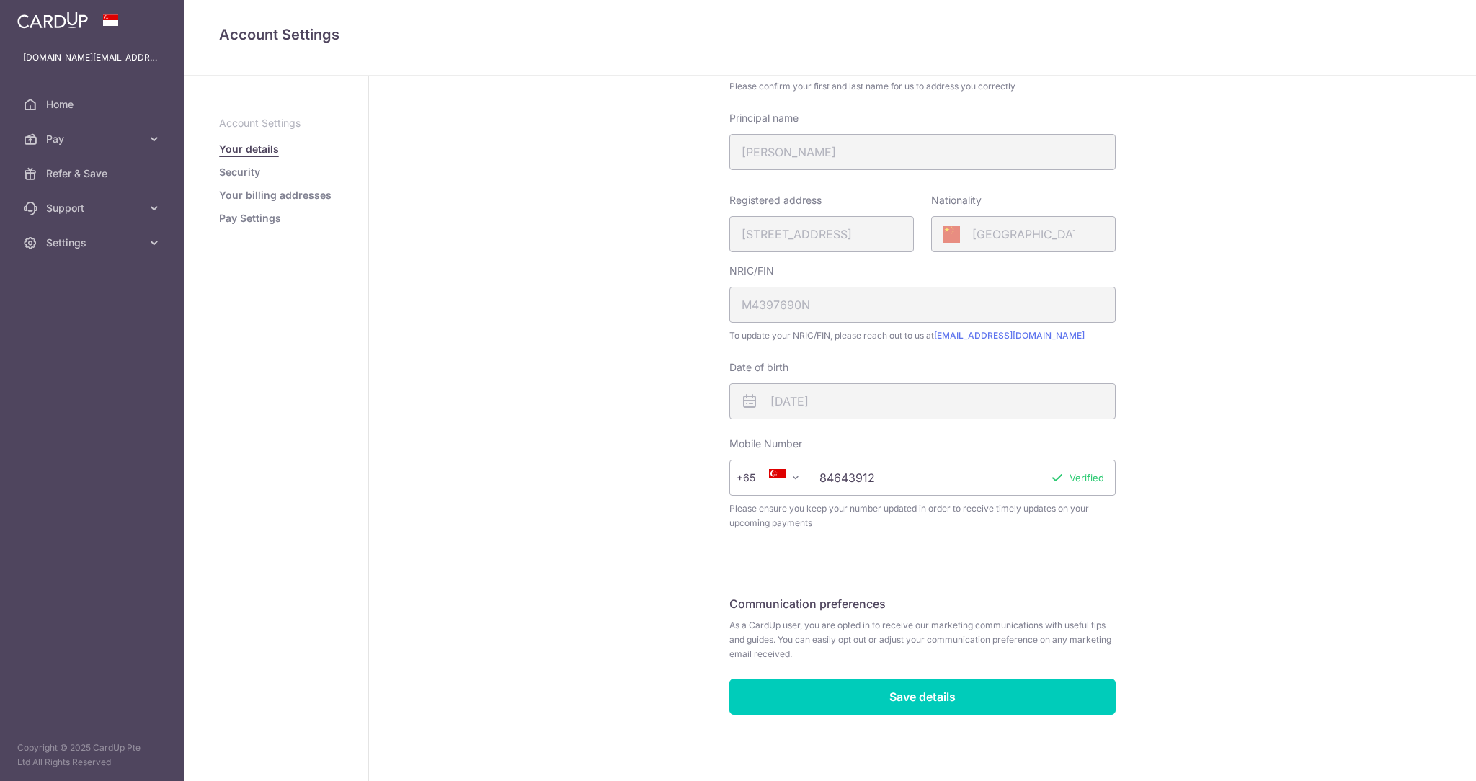
scroll to position [143, 0]
click at [1045, 244] on div "China" at bounding box center [1023, 234] width 185 height 36
click at [235, 172] on link "Security" at bounding box center [239, 172] width 41 height 14
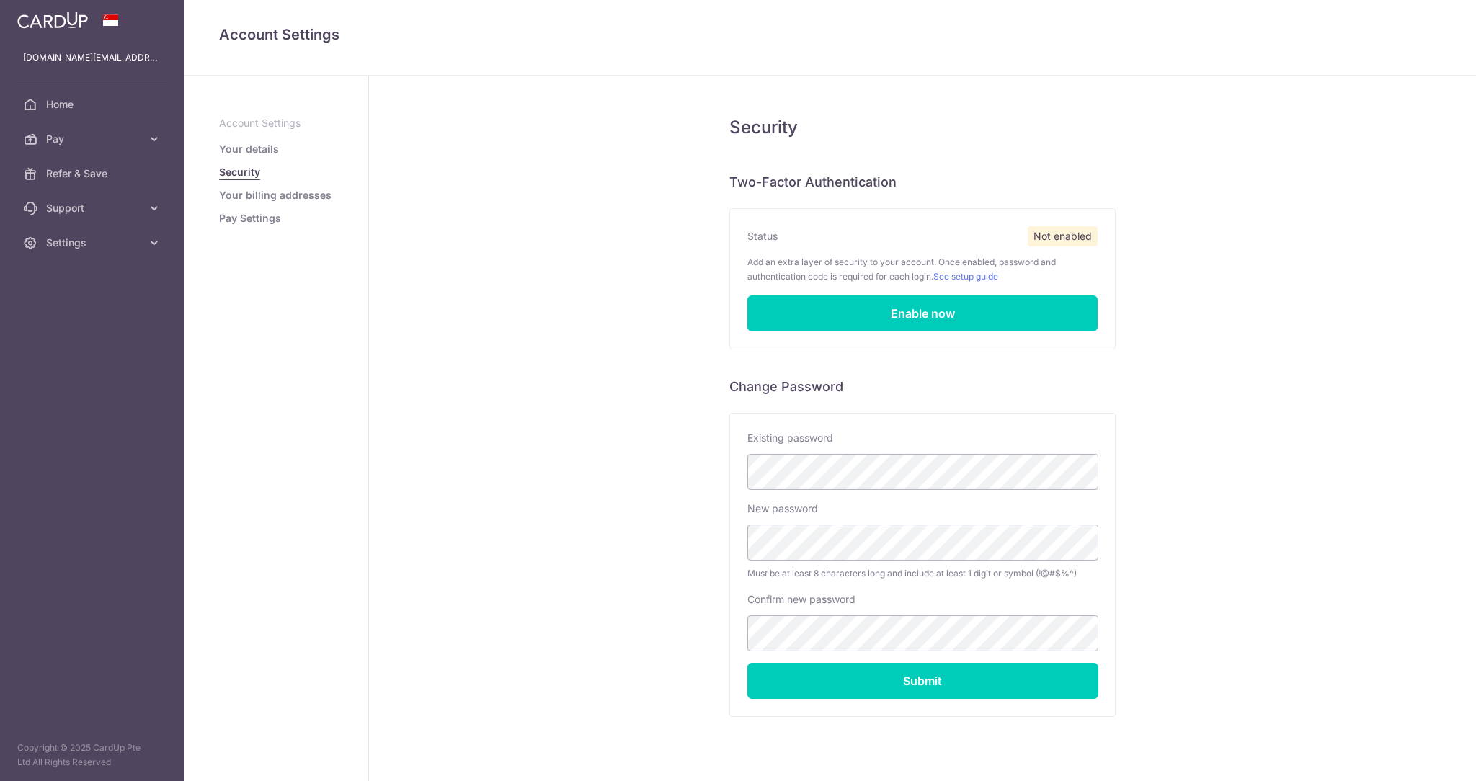
click at [246, 201] on link "Your billing addresses" at bounding box center [275, 195] width 112 height 14
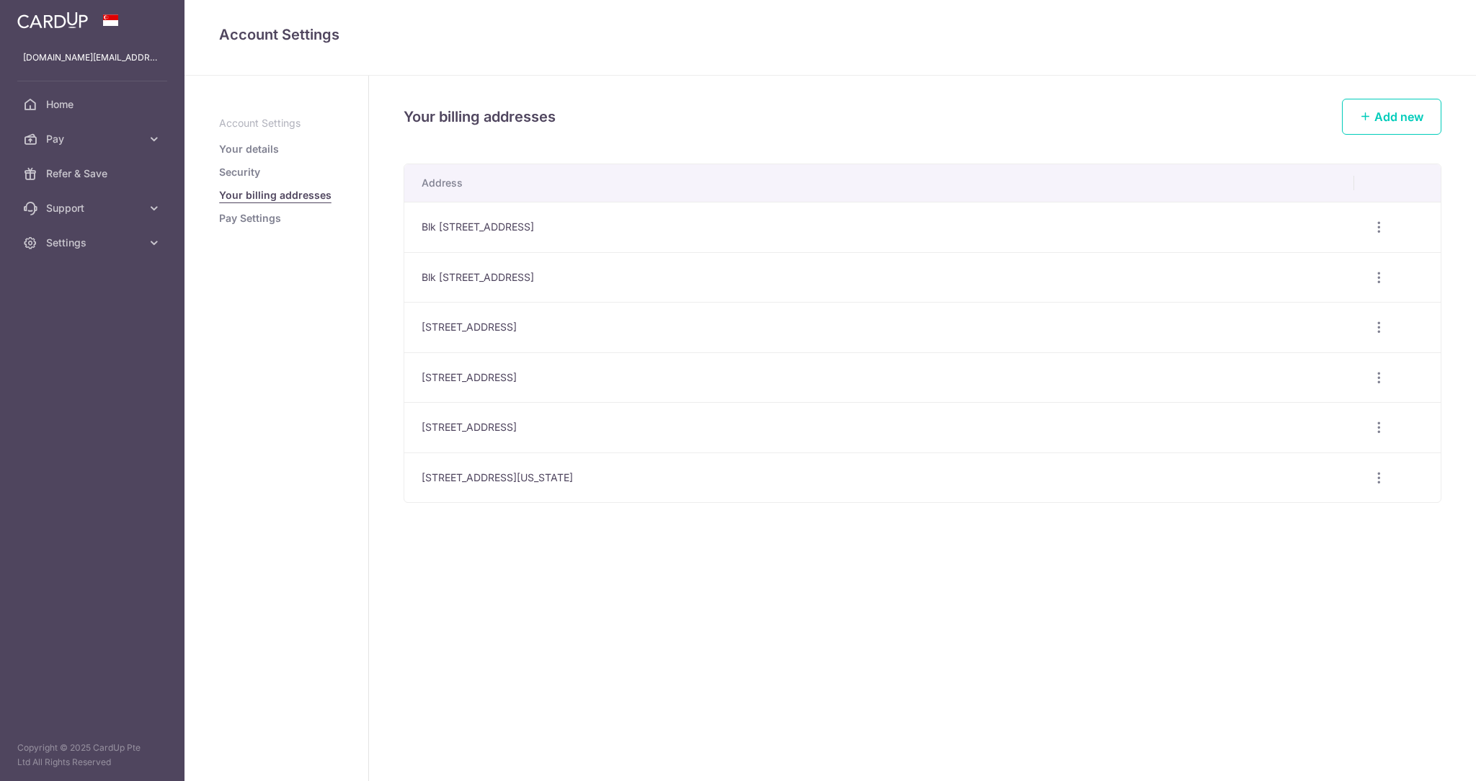
click at [242, 222] on link "Pay Settings" at bounding box center [250, 218] width 62 height 14
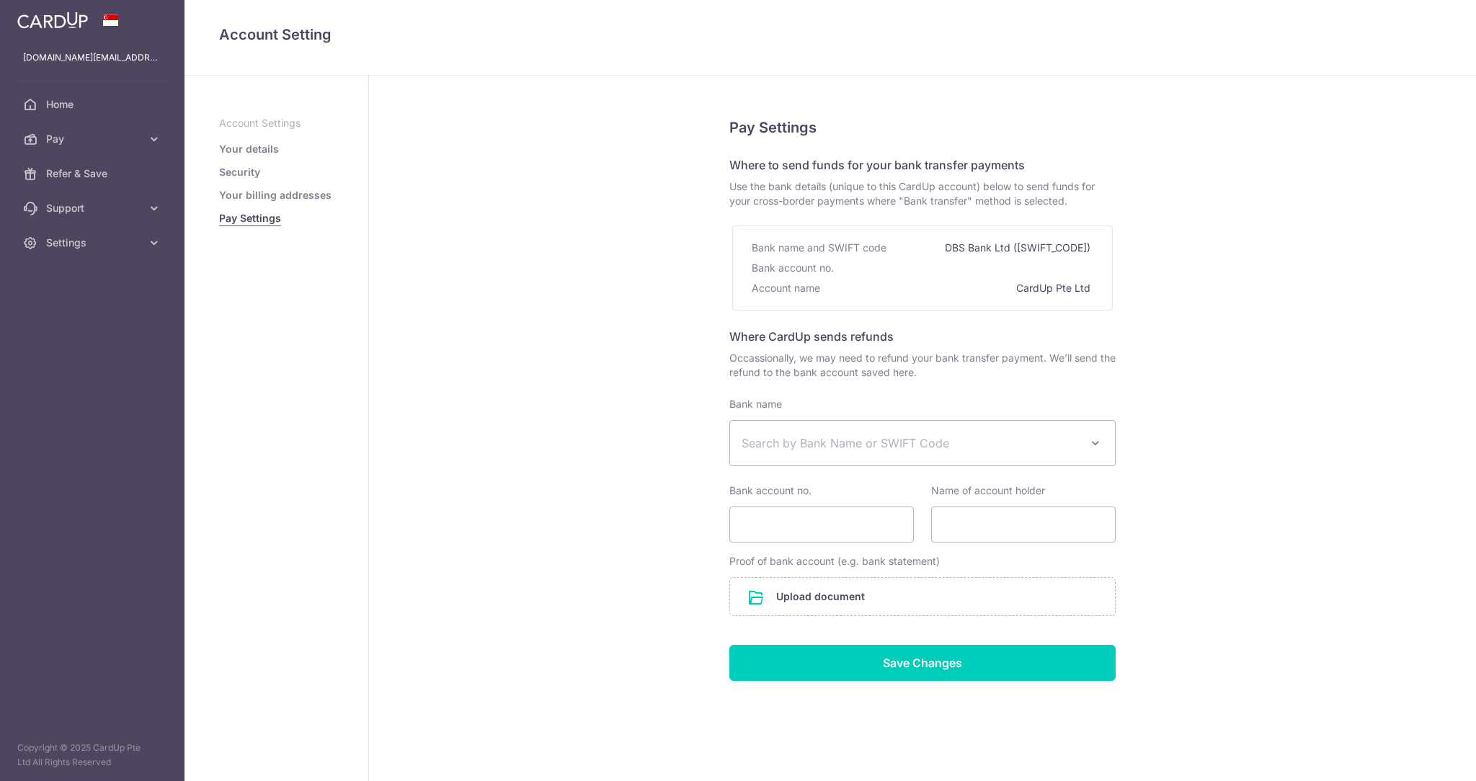
select select
click at [506, 249] on div "Pay Settings Where to send funds for your bank transfer payments Use the bank d…" at bounding box center [922, 433] width 1107 height 714
click at [79, 117] on link "Home" at bounding box center [92, 104] width 185 height 35
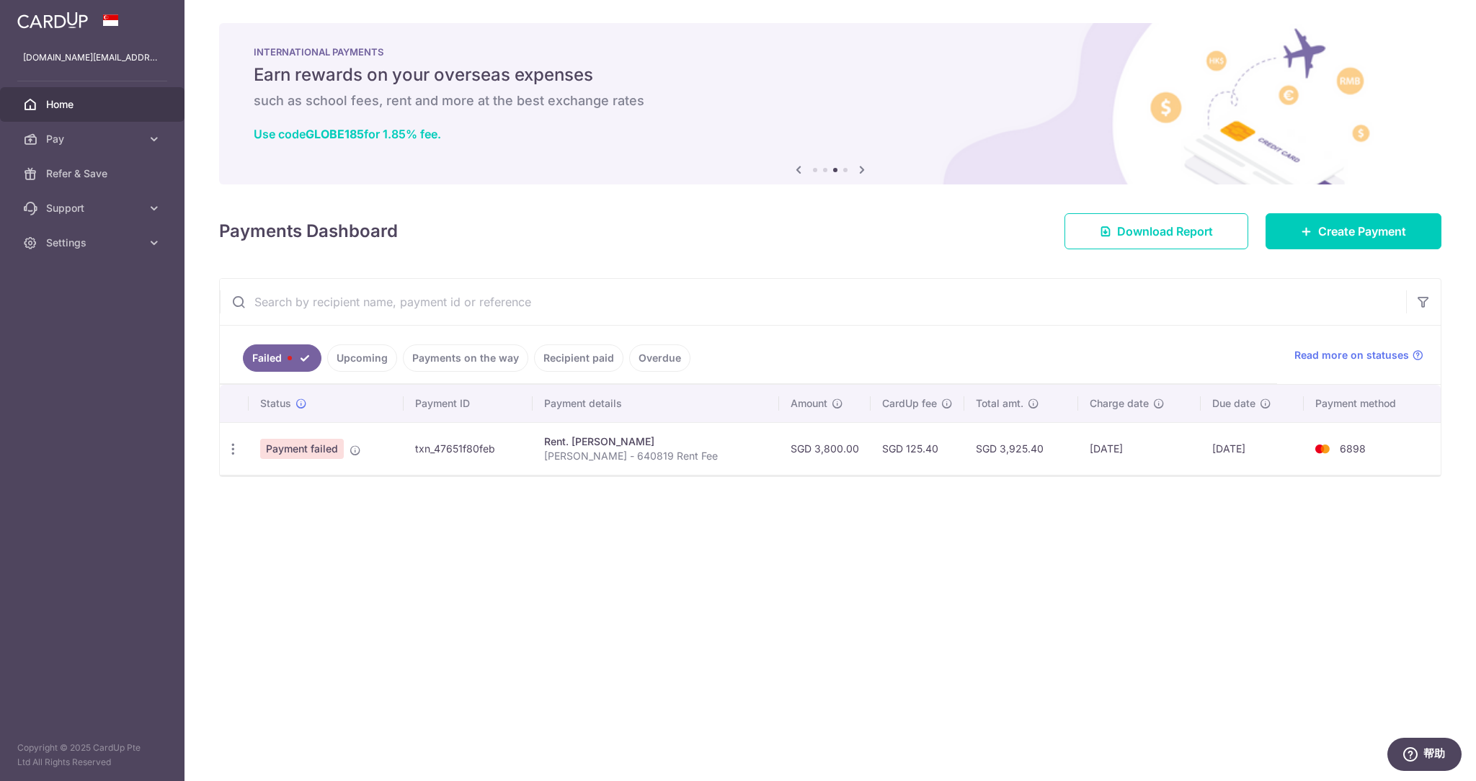
click at [360, 355] on link "Upcoming" at bounding box center [362, 358] width 70 height 27
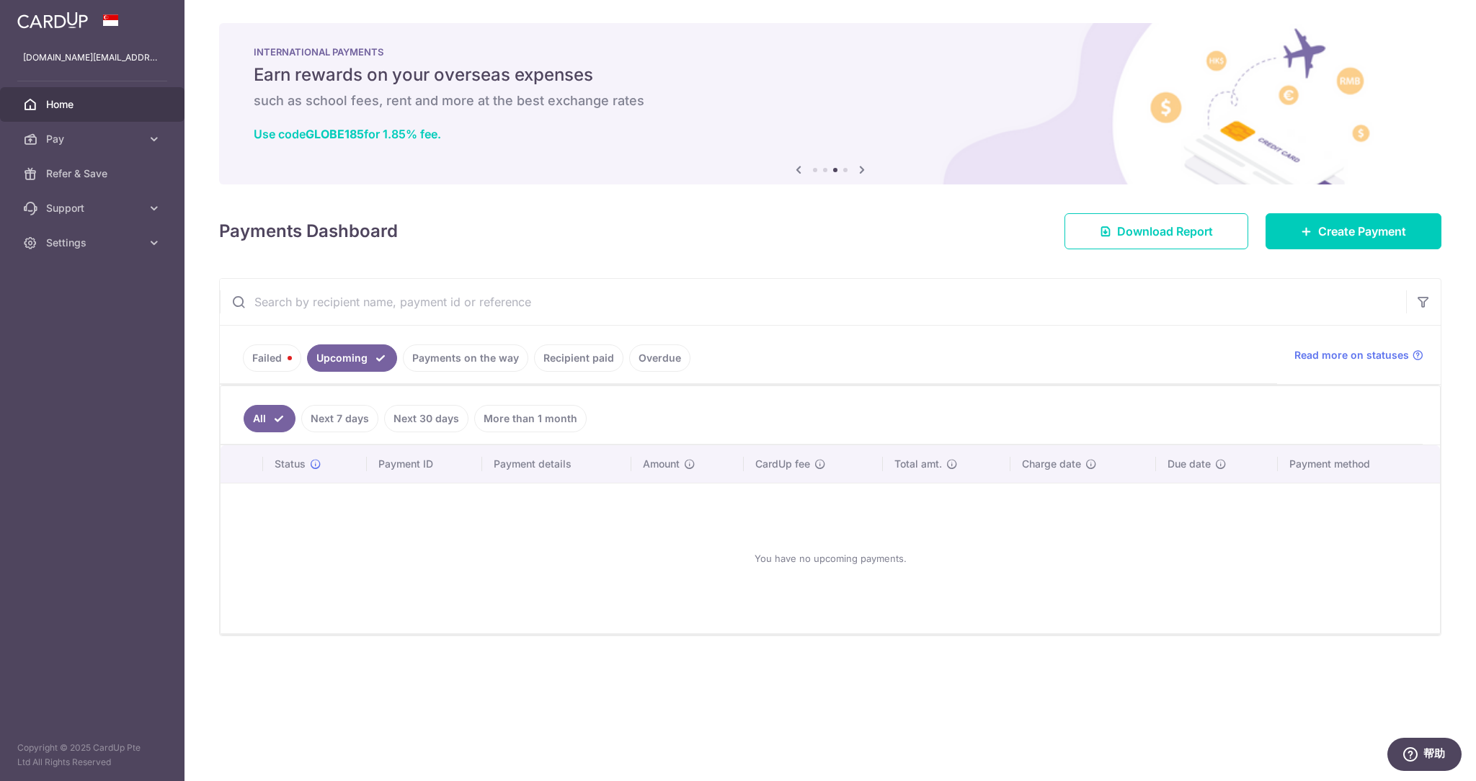
click at [277, 361] on link "Failed" at bounding box center [272, 358] width 58 height 27
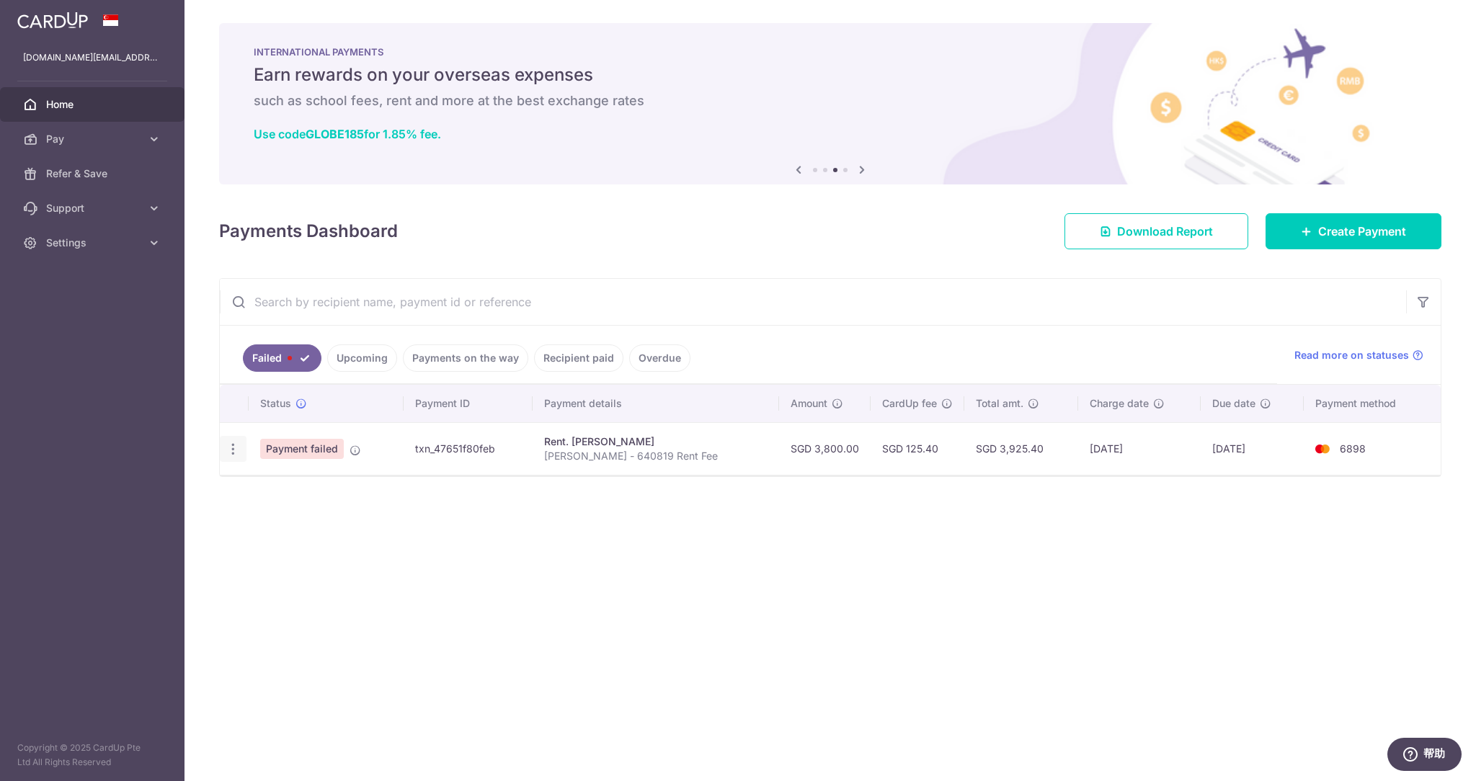
click at [232, 448] on icon "button" at bounding box center [233, 449] width 15 height 15
click at [245, 485] on icon at bounding box center [240, 488] width 17 height 17
radio input "true"
type input "3,800.00"
type input "Qi Wei - 640819 Rent Fee"
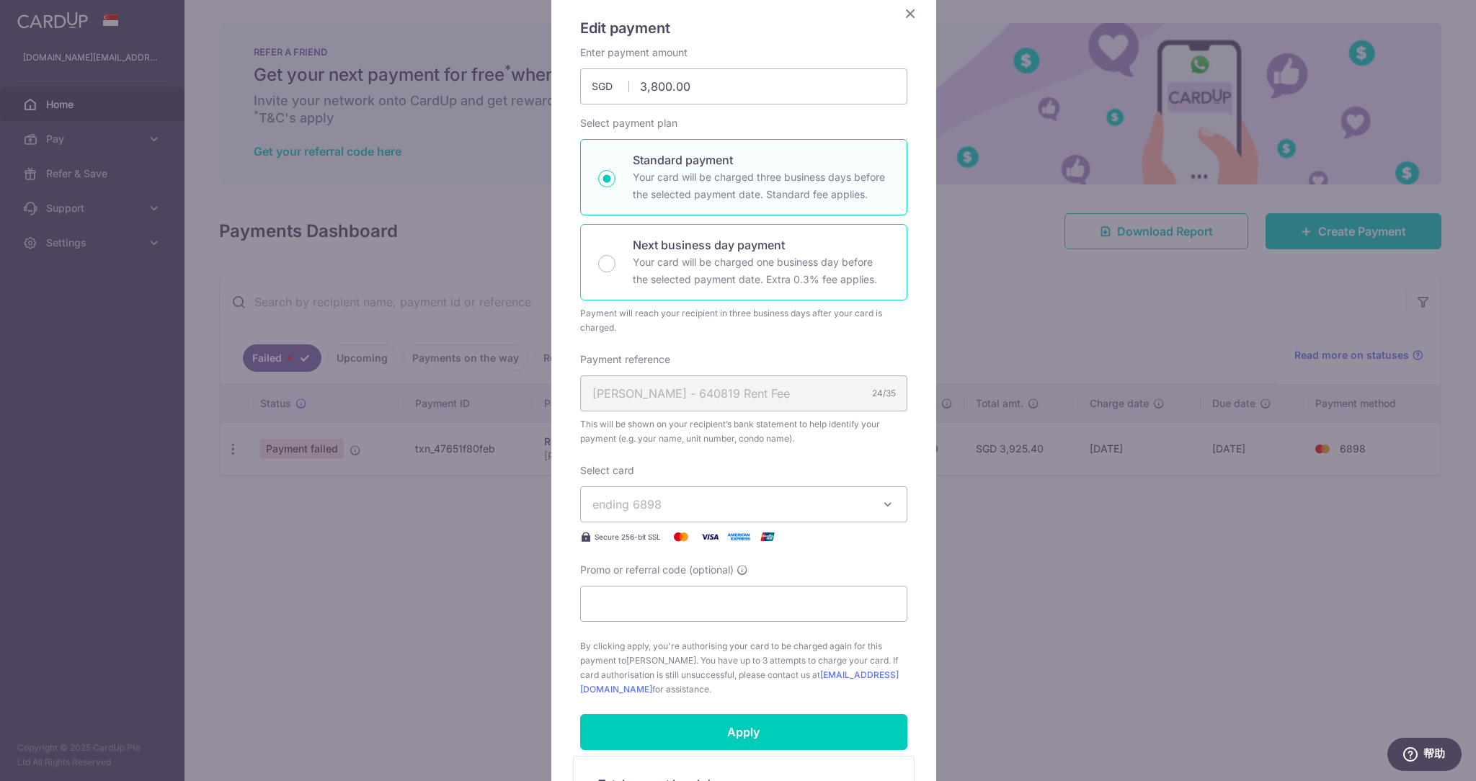
scroll to position [94, 0]
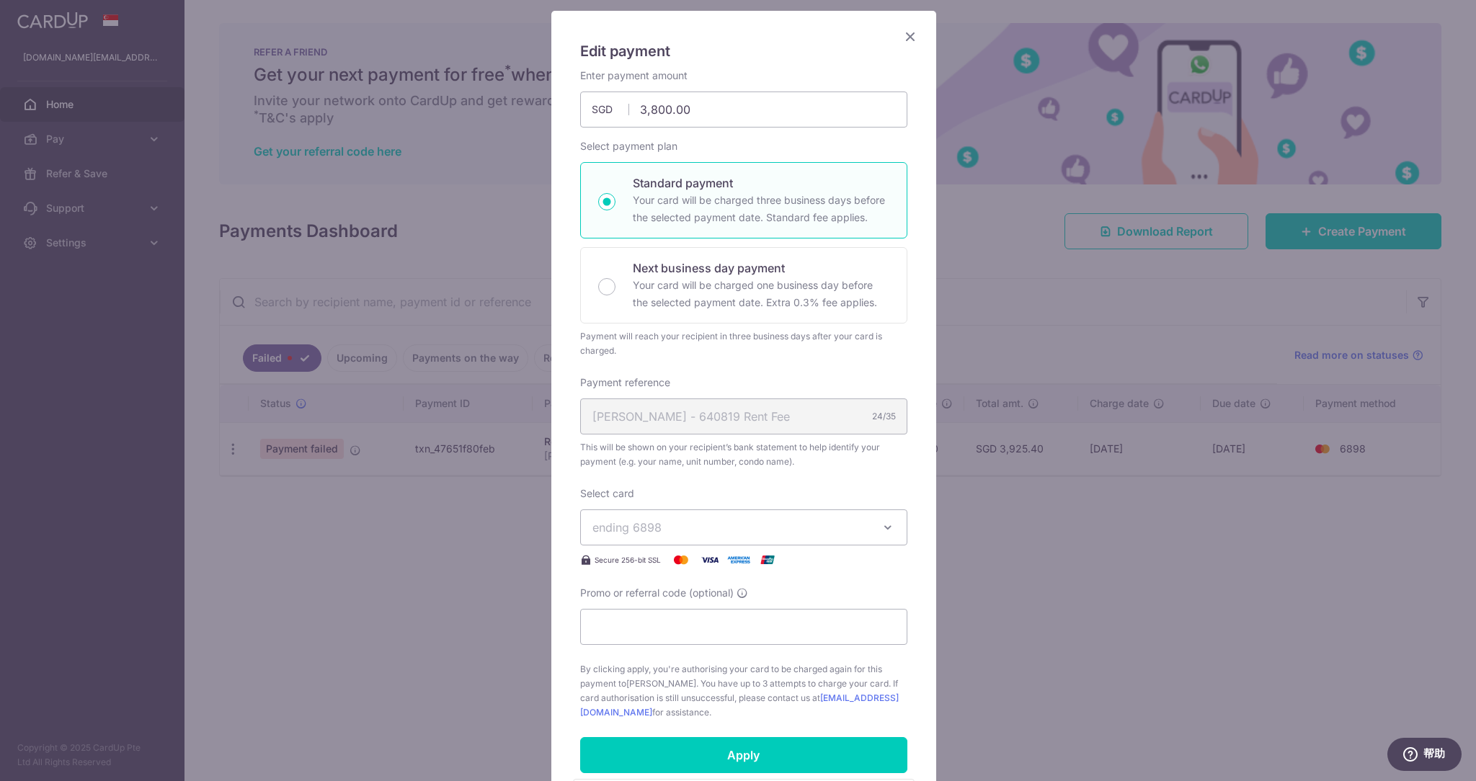
click at [873, 528] on button "ending 6898" at bounding box center [743, 528] width 327 height 36
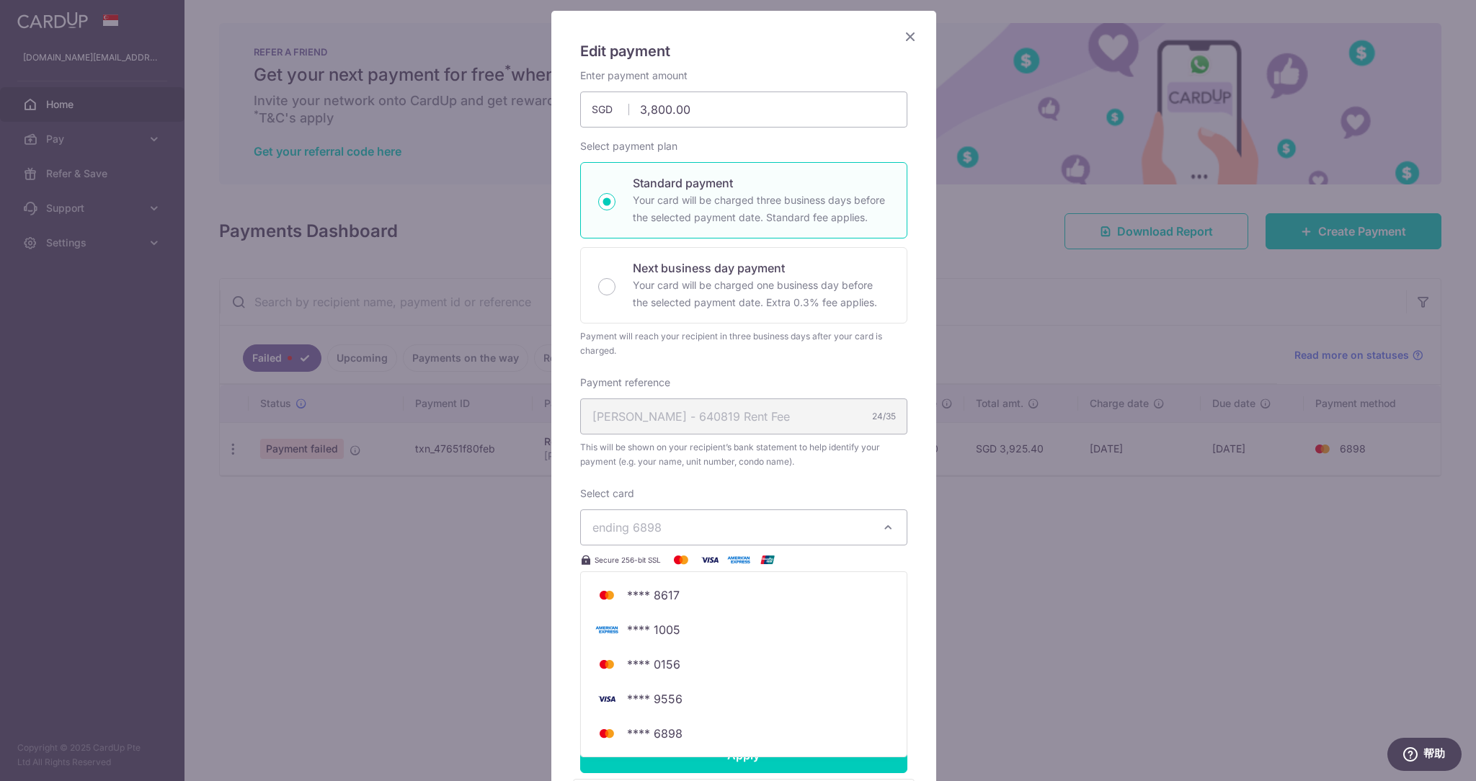
click at [884, 522] on icon "button" at bounding box center [888, 527] width 14 height 14
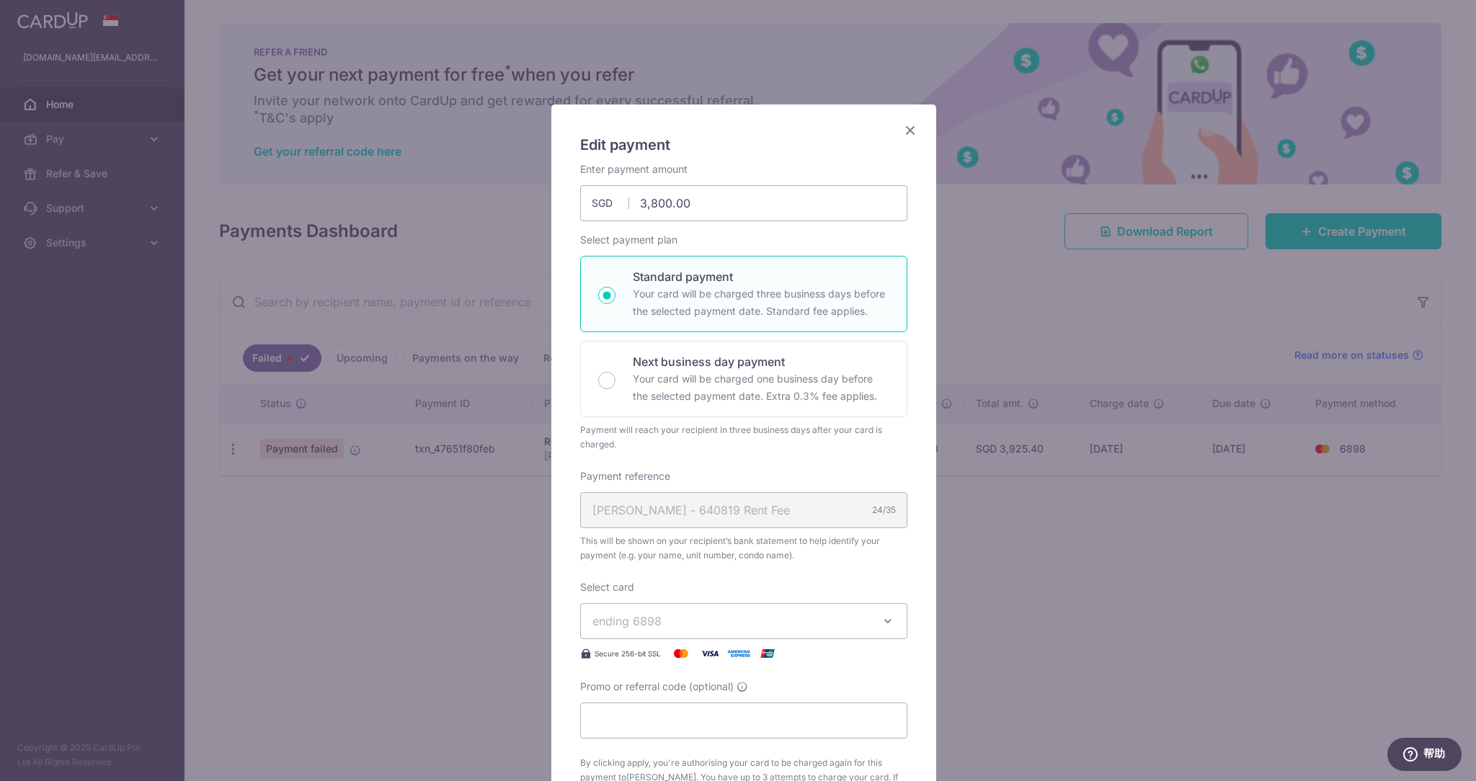
scroll to position [0, 0]
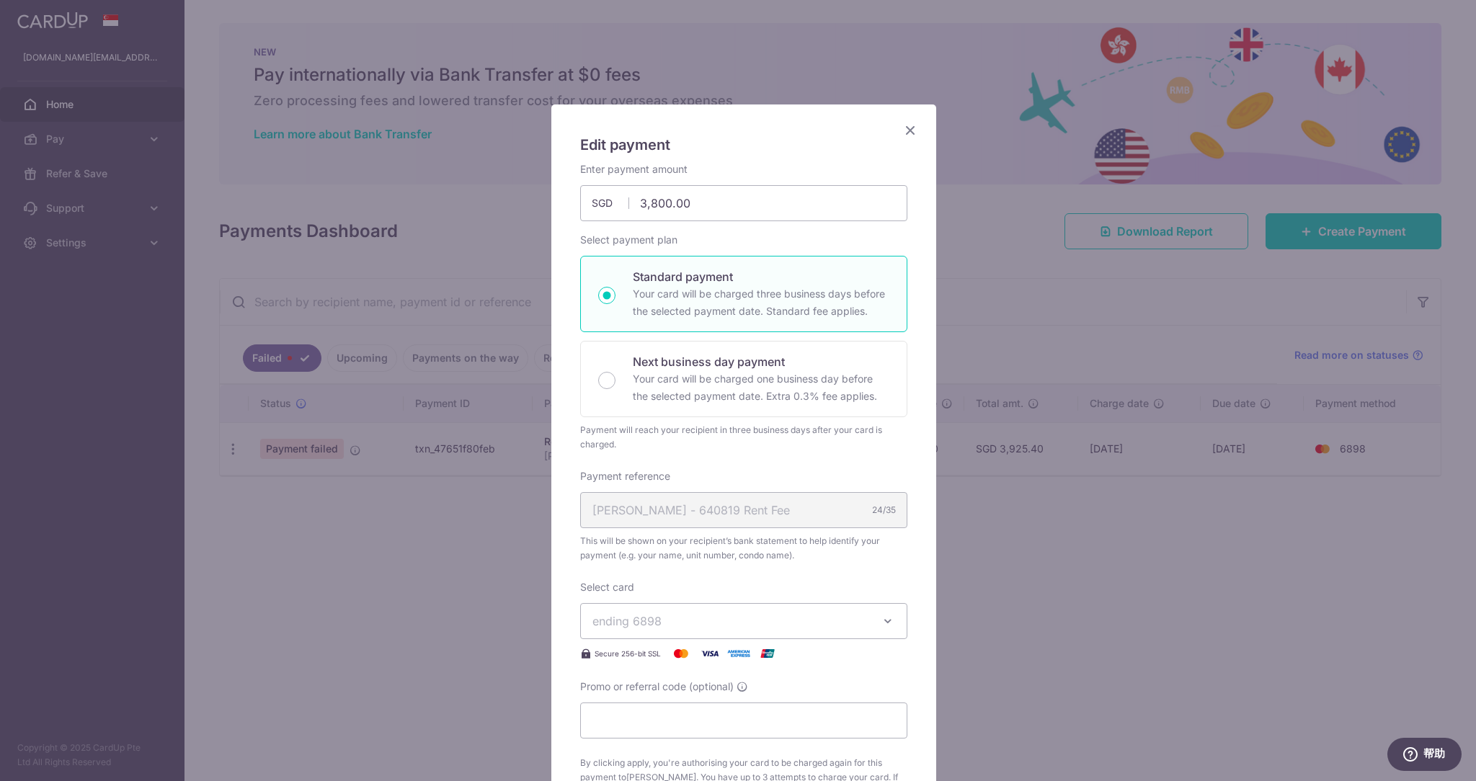
click at [907, 125] on icon "Close" at bounding box center [910, 130] width 17 height 18
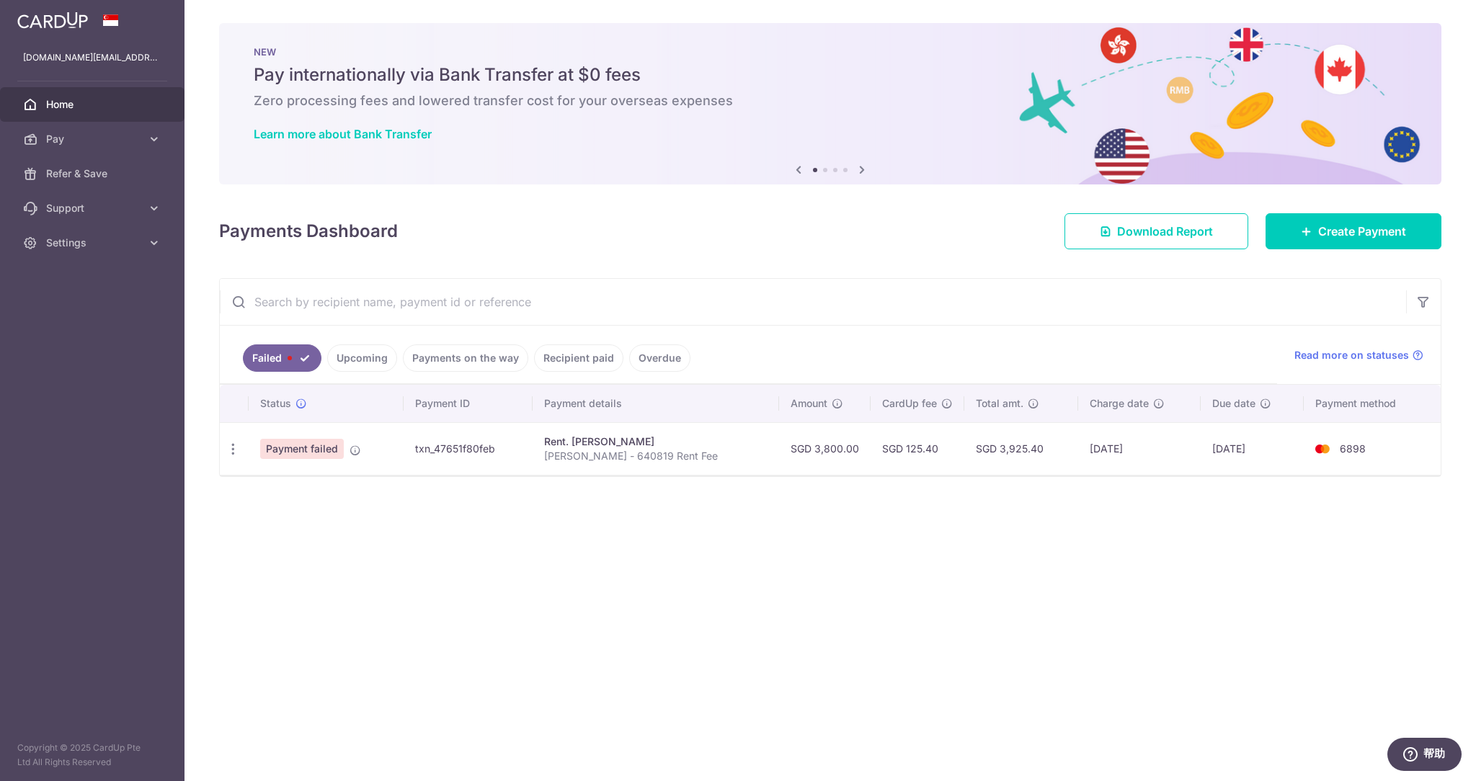
click at [920, 288] on input "text" at bounding box center [813, 302] width 1186 height 46
click at [786, 530] on div "× Pause Schedule Pause all future payments in this series Pause just this one p…" at bounding box center [831, 390] width 1292 height 781
